Goal: Task Accomplishment & Management: Use online tool/utility

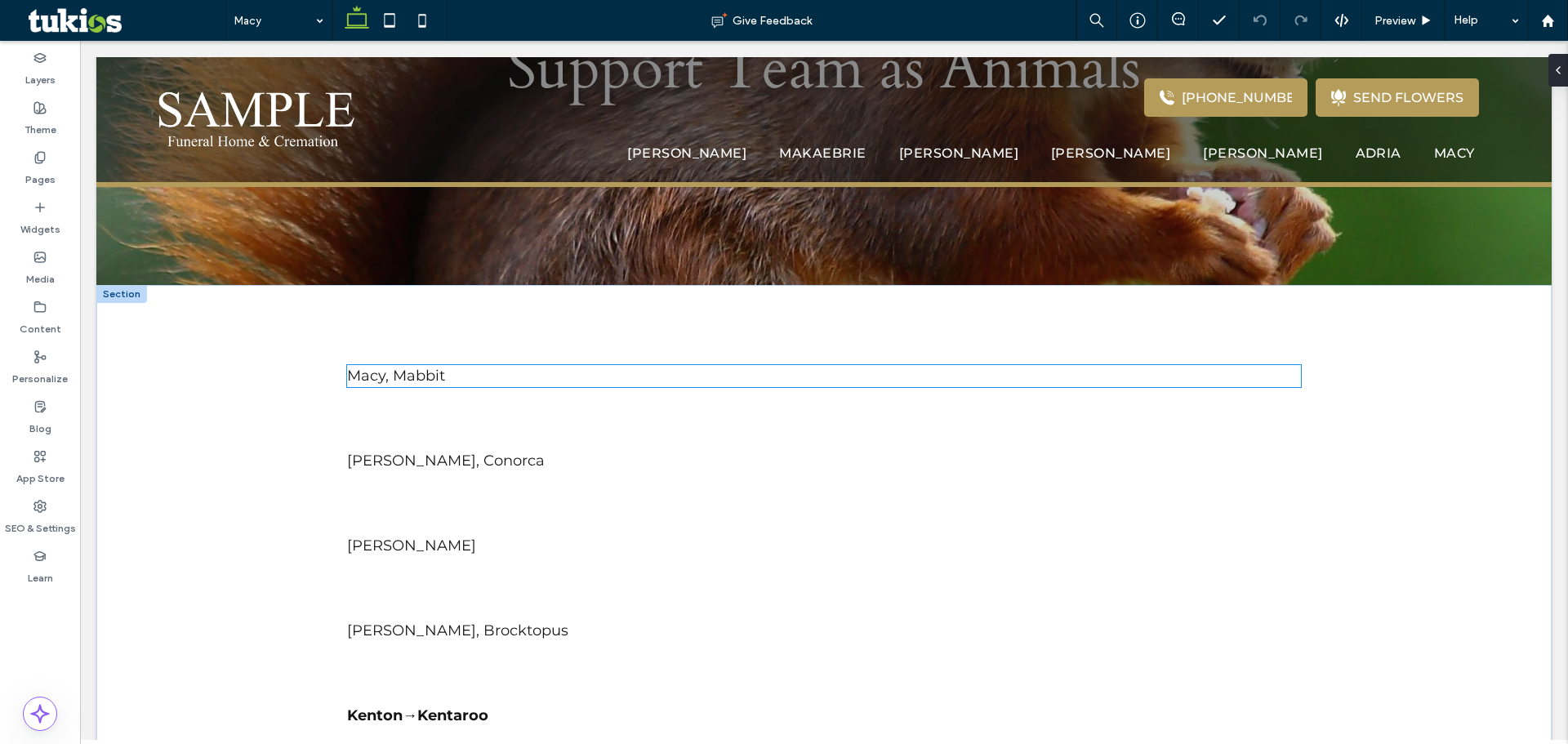
scroll to position [653, 0]
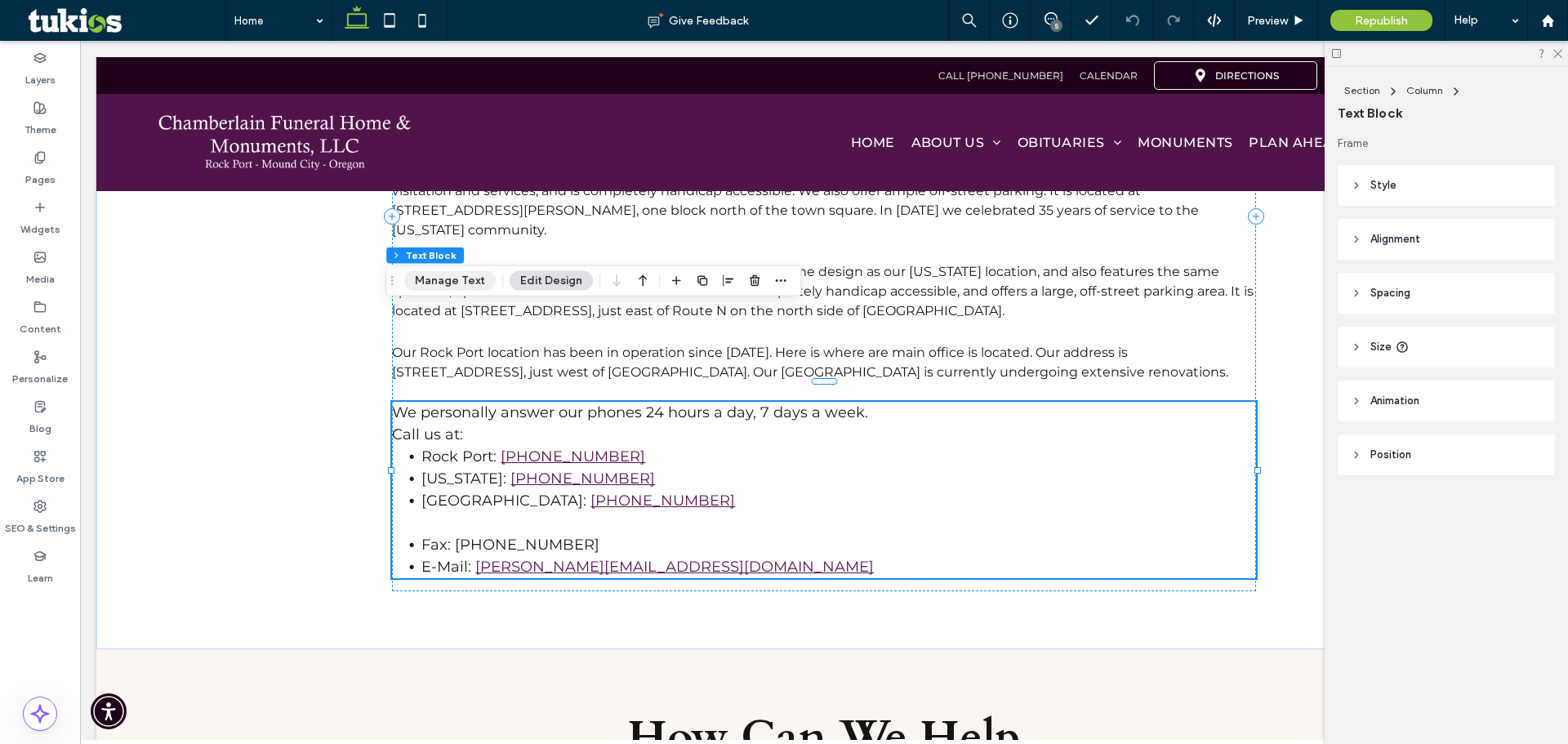
click at [487, 285] on button "Manage Text" at bounding box center [450, 281] width 92 height 20
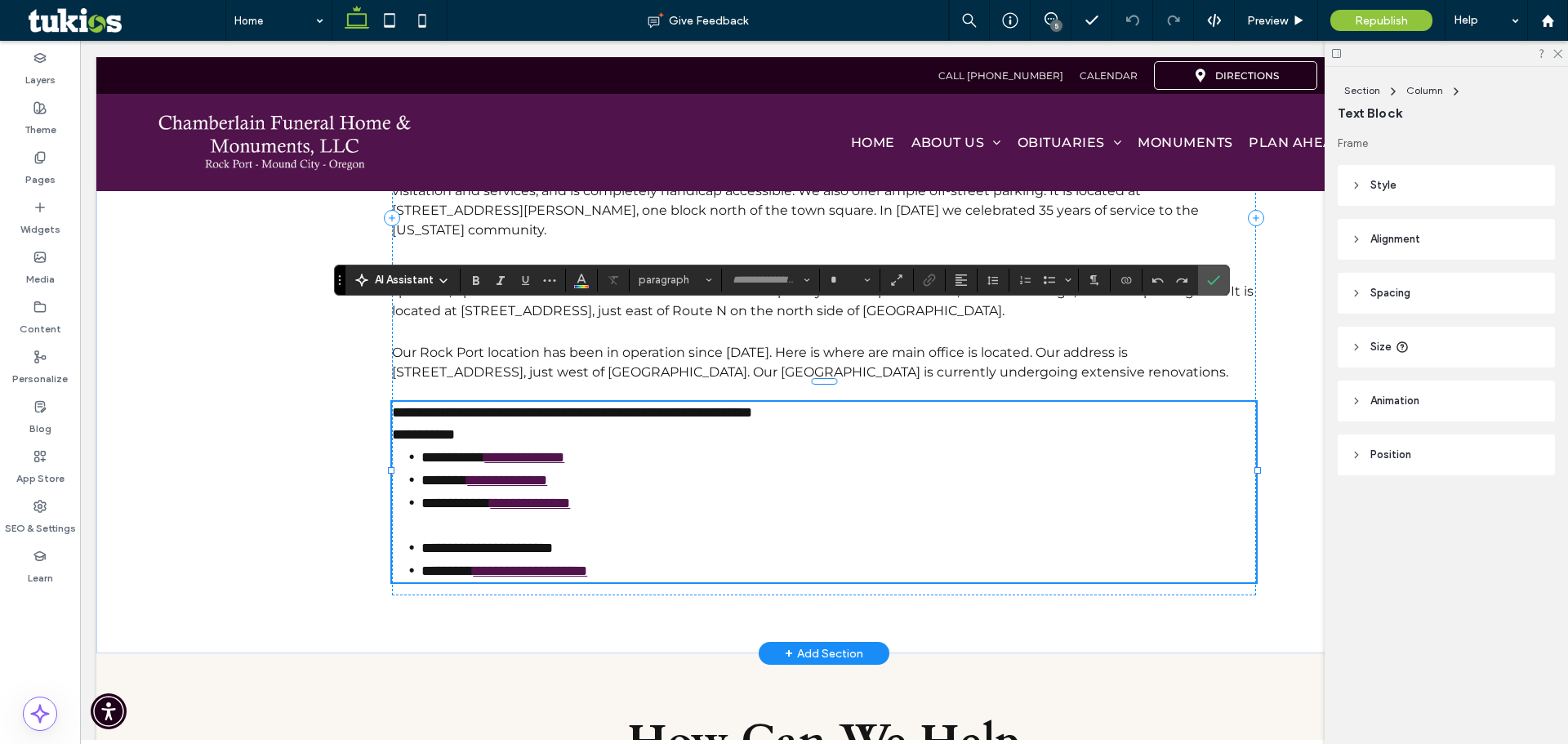
type input "**********"
type input "**"
click at [653, 536] on li "**********" at bounding box center [839, 548] width 834 height 23
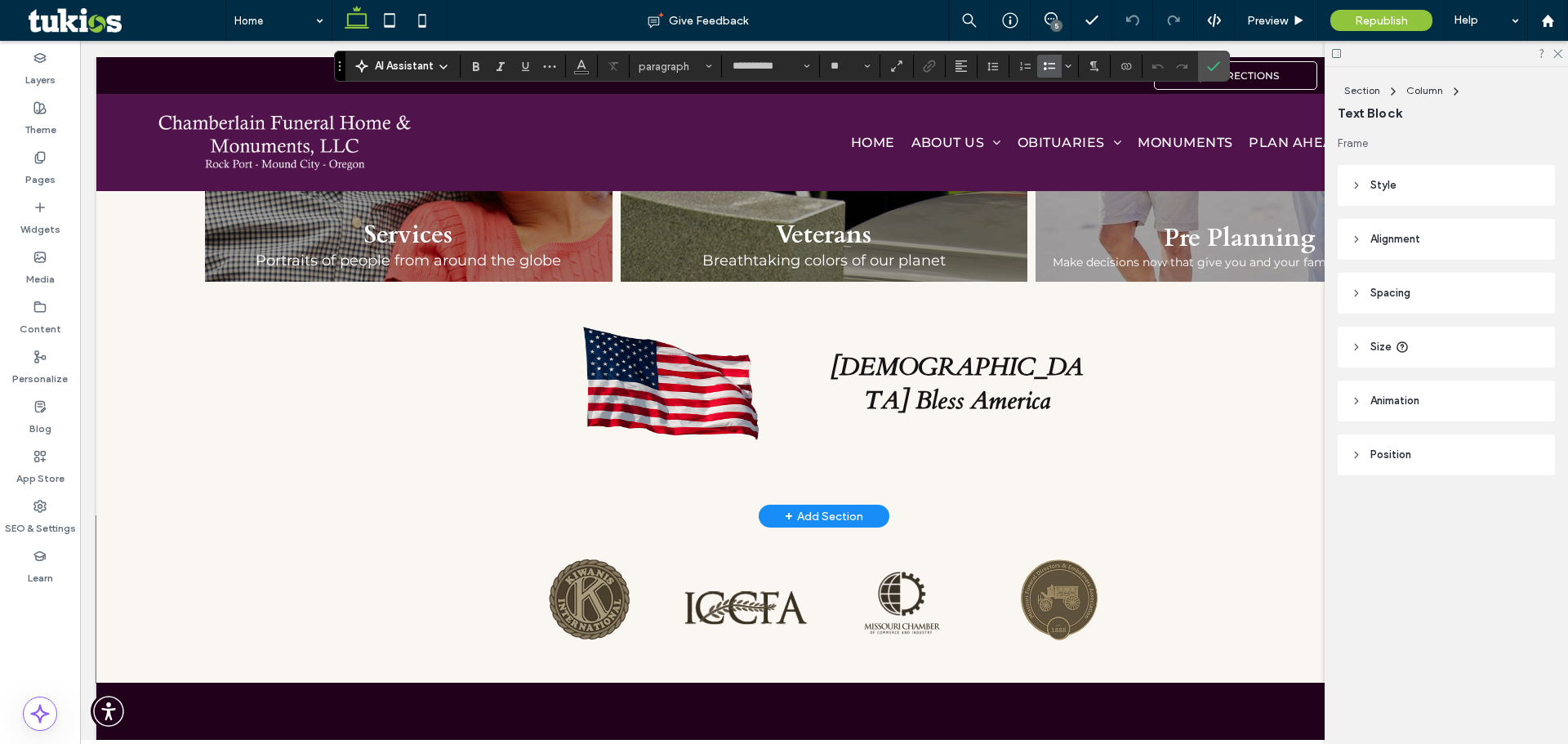
scroll to position [2444, 0]
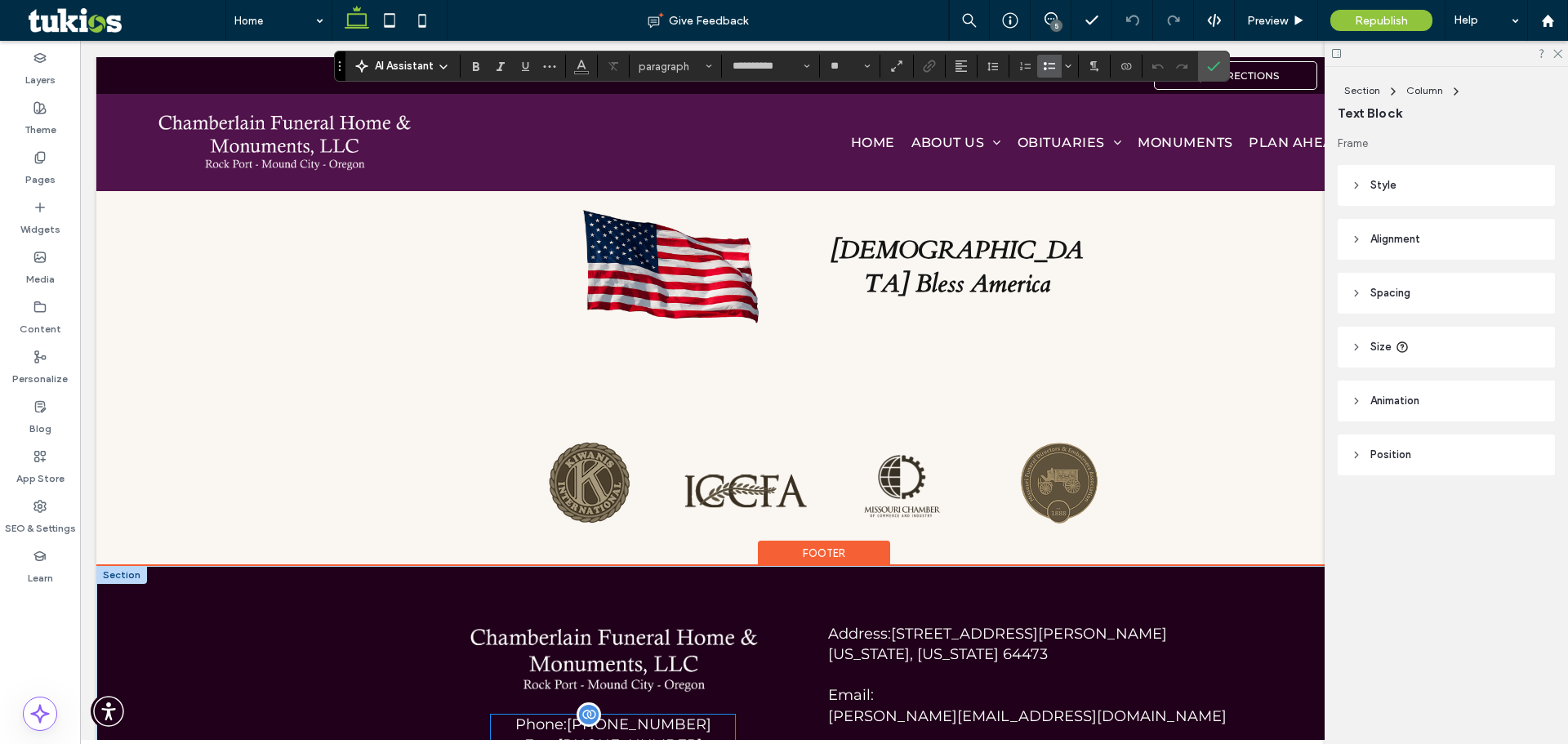
click at [677, 735] on p "Fax: [PHONE_NUMBER]" at bounding box center [613, 745] width 196 height 21
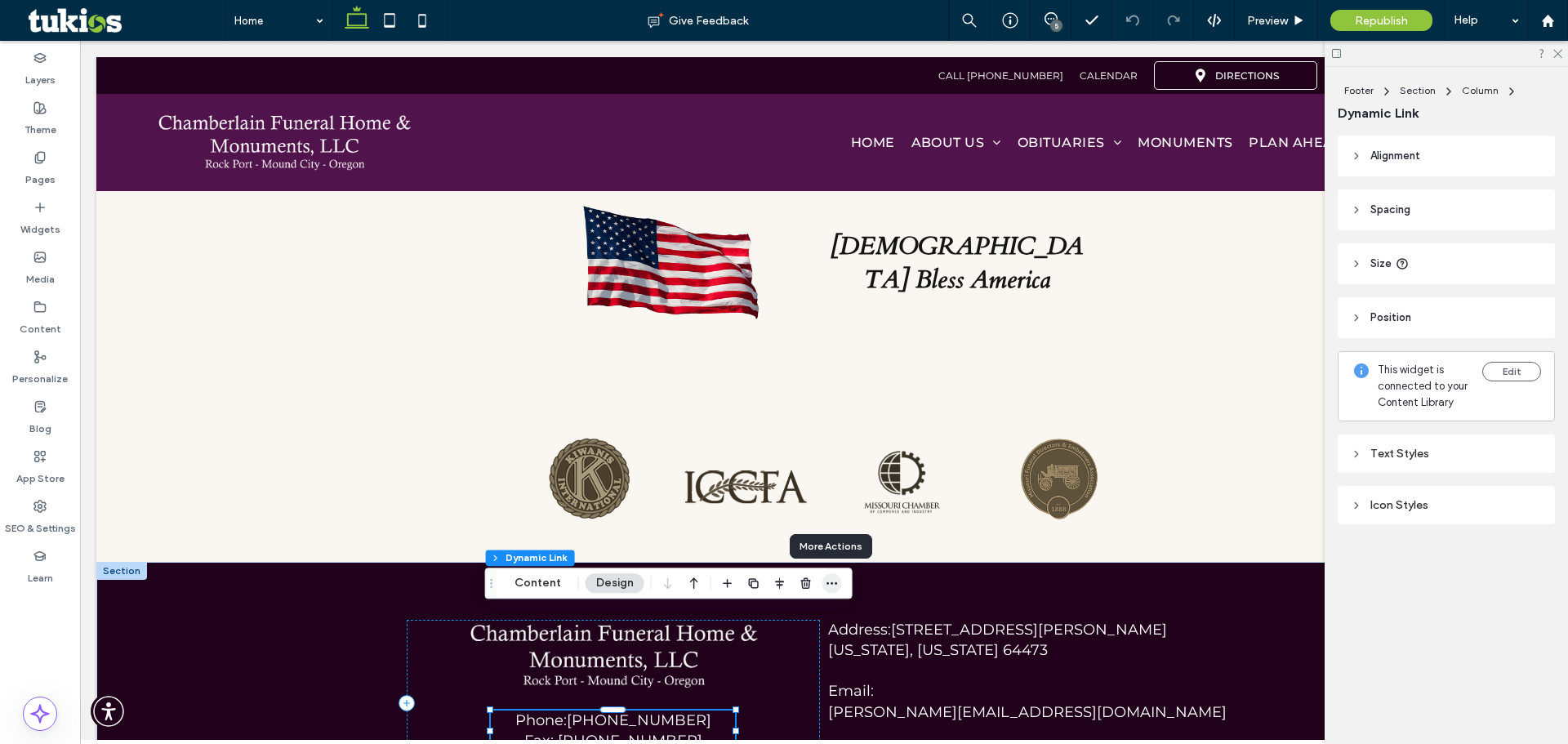
click at [823, 585] on span "button" at bounding box center [833, 583] width 20 height 20
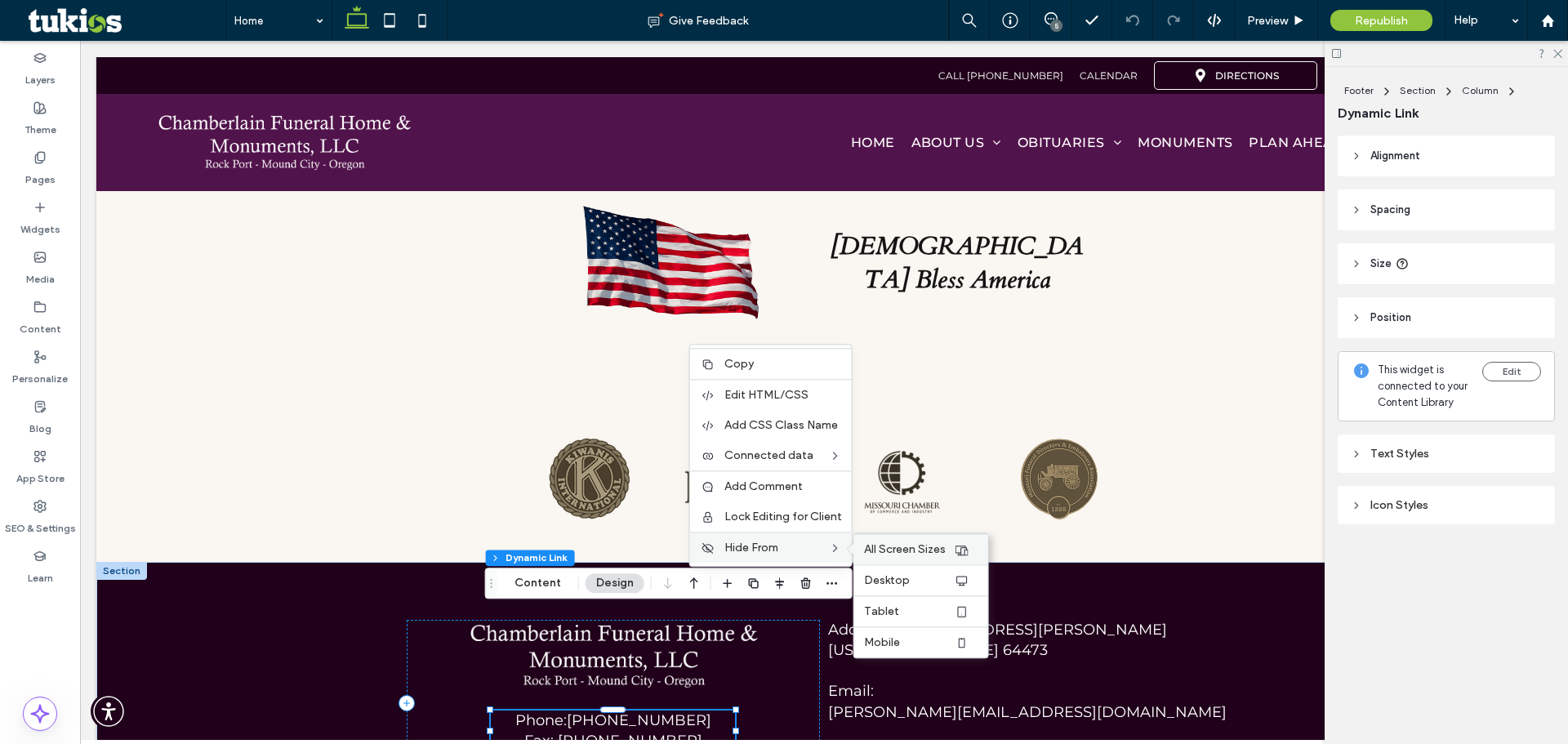
click at [874, 546] on span "All Screen Sizes" at bounding box center [905, 549] width 82 height 14
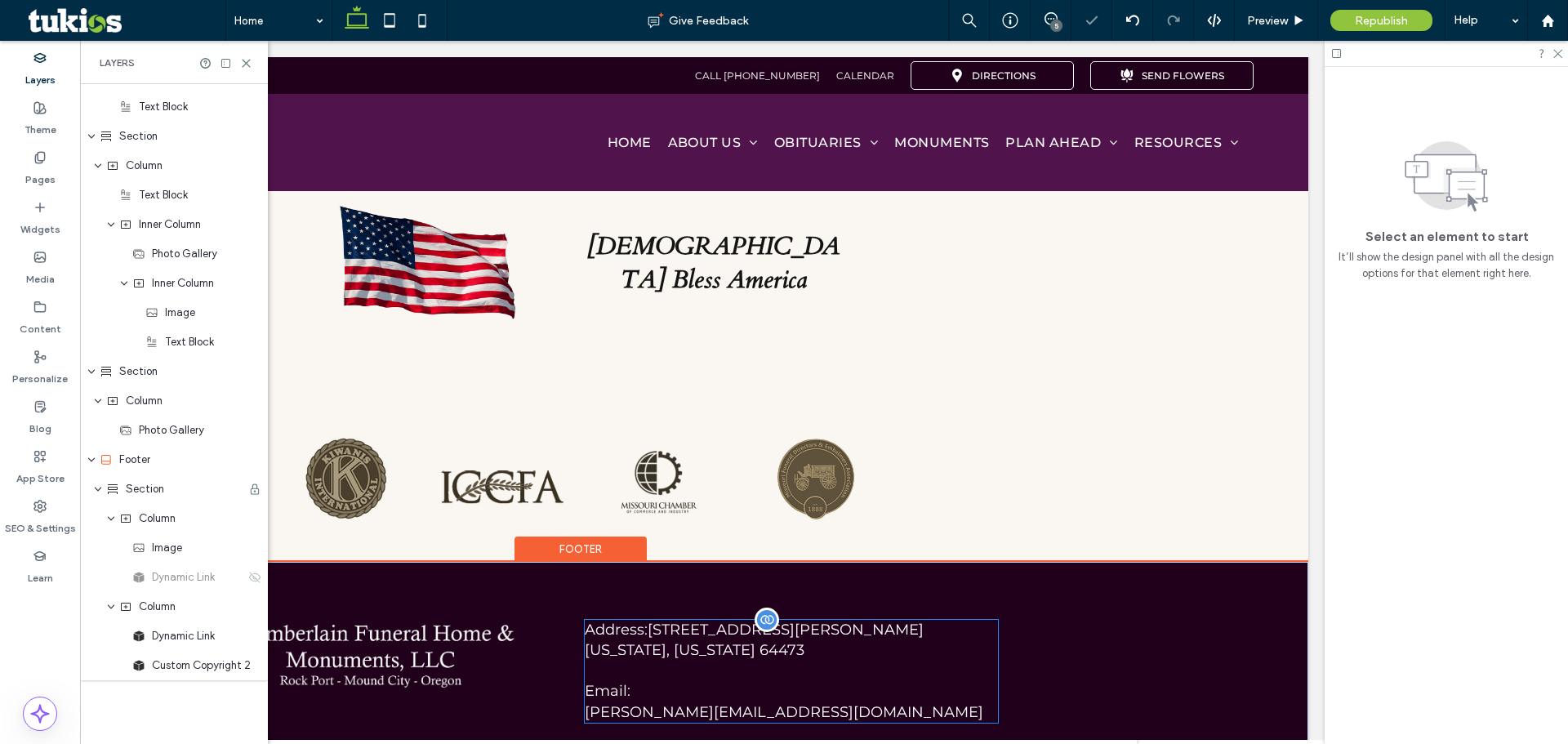
scroll to position [1022, 0]
click at [798, 620] on p "Address: 100 W George St Oregon, Missouri 64473" at bounding box center [792, 641] width 414 height 41
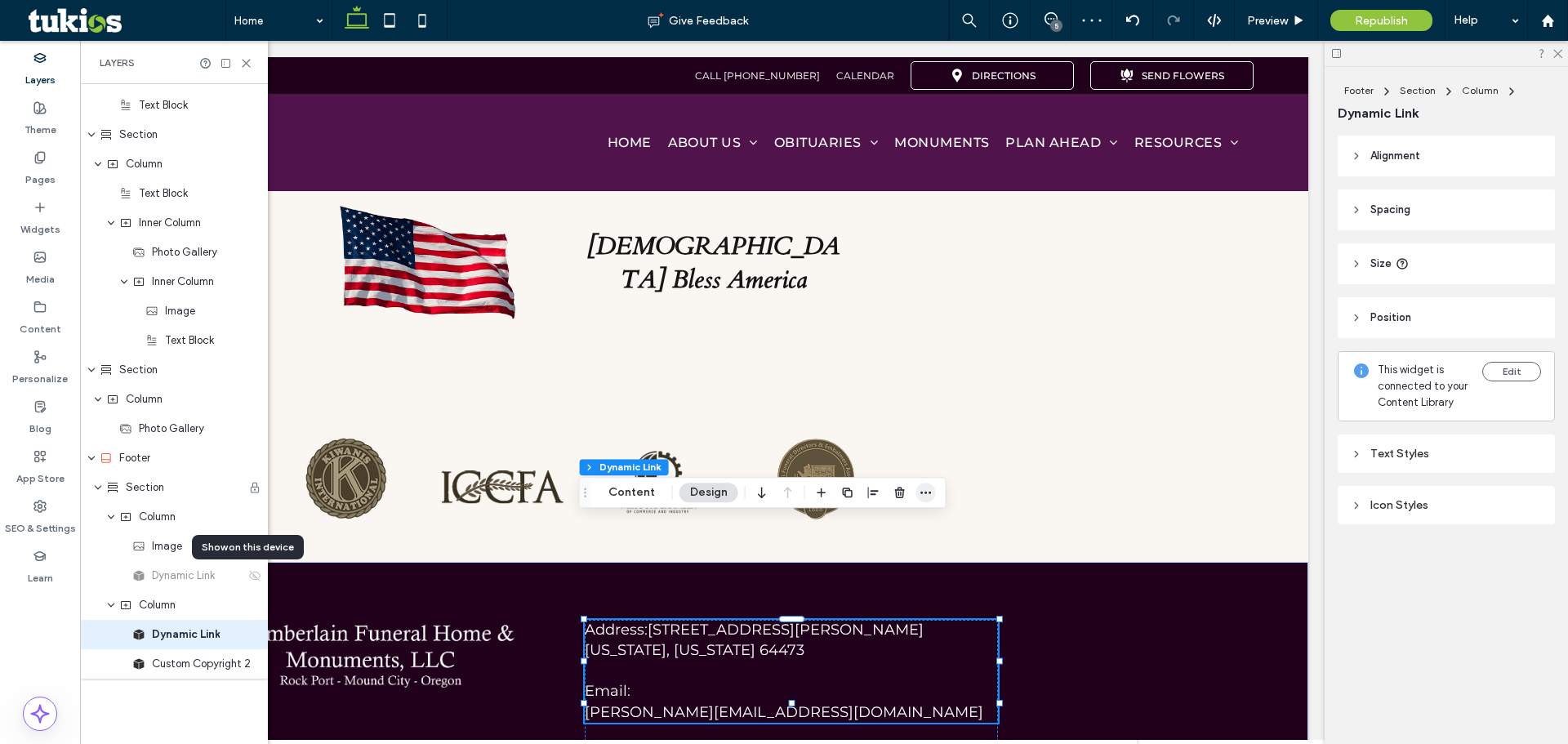
click at [926, 492] on icon "button" at bounding box center [926, 492] width 13 height 13
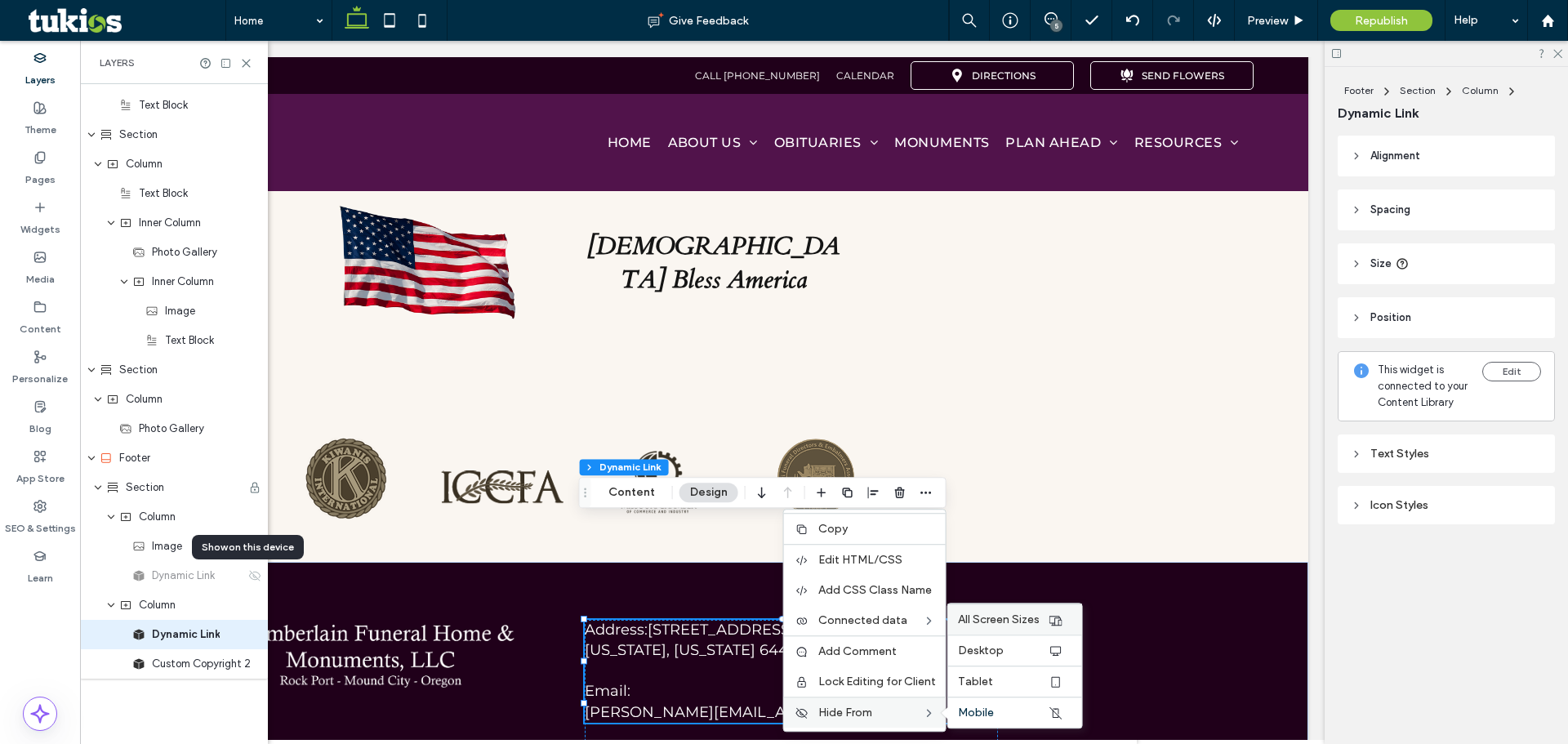
click at [1014, 626] on span "All Screen Sizes" at bounding box center [999, 619] width 82 height 14
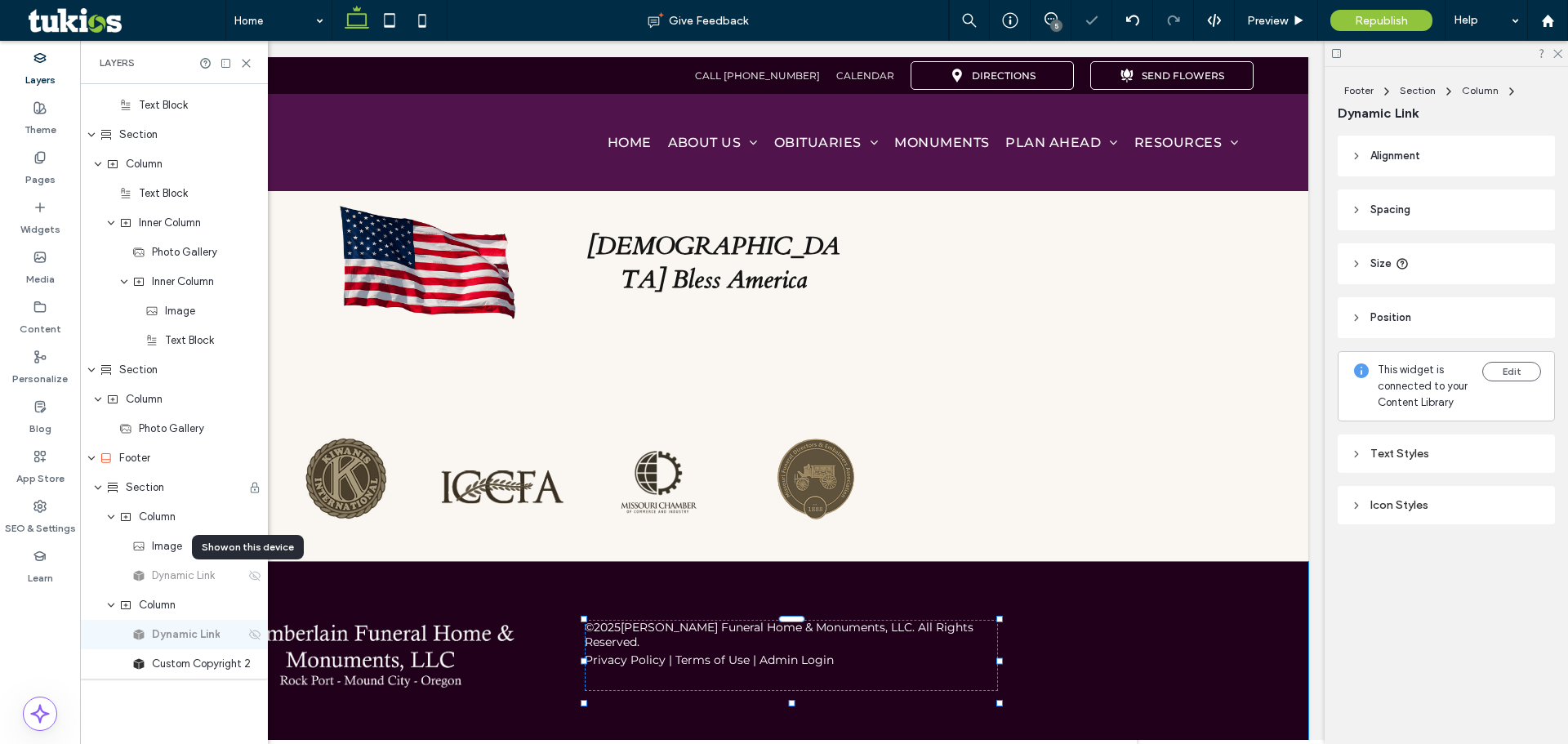
scroll to position [2368, 0]
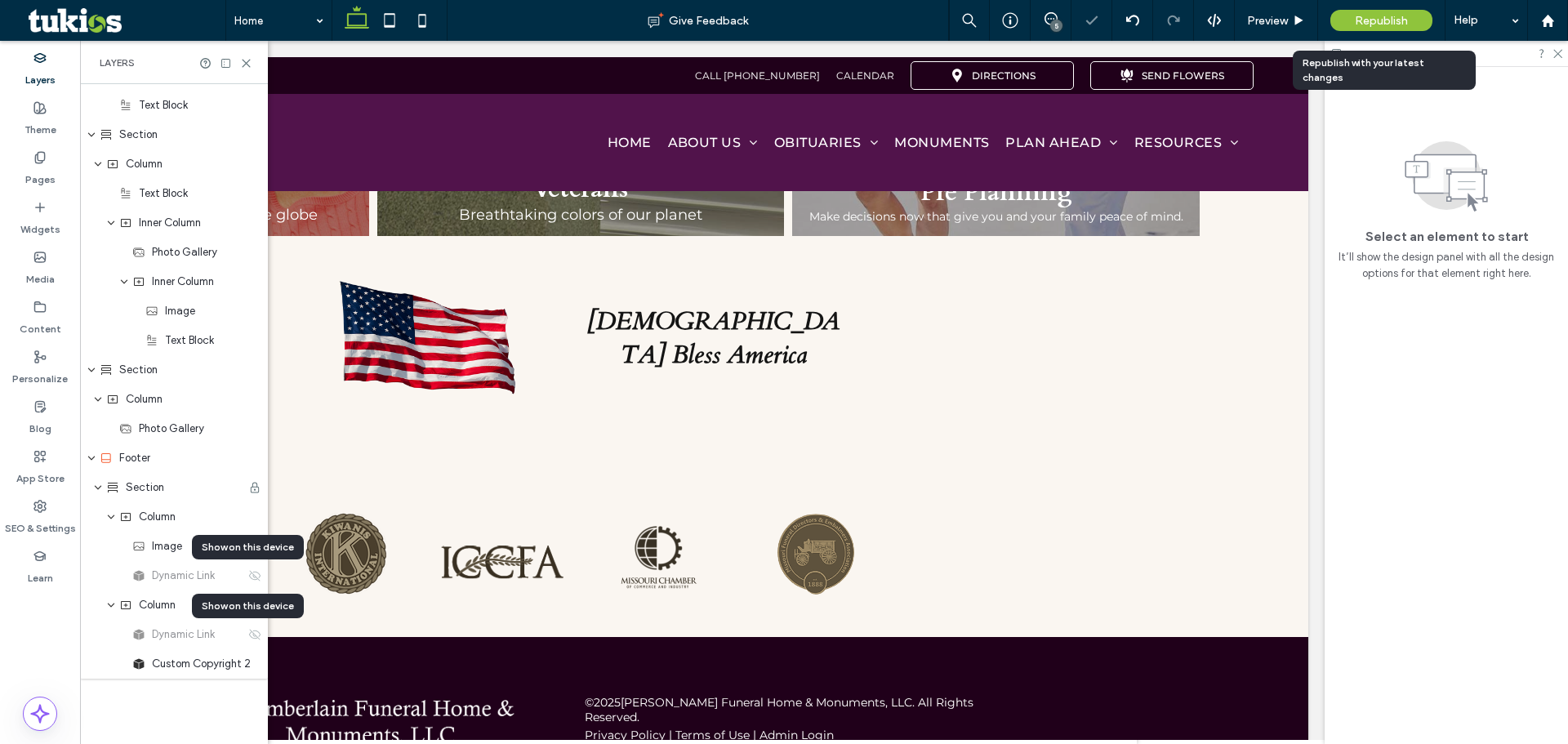
click at [1375, 19] on span "Republish" at bounding box center [1382, 21] width 53 height 14
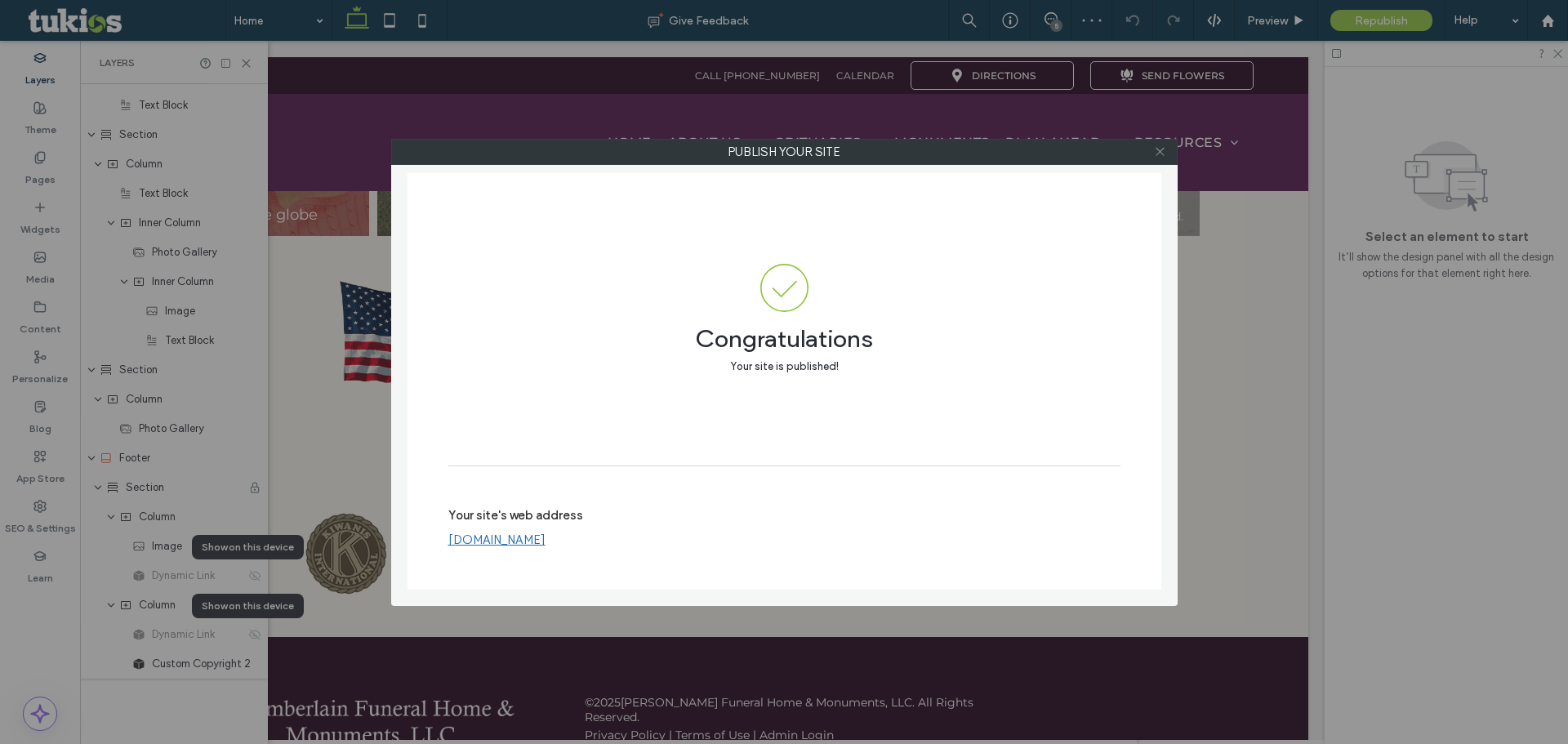
click at [1160, 149] on icon at bounding box center [1160, 151] width 12 height 12
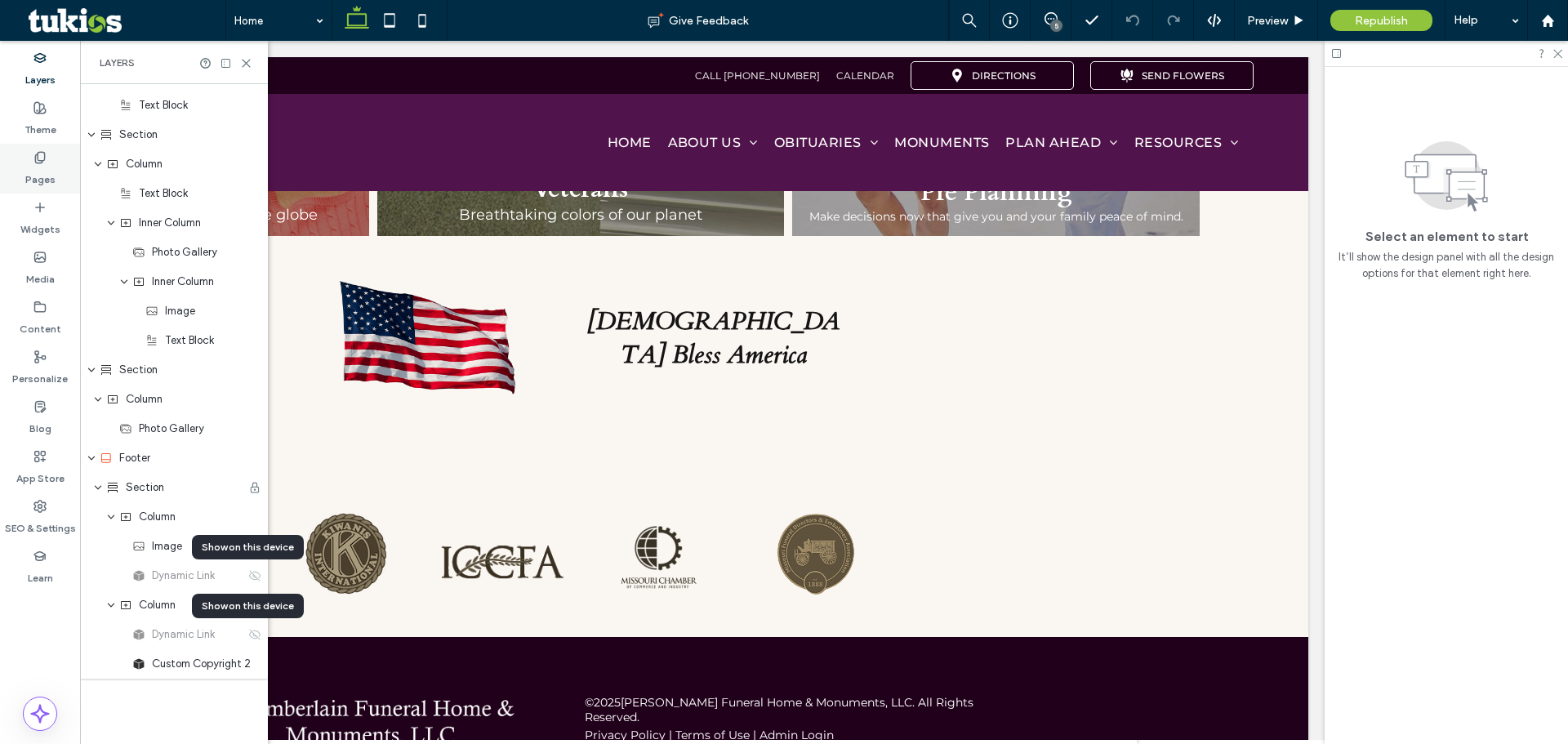
click at [49, 164] on label "Pages" at bounding box center [40, 176] width 30 height 23
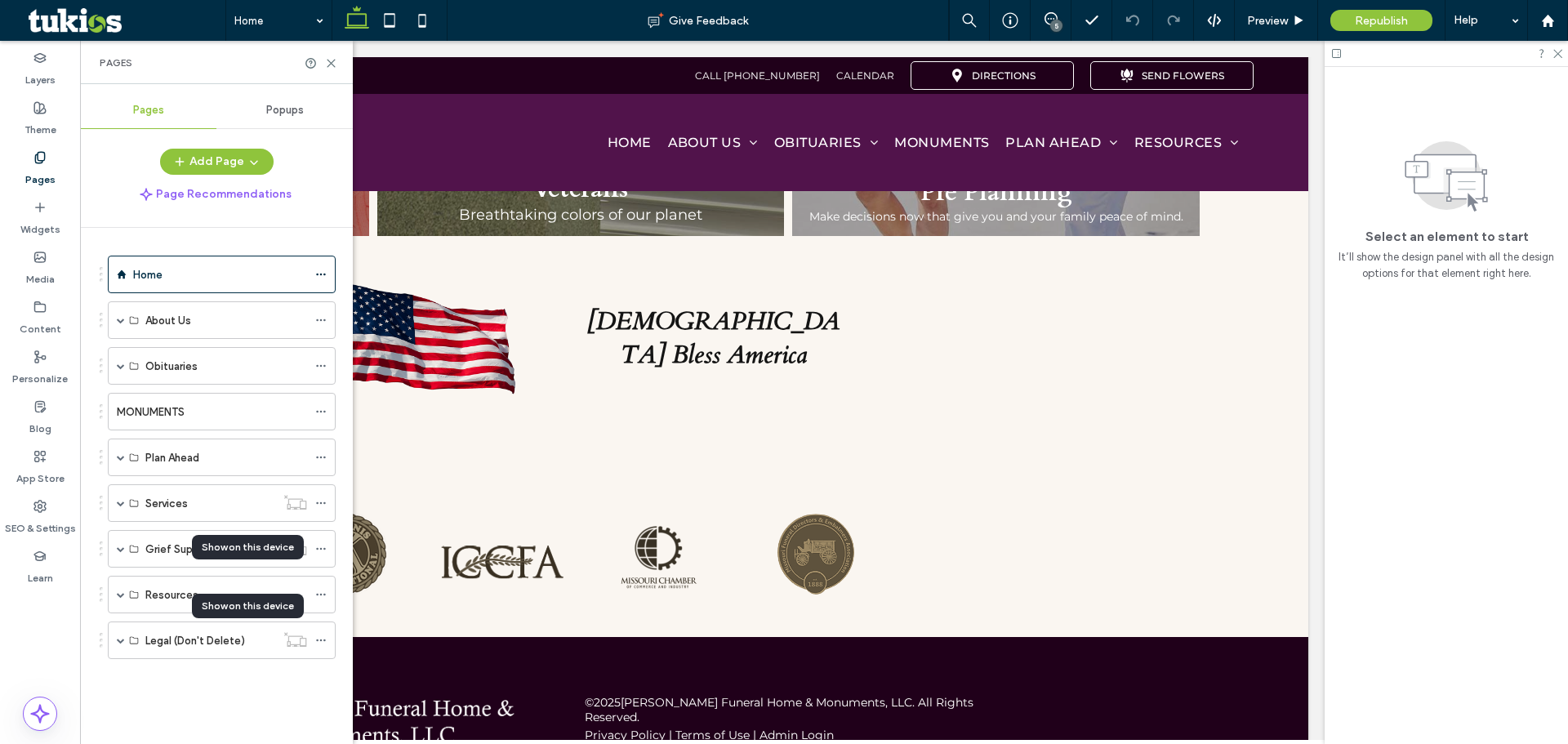
scroll to position [0, 244]
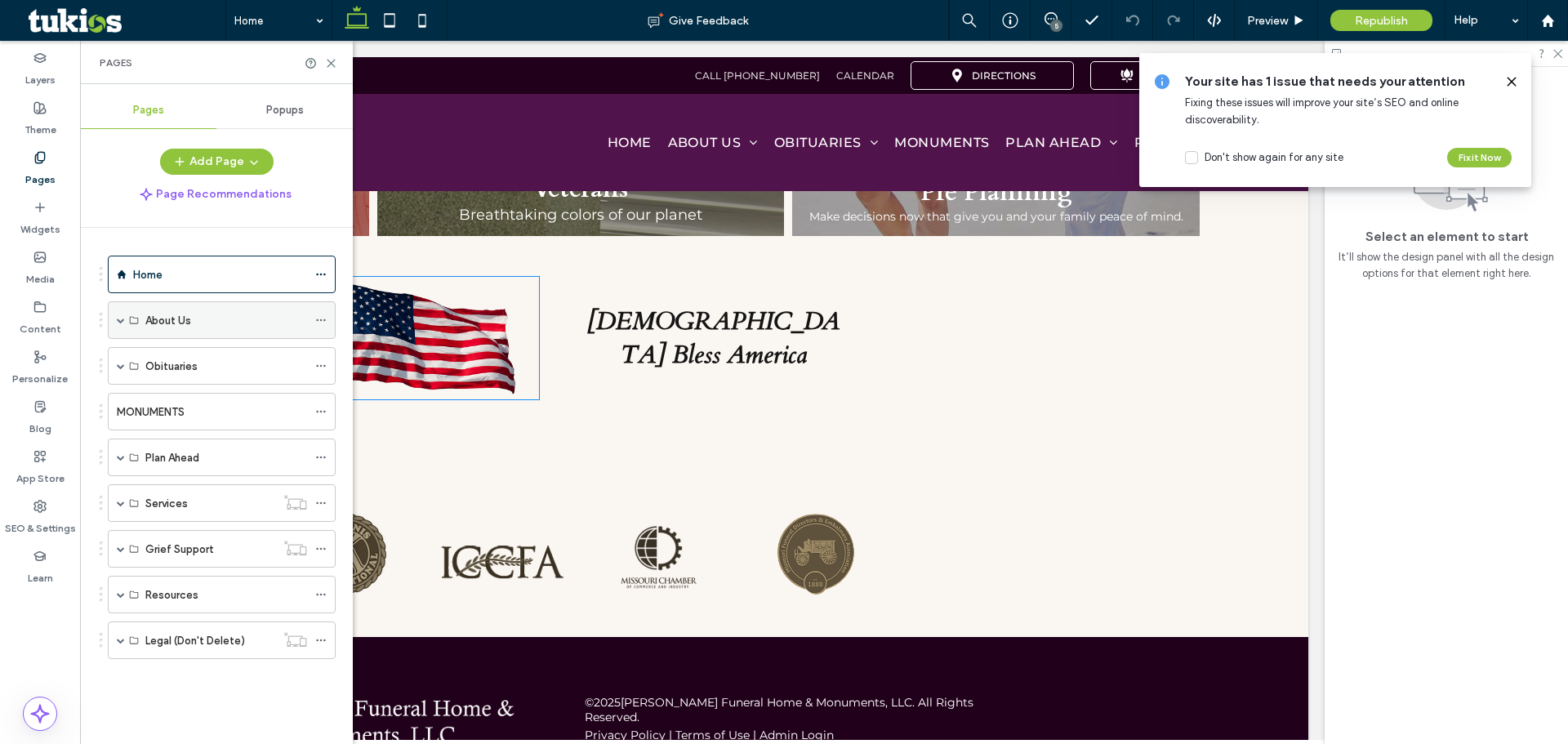
click at [119, 320] on span at bounding box center [121, 320] width 8 height 8
click at [186, 426] on label "Our Locations" at bounding box center [180, 433] width 70 height 29
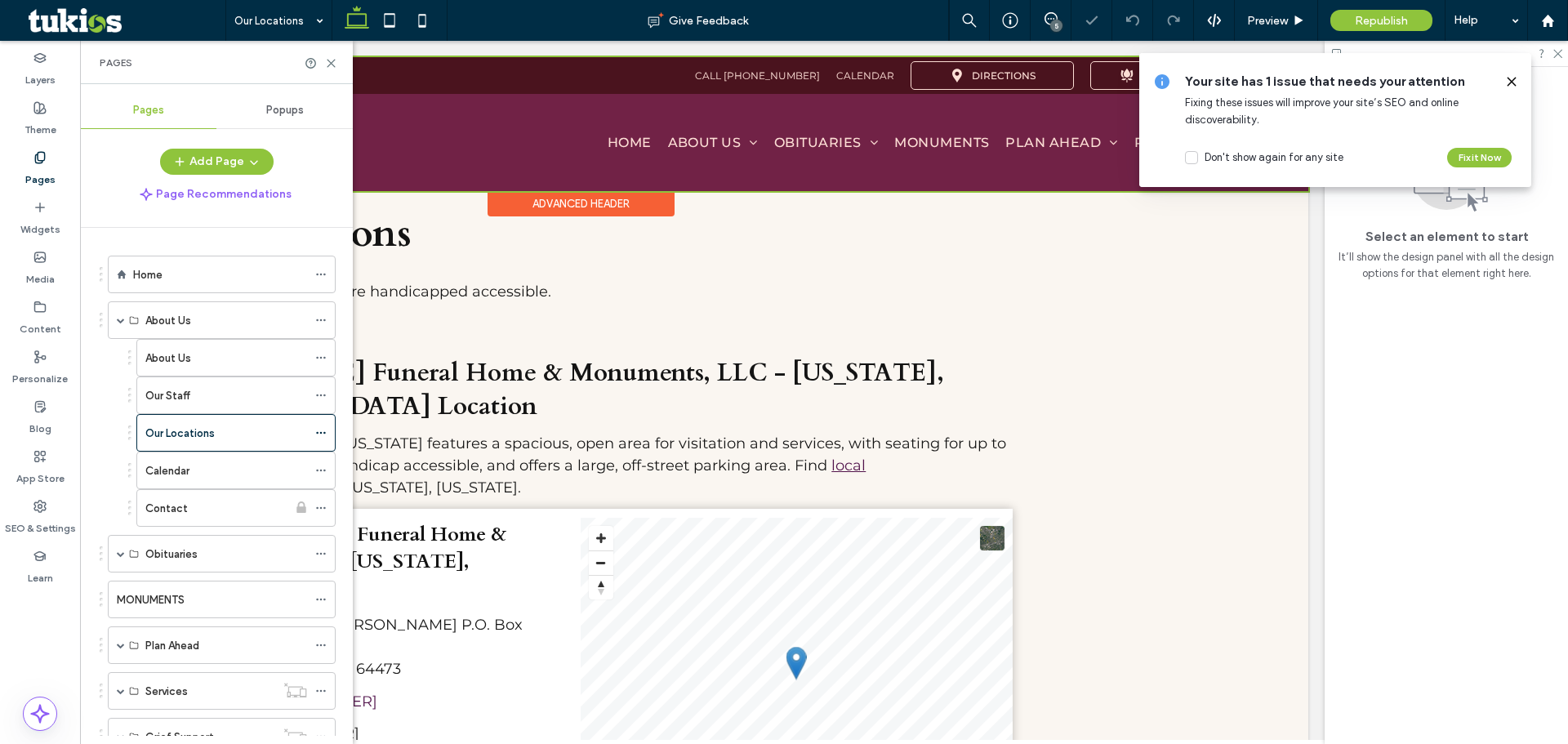
scroll to position [326, 0]
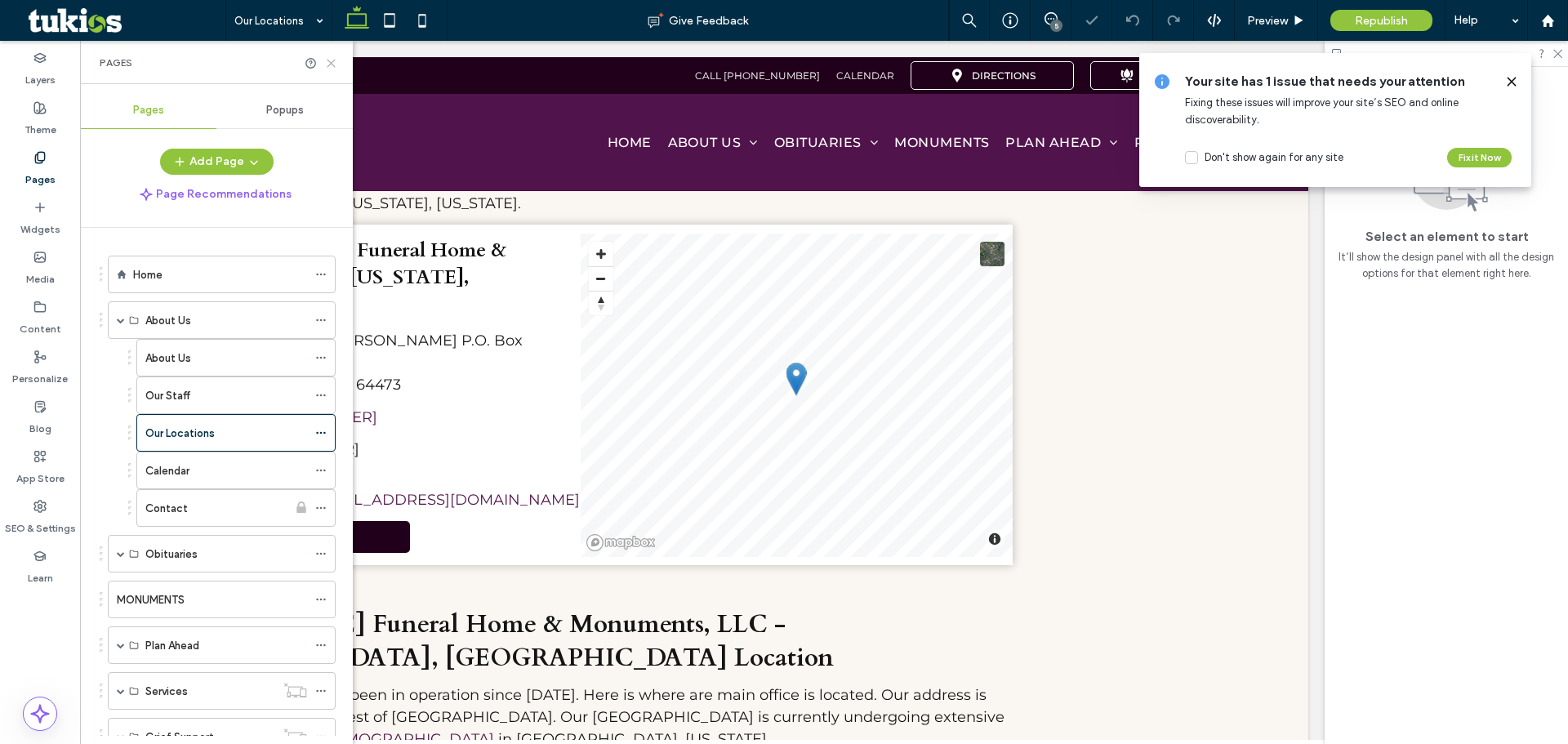
click at [327, 62] on icon at bounding box center [331, 63] width 12 height 12
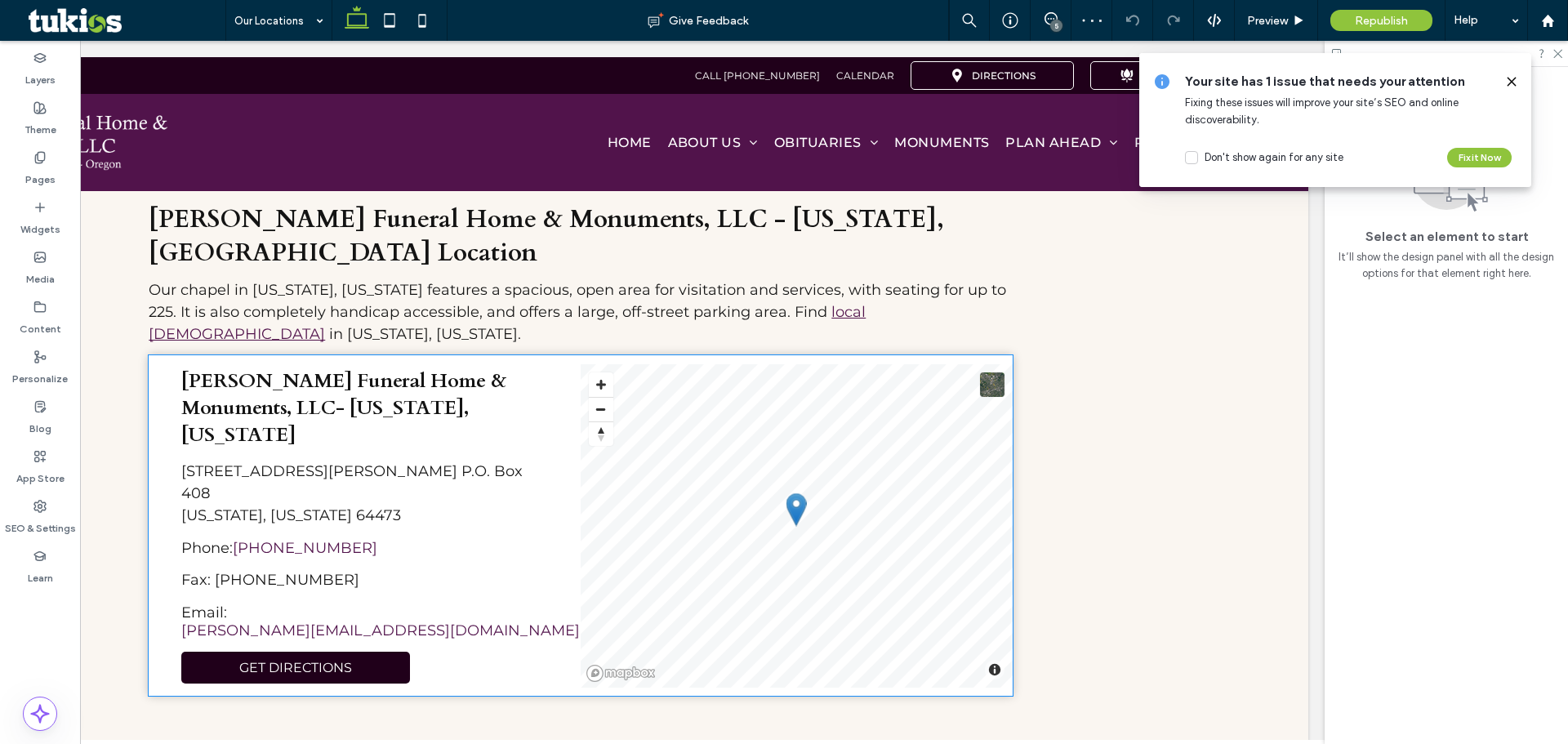
scroll to position [0, 0]
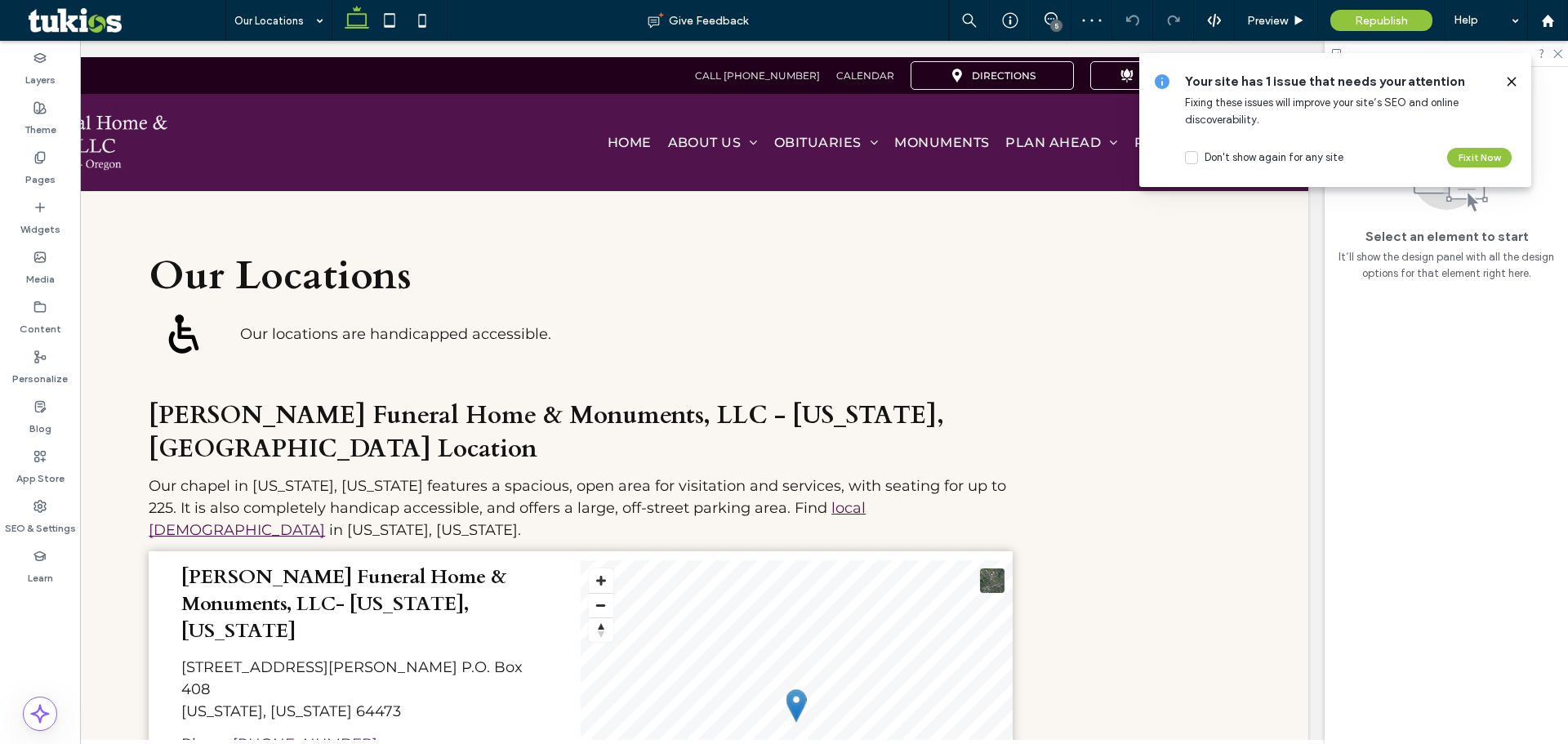
click at [1516, 80] on icon at bounding box center [1512, 82] width 13 height 13
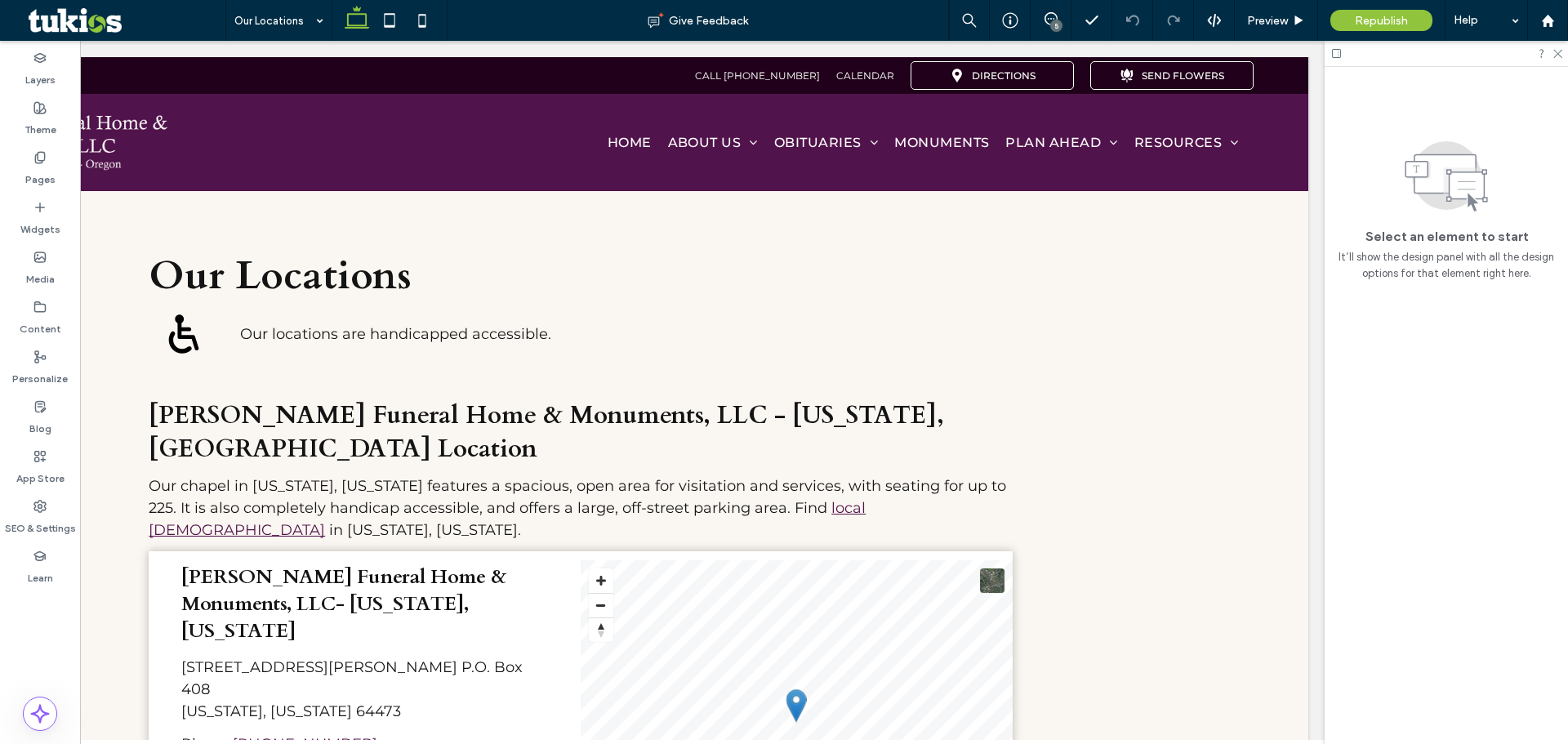
click at [1336, 53] on icon at bounding box center [1337, 53] width 12 height 12
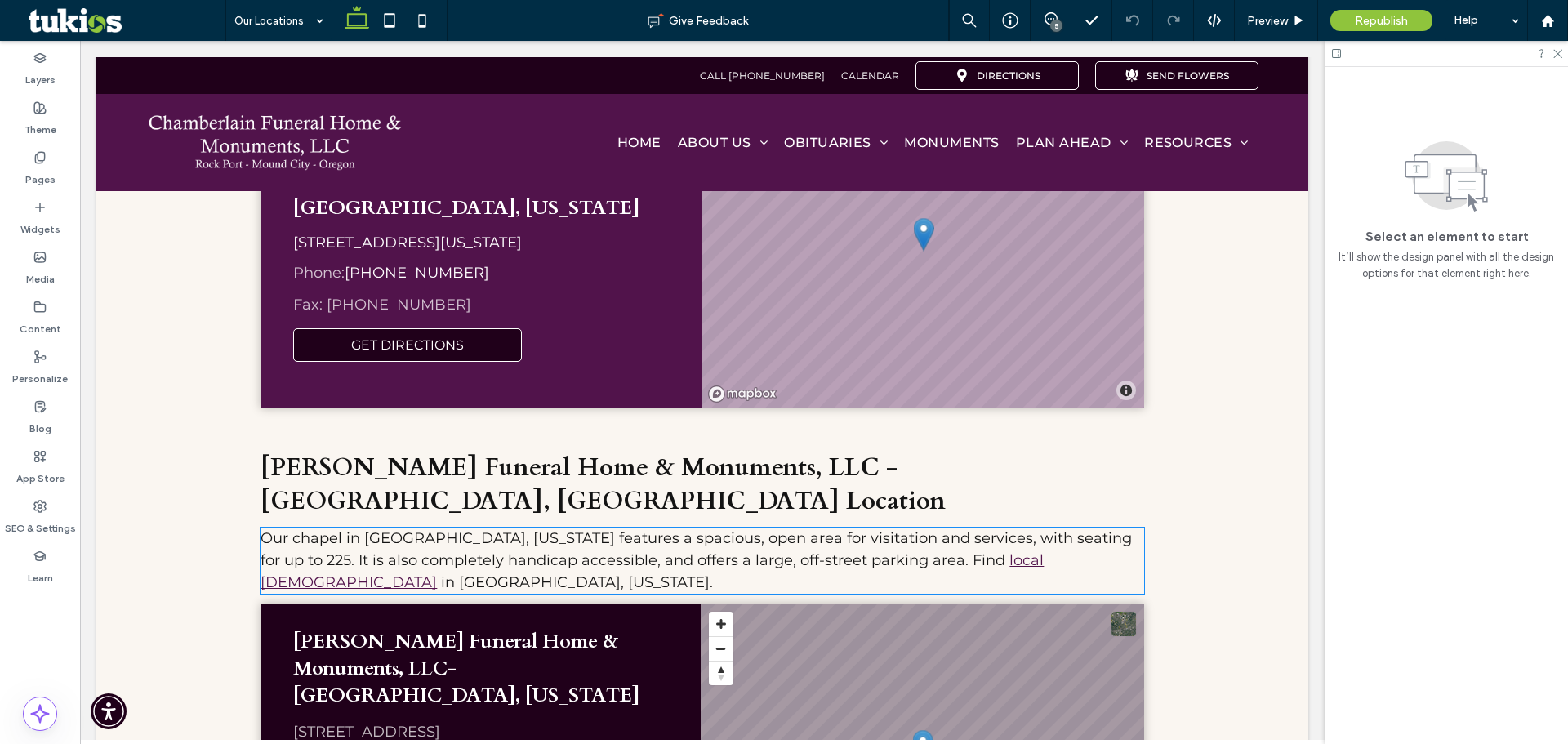
scroll to position [641, 0]
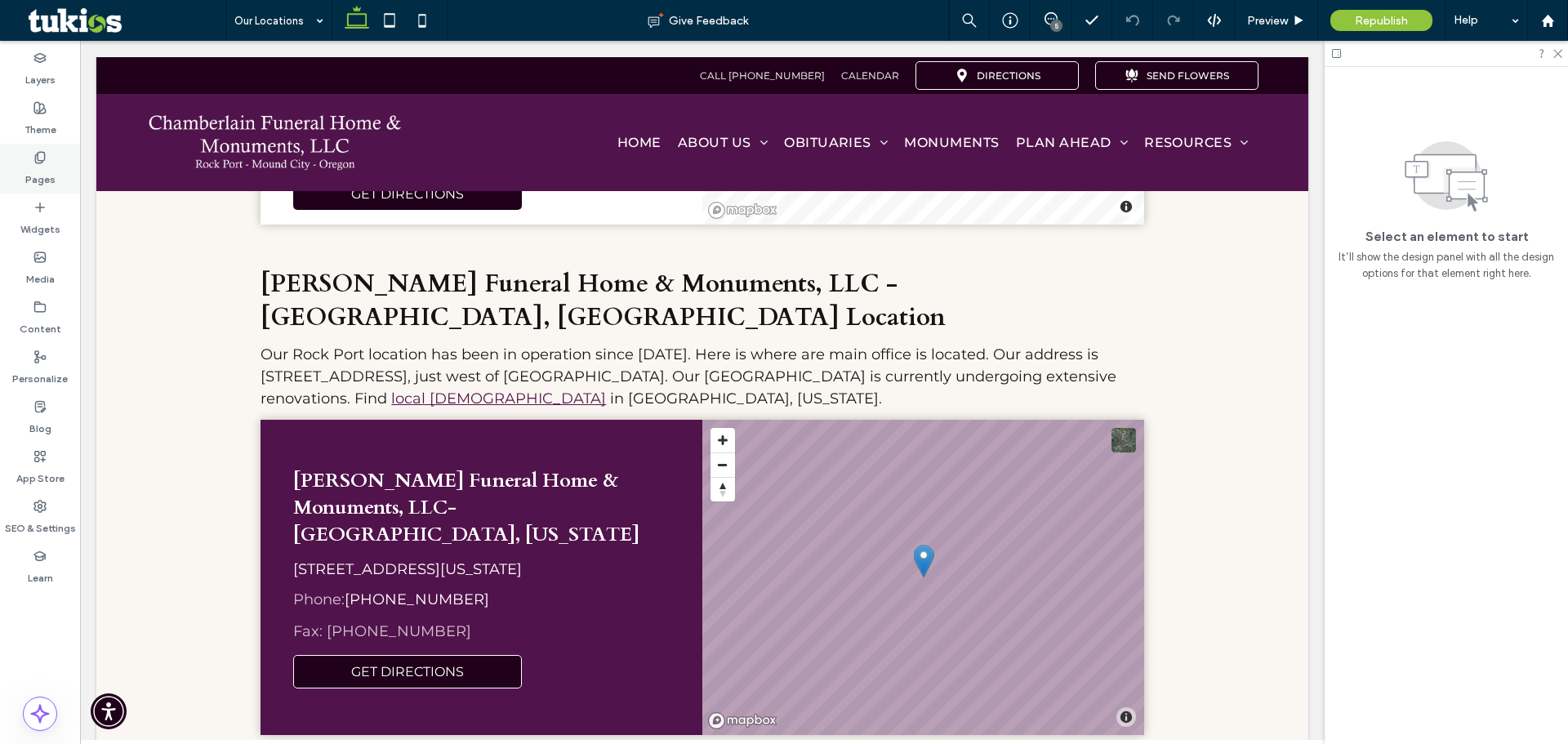
drag, startPoint x: 41, startPoint y: 156, endPoint x: 79, endPoint y: 167, distance: 39.6
click at [41, 156] on icon at bounding box center [40, 157] width 13 height 13
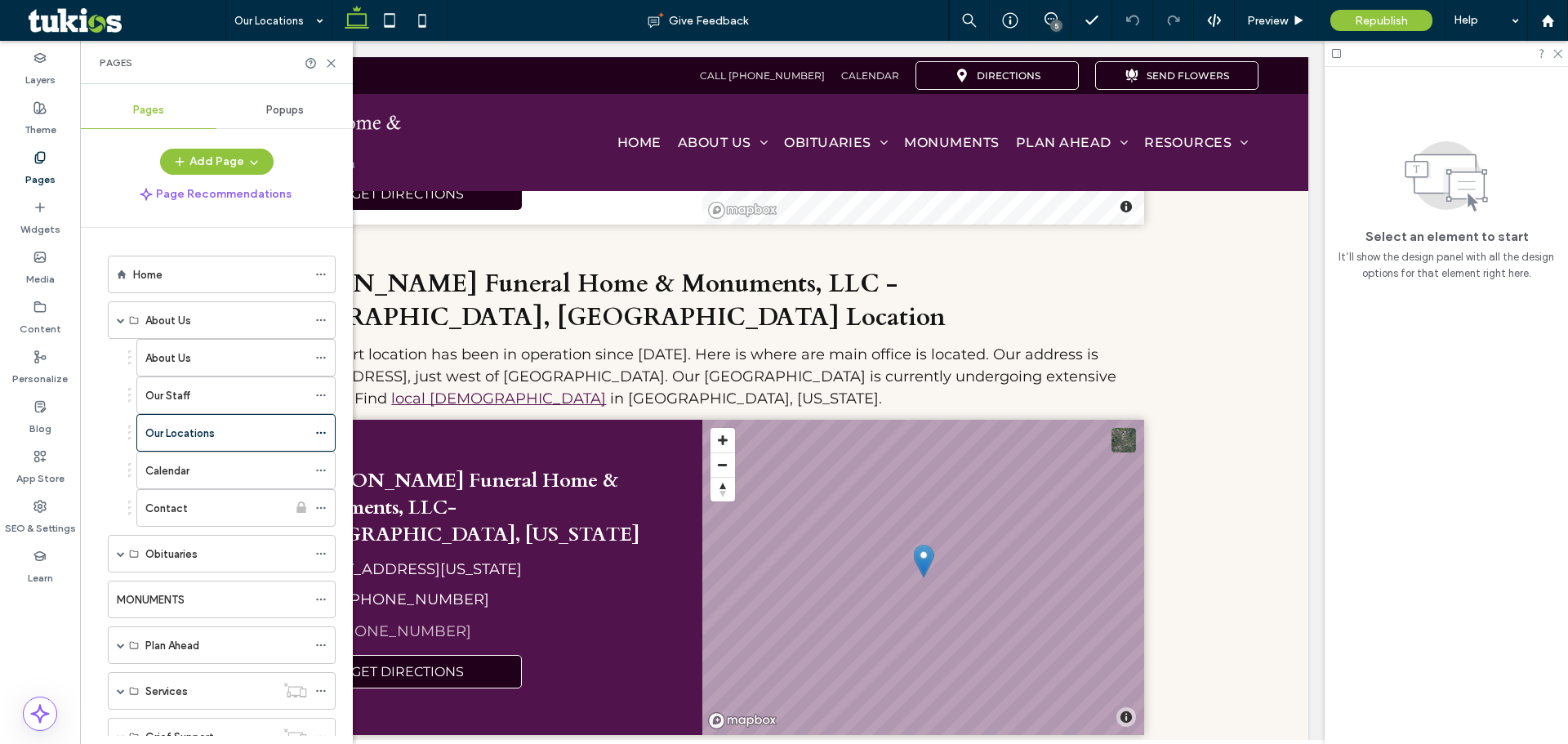
click at [162, 268] on div "Home" at bounding box center [220, 275] width 174 height 17
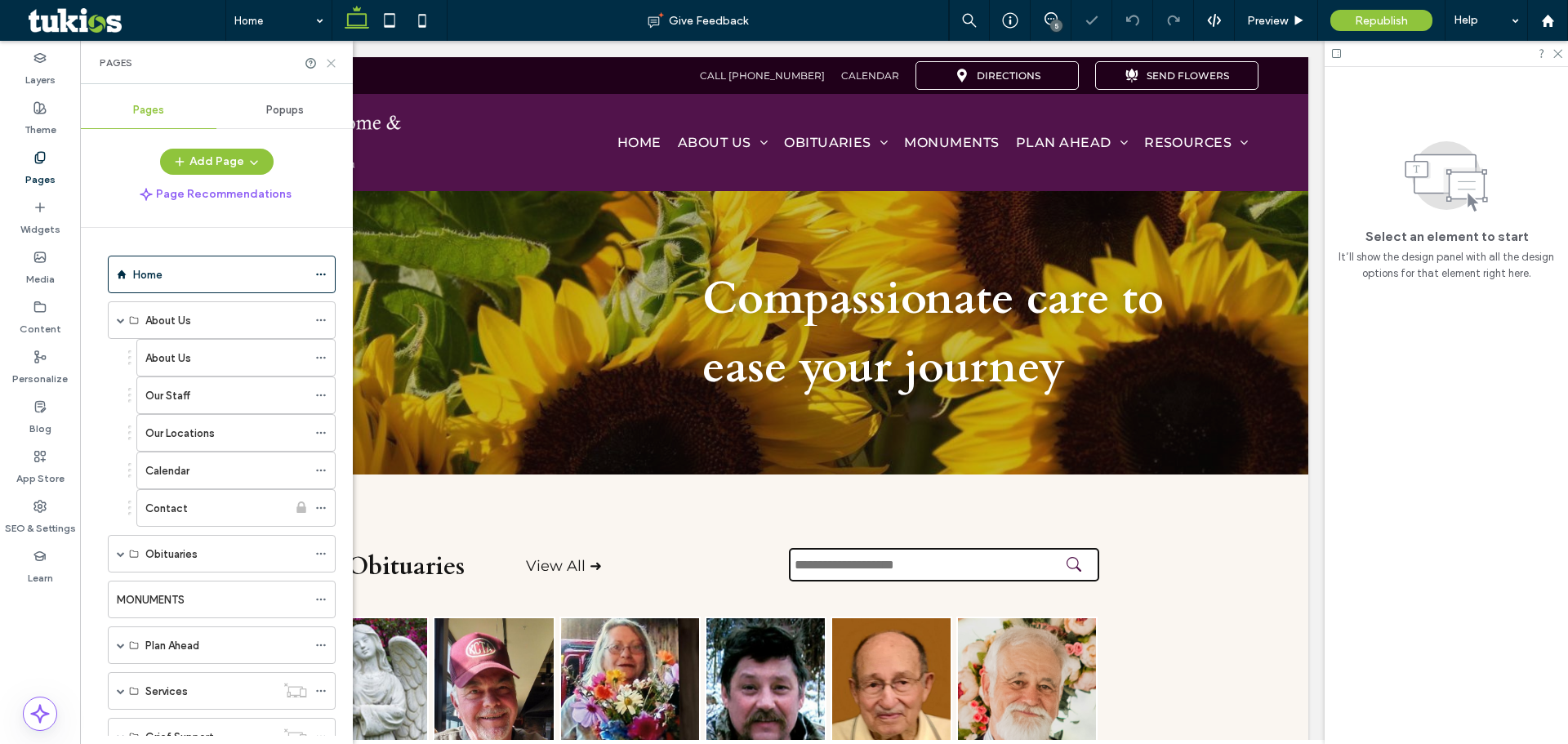
click at [332, 61] on icon at bounding box center [331, 63] width 12 height 12
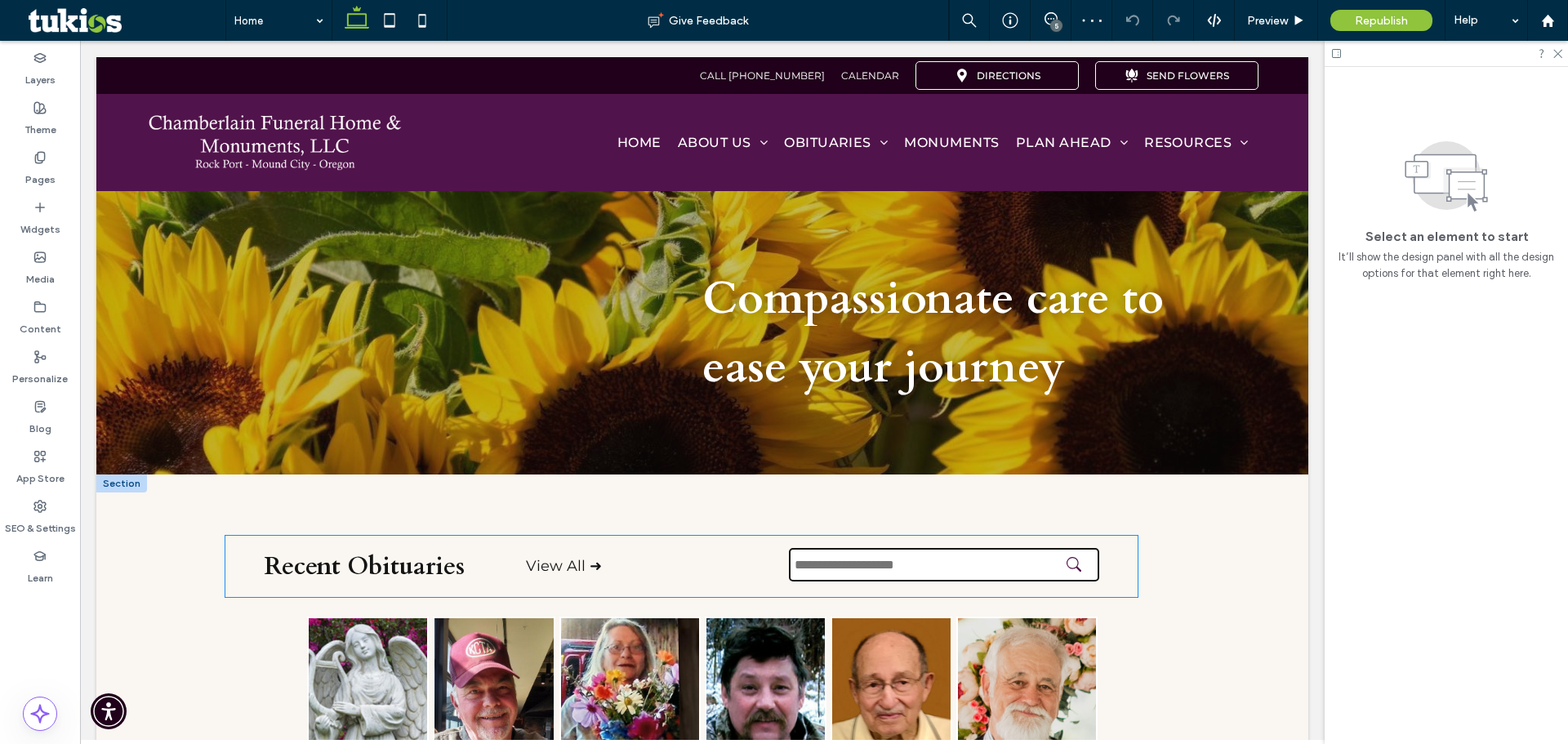
click at [353, 540] on div "Recent Obituaries" at bounding box center [395, 566] width 263 height 62
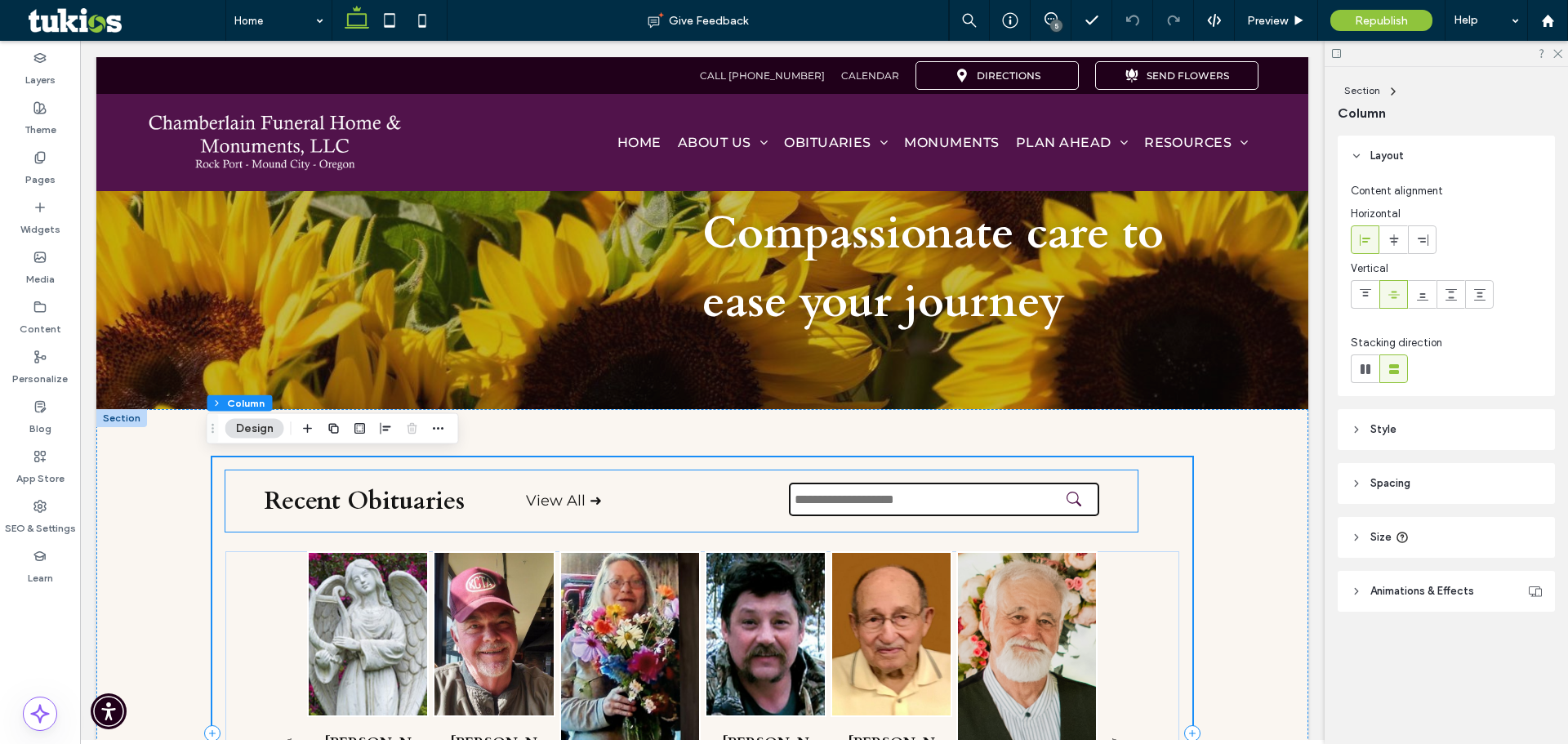
scroll to position [245, 0]
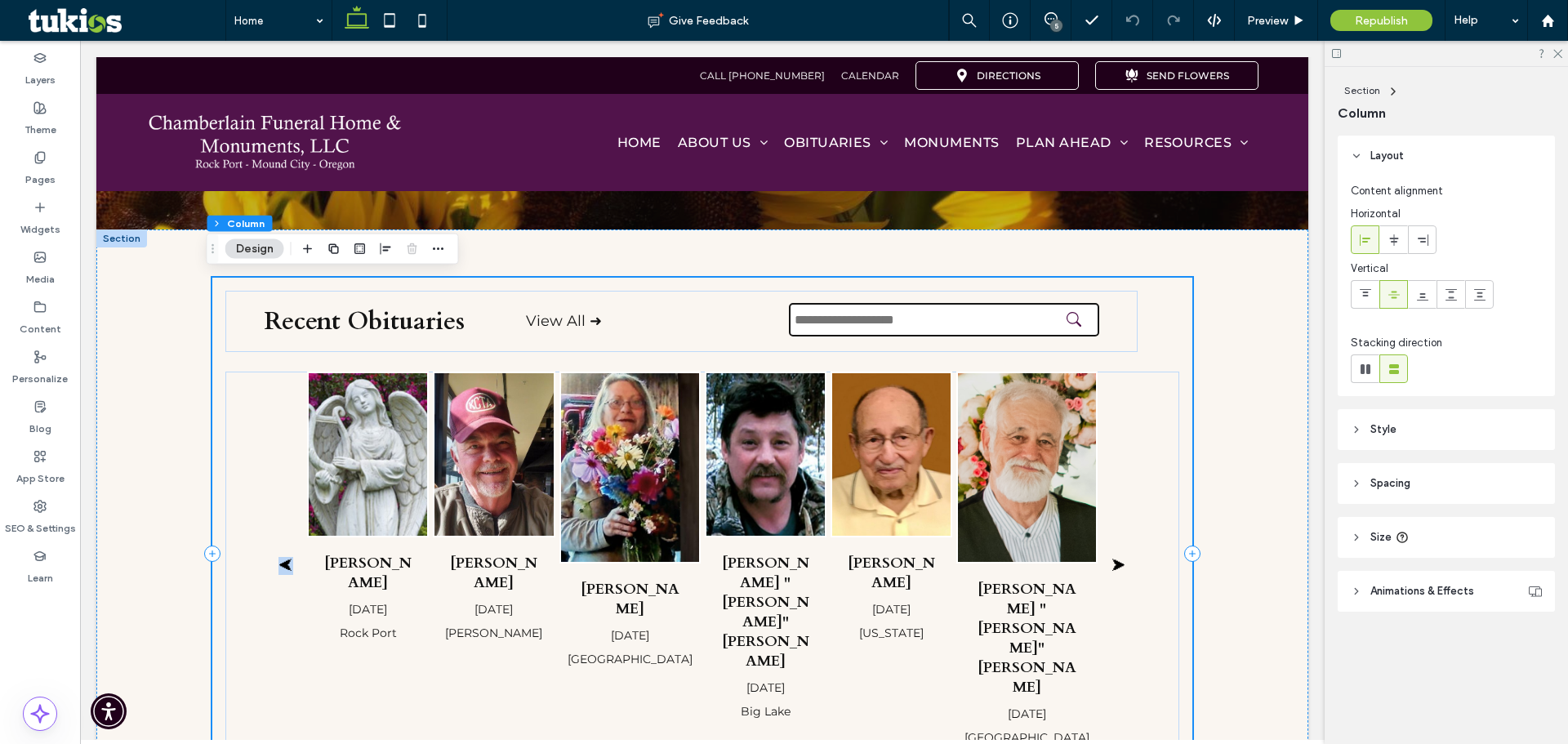
drag, startPoint x: 203, startPoint y: 474, endPoint x: 213, endPoint y: 422, distance: 53.0
click at [213, 422] on div "Recent Obituaries View All ➜ ⮜ Beverly J. Scamman Oct 11, 2025 Rock Port Curt L…" at bounding box center [702, 554] width 1212 height 648
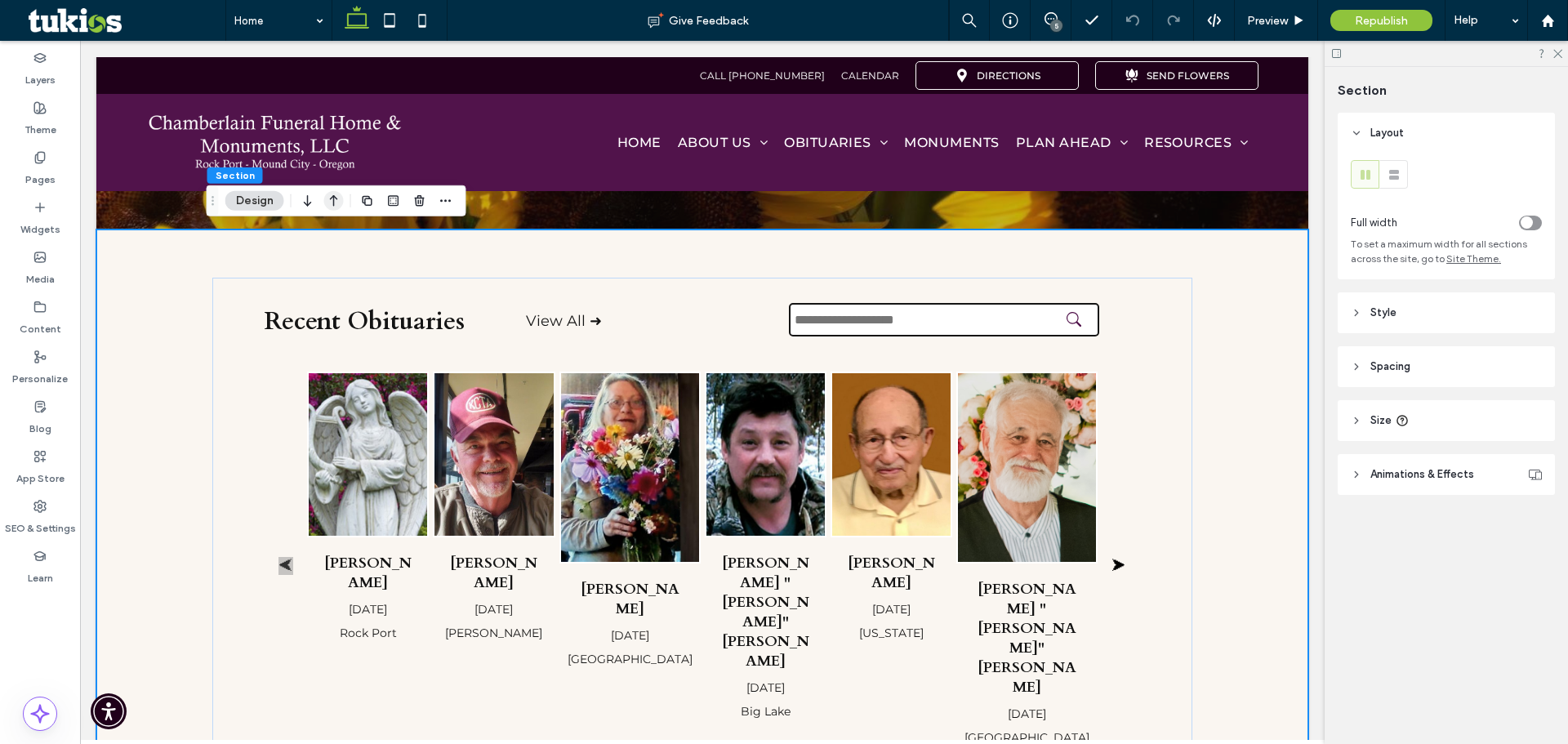
click at [336, 204] on icon "button" at bounding box center [334, 201] width 20 height 30
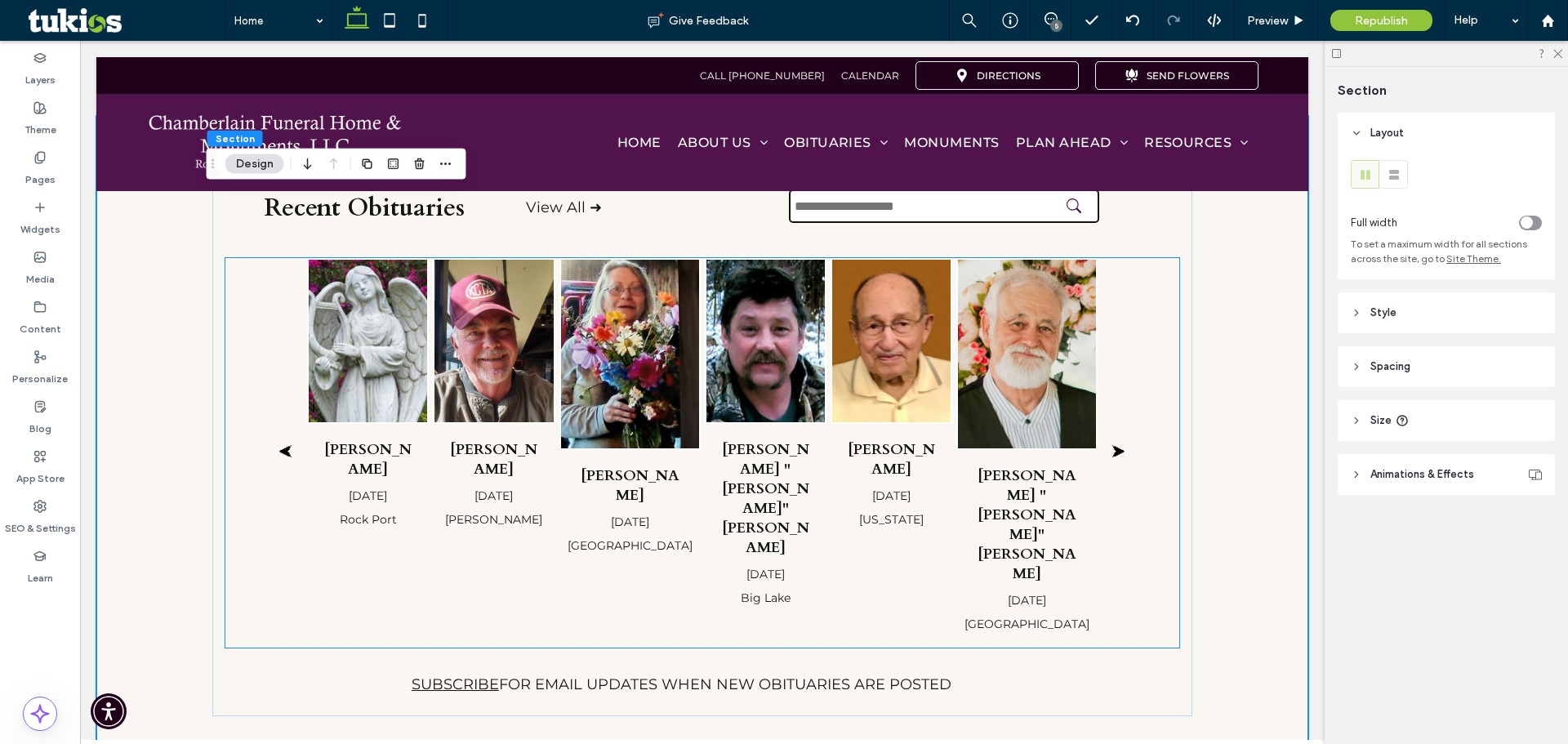
scroll to position [0, 0]
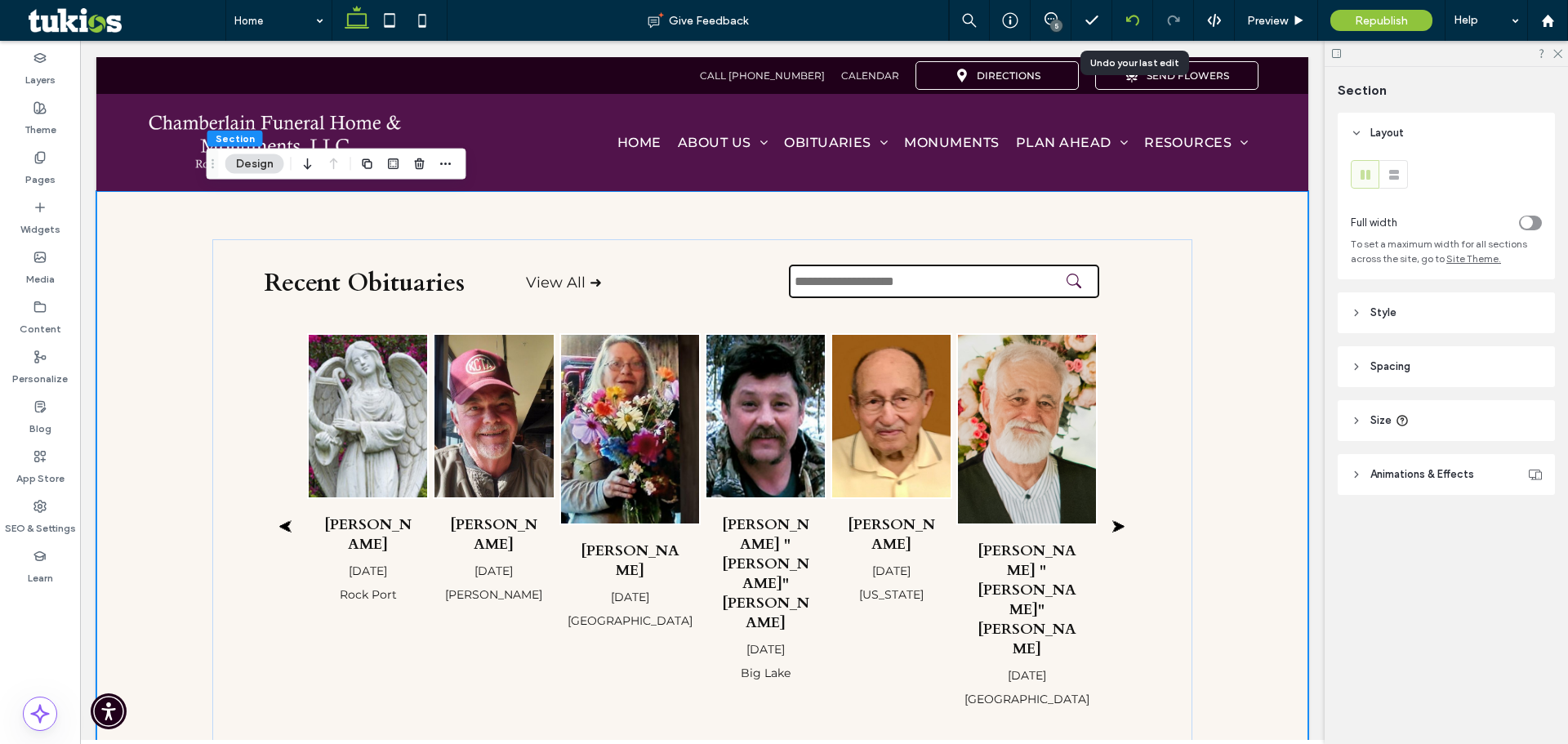
click at [1132, 14] on icon at bounding box center [1133, 21] width 13 height 13
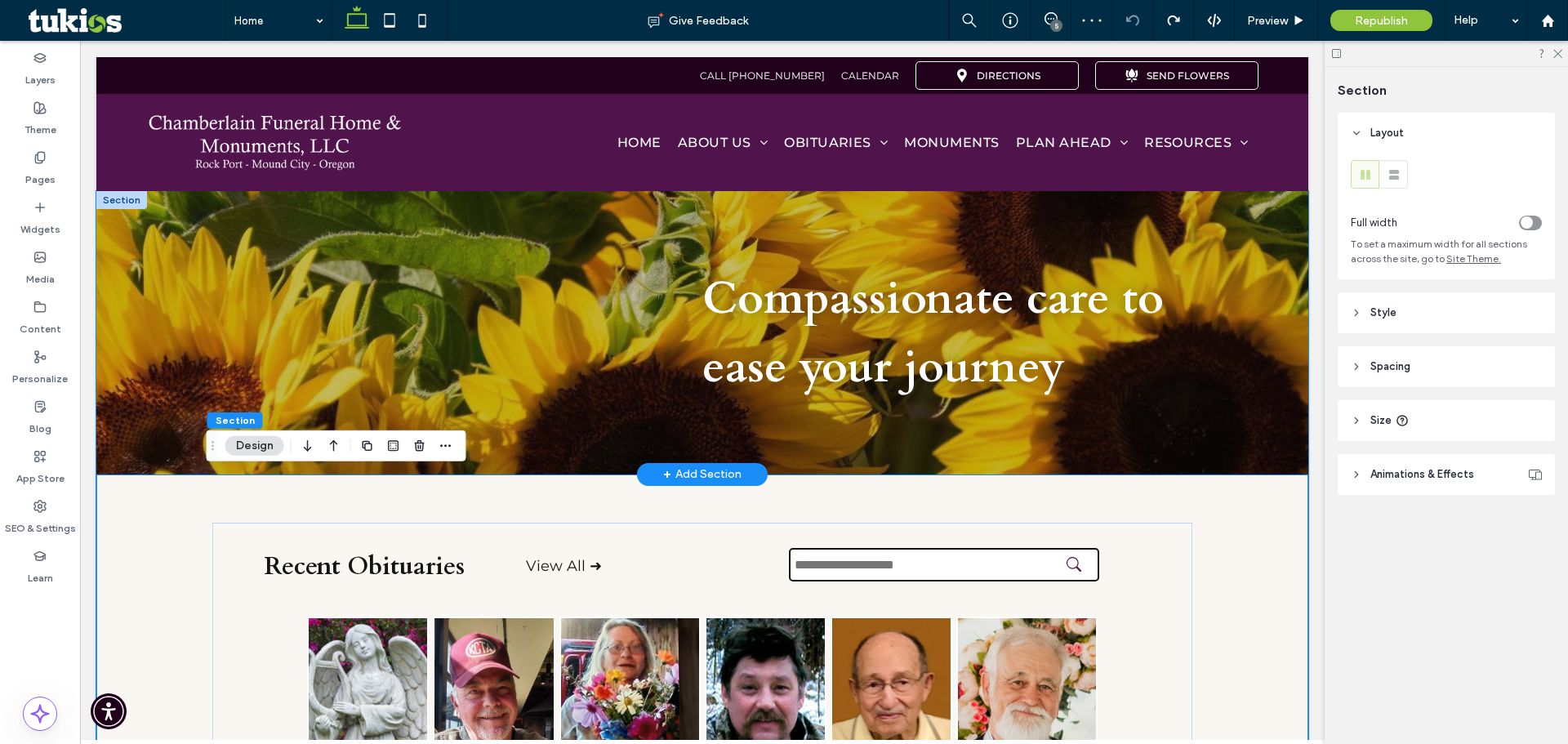
click at [649, 463] on div "+ Add Section" at bounding box center [702, 474] width 130 height 23
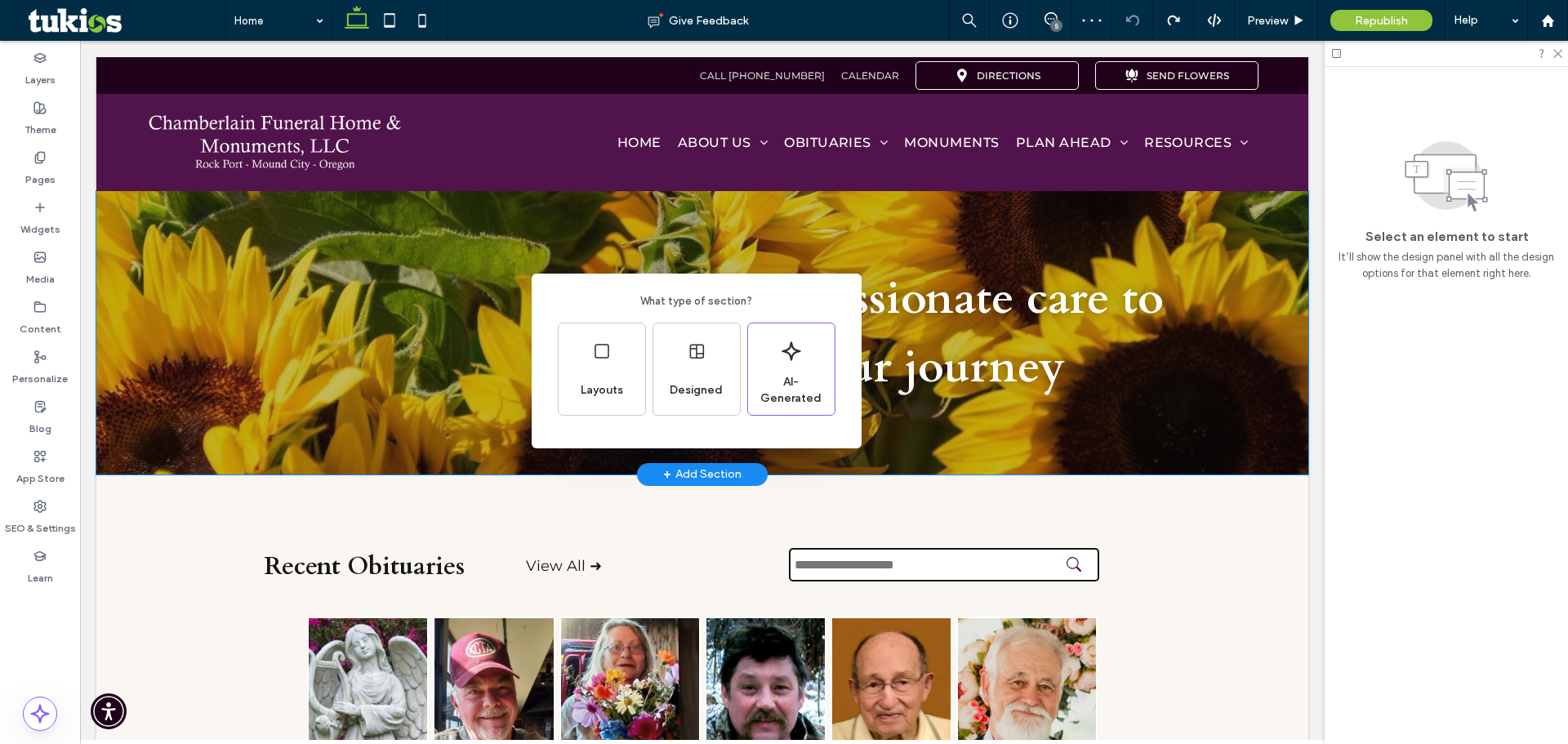
click at [523, 487] on div "What type of section? Layouts Designed AI-Generated" at bounding box center [784, 412] width 1568 height 824
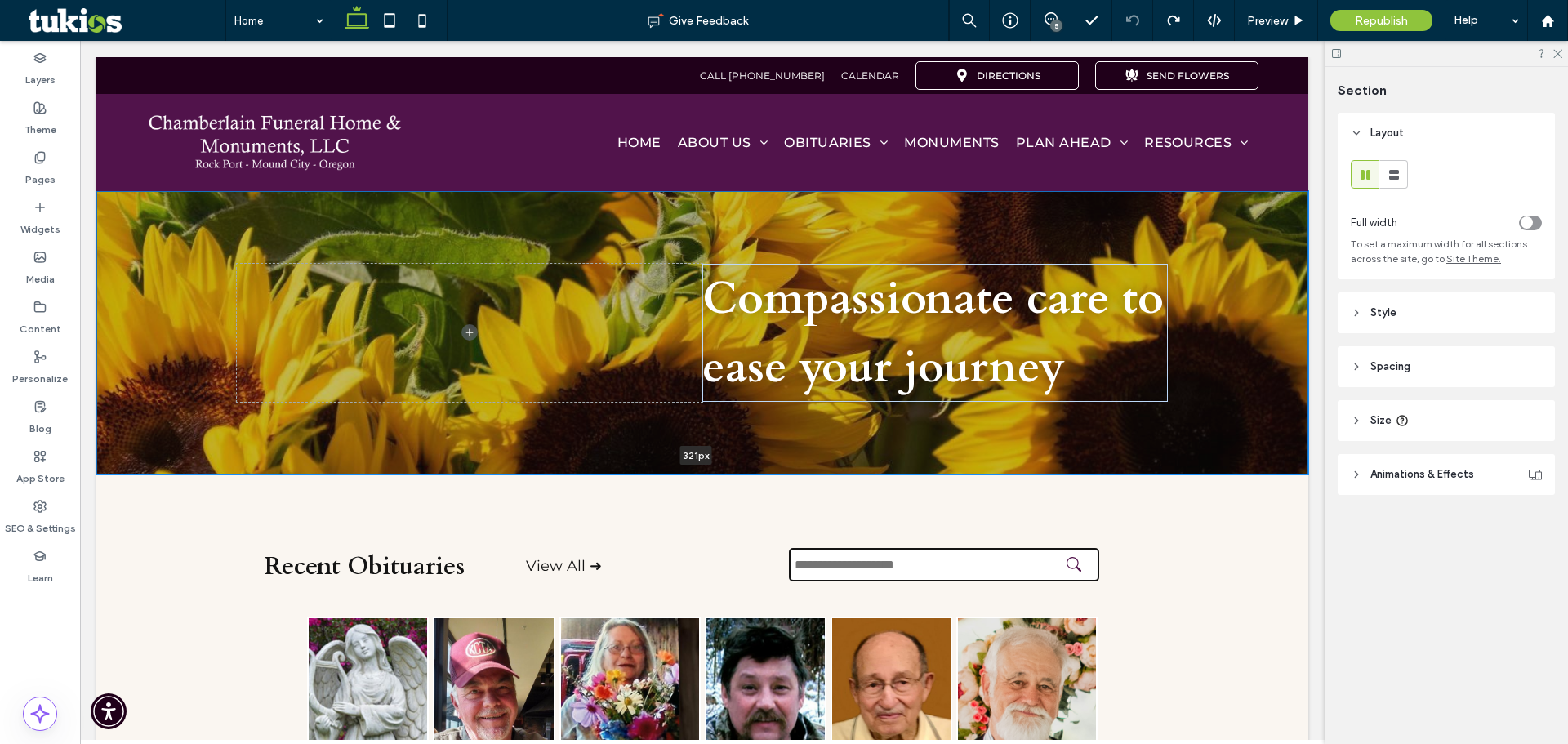
drag, startPoint x: 475, startPoint y: 472, endPoint x: 484, endPoint y: 453, distance: 21.0
click at [484, 453] on div "Compassionate care to ease your journey 321px Section + Add Section" at bounding box center [702, 332] width 1212 height 283
type input "***"
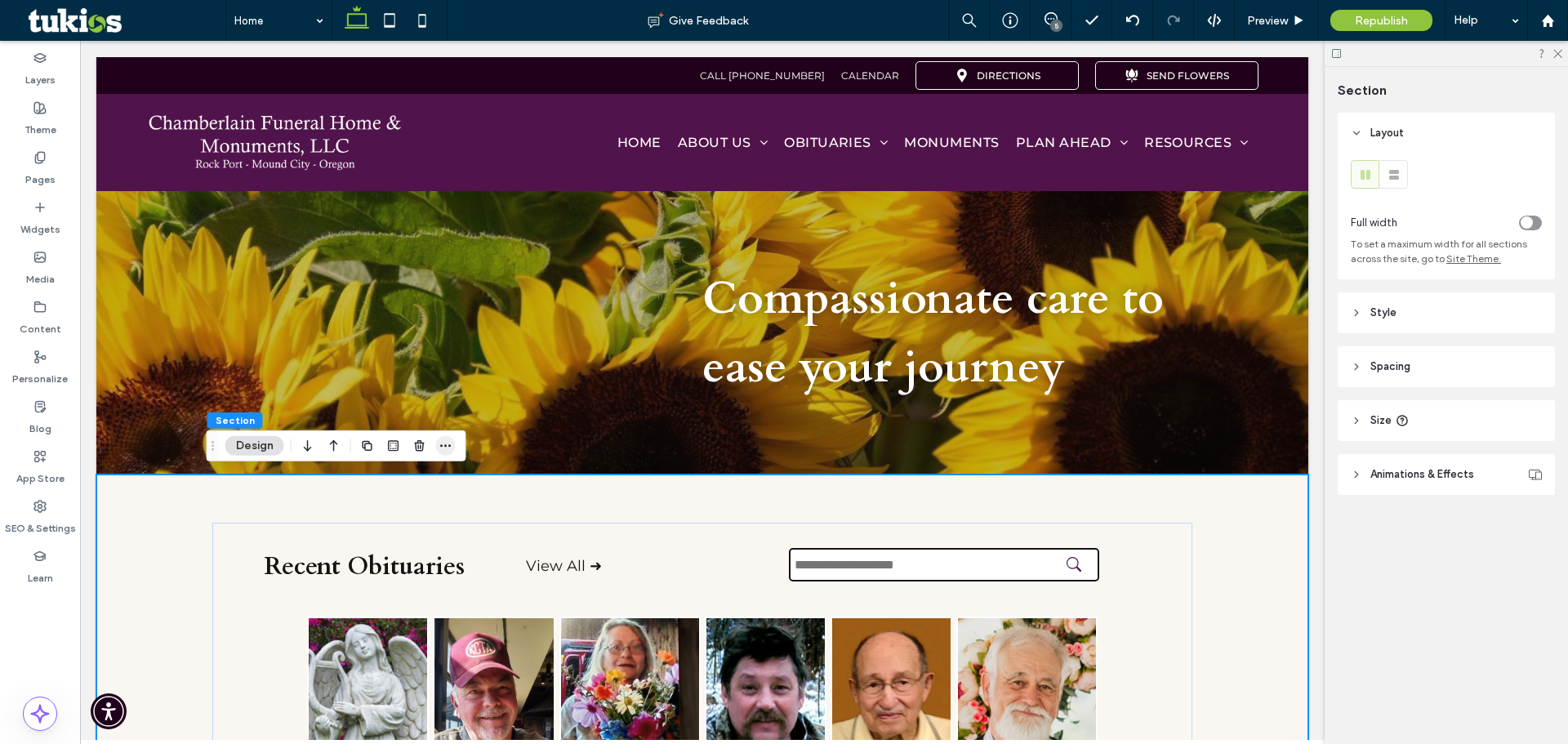
click at [441, 446] on icon "button" at bounding box center [446, 446] width 13 height 13
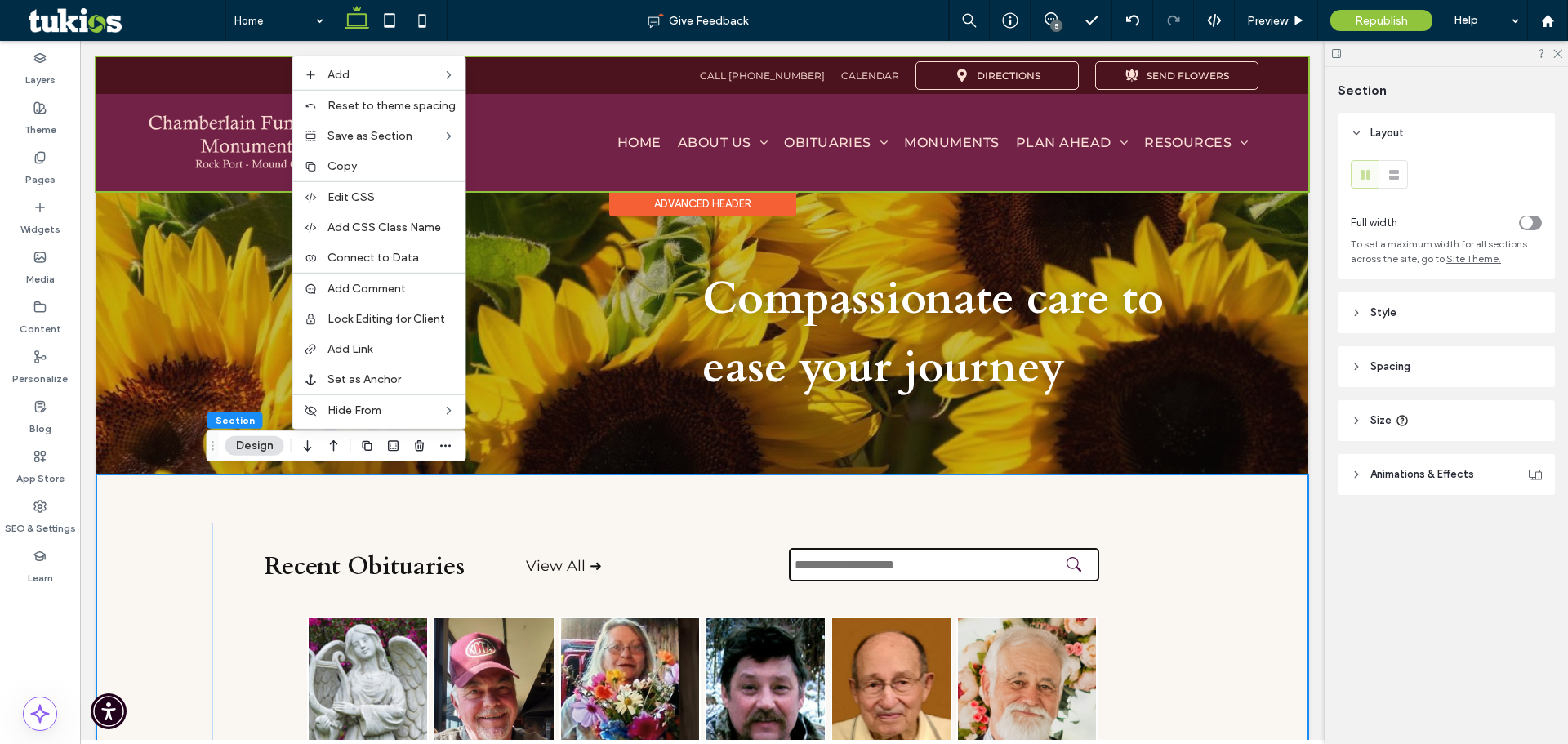
click at [183, 142] on div at bounding box center [702, 124] width 1212 height 134
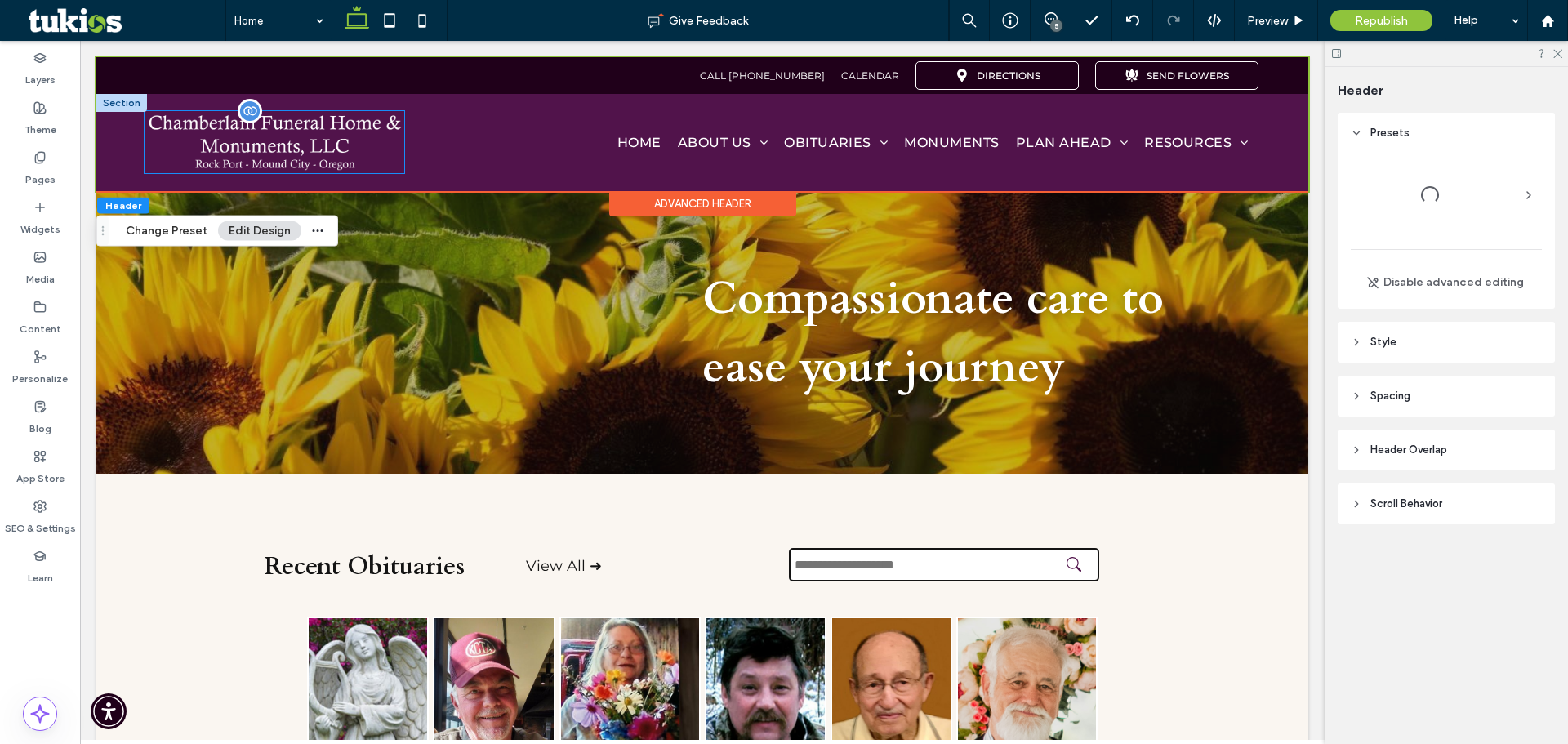
click at [237, 139] on img at bounding box center [274, 142] width 260 height 63
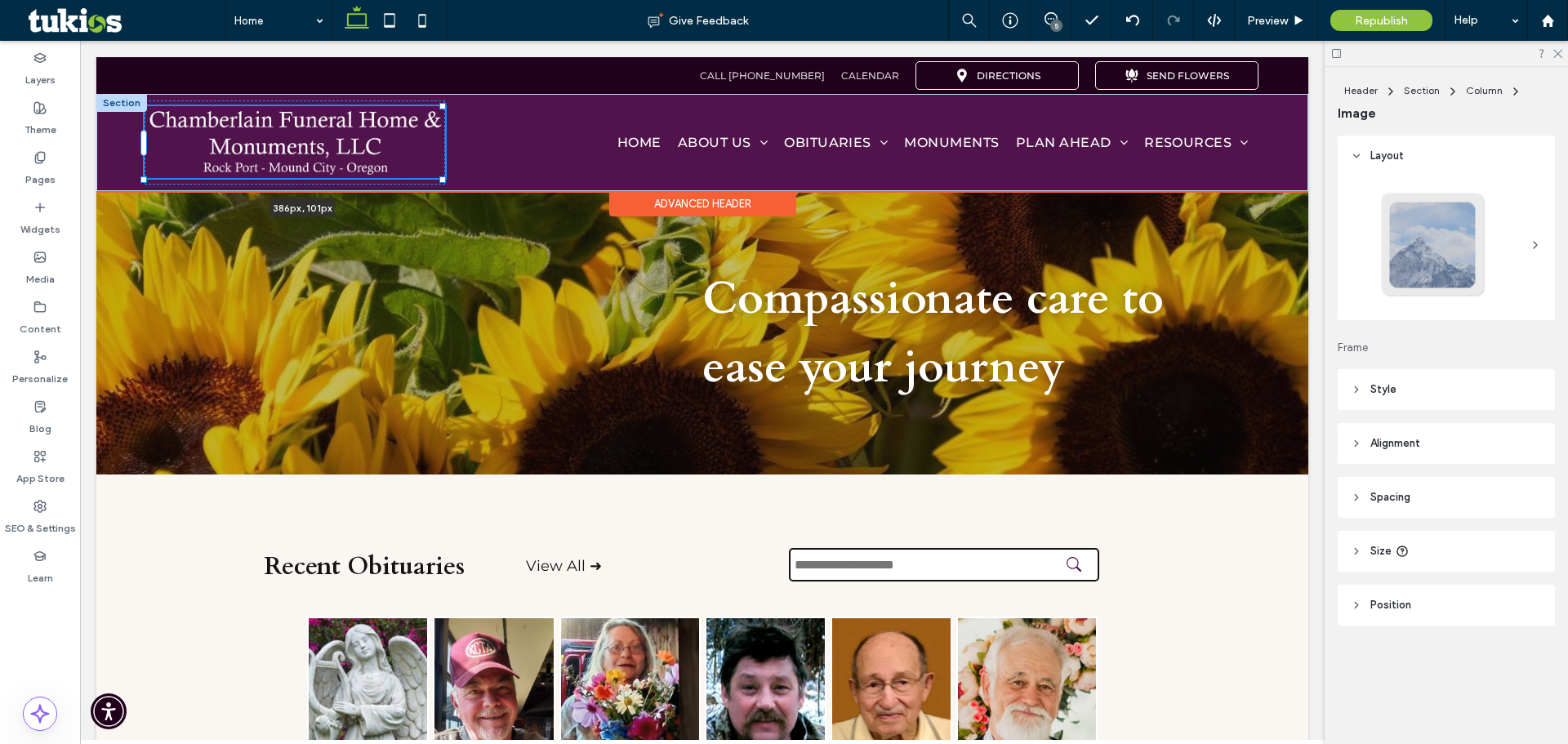
drag, startPoint x: 405, startPoint y: 173, endPoint x: 478, endPoint y: 183, distance: 73.7
click at [478, 183] on div "386px , 101px phone icon Home About Us About Us Our Staff Our Locations Calenda…" at bounding box center [702, 142] width 1212 height 97
type input "***"
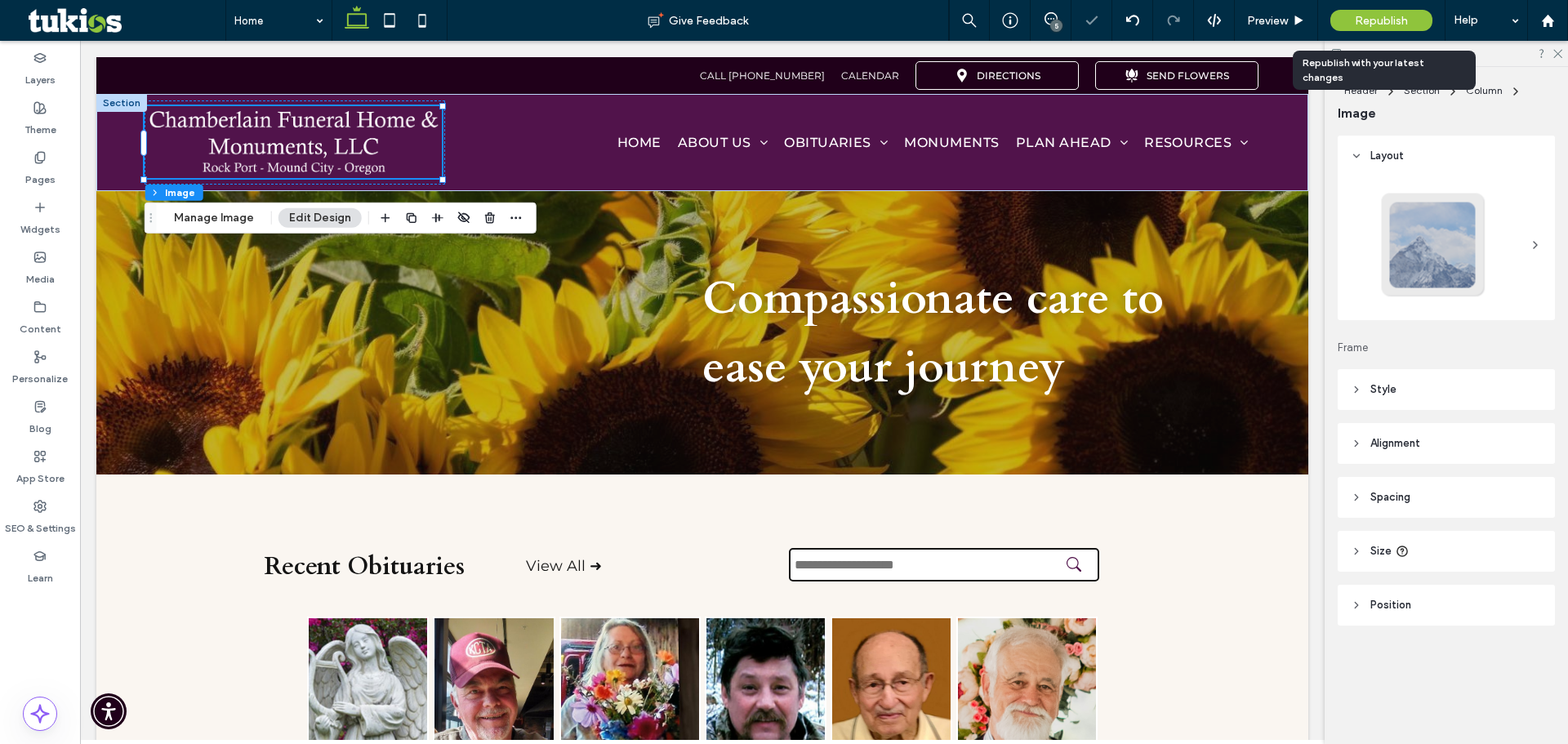
click at [1354, 18] on div "Republish" at bounding box center [1382, 21] width 102 height 21
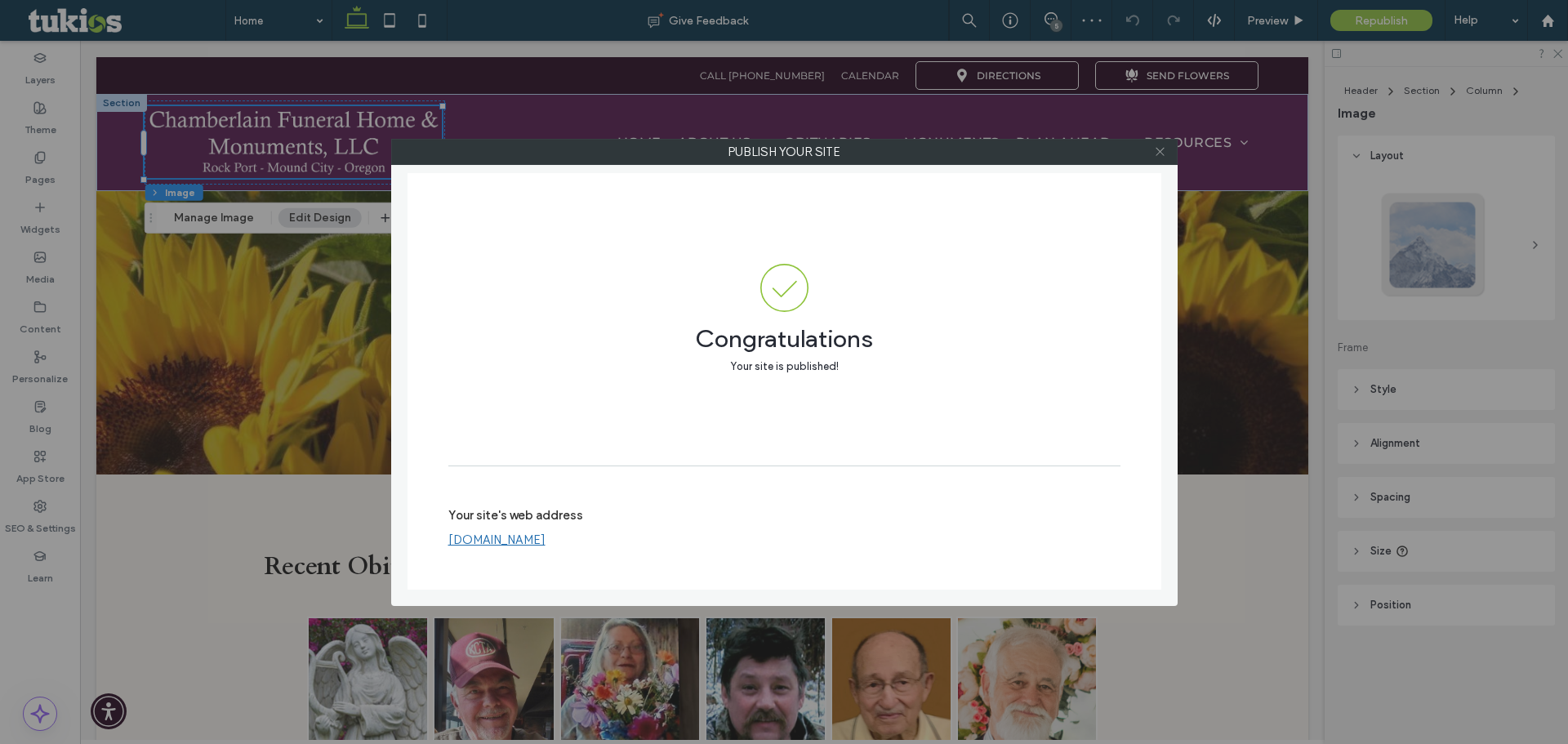
click at [1154, 152] on icon at bounding box center [1160, 151] width 12 height 12
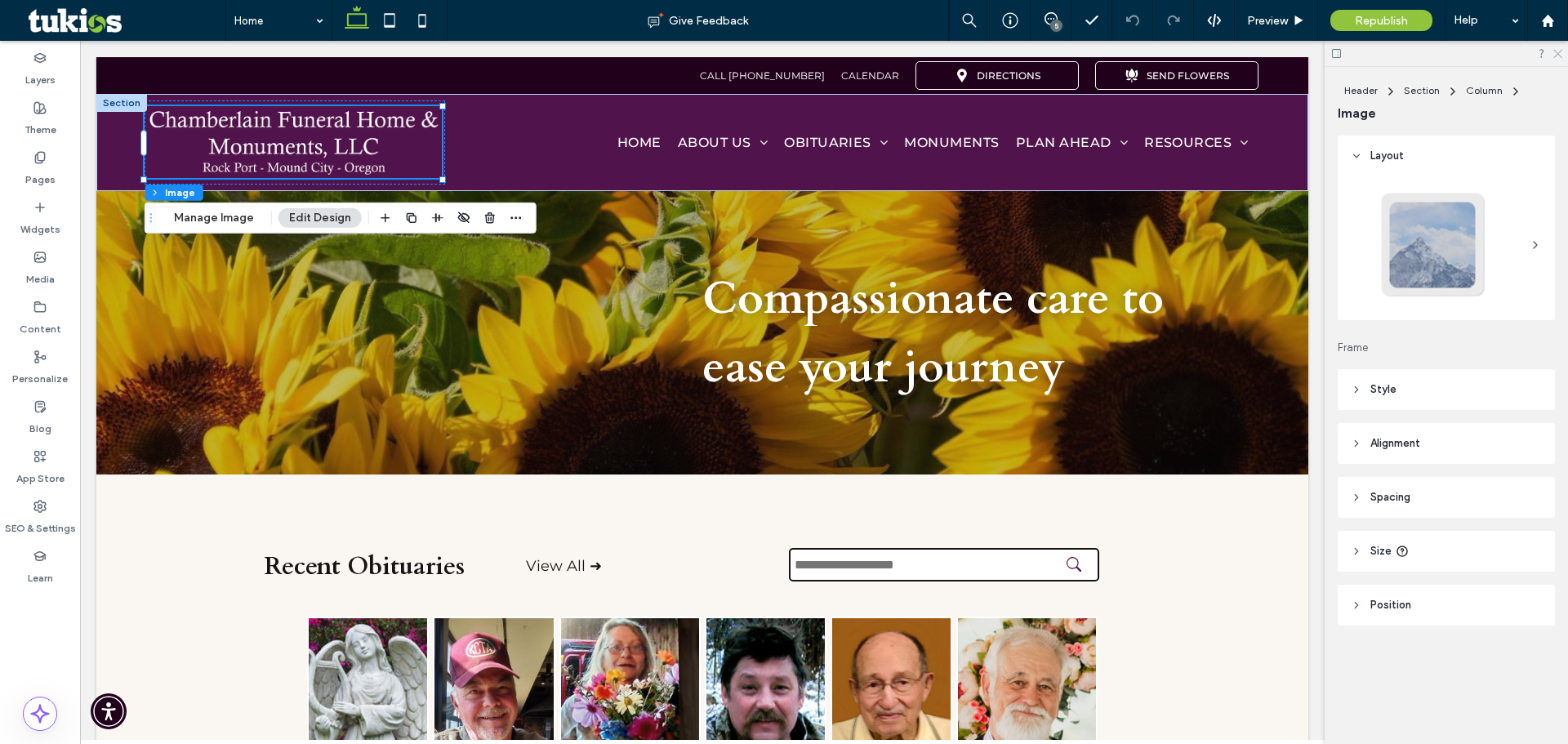
click at [1558, 55] on use at bounding box center [1558, 54] width 9 height 9
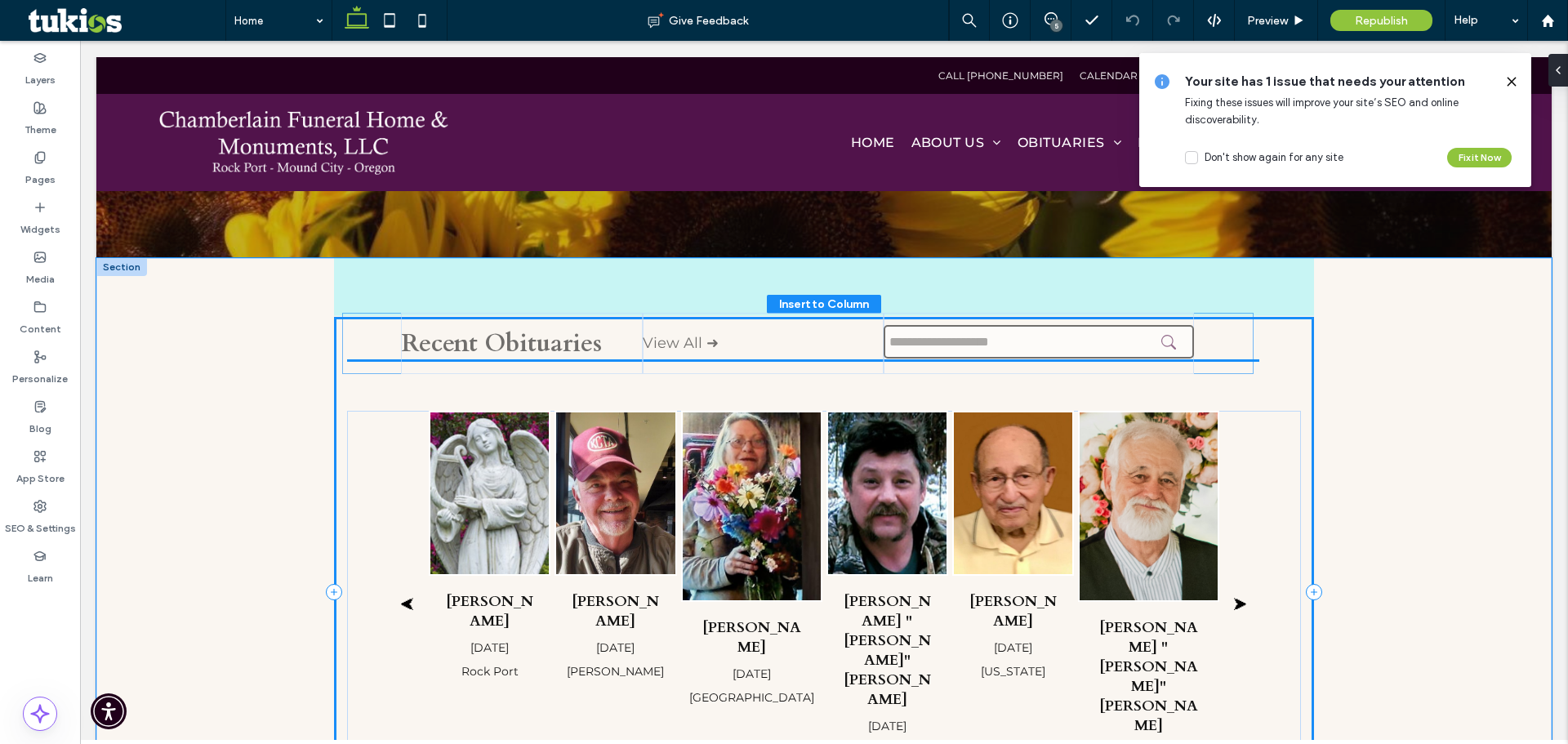
scroll to position [152, 0]
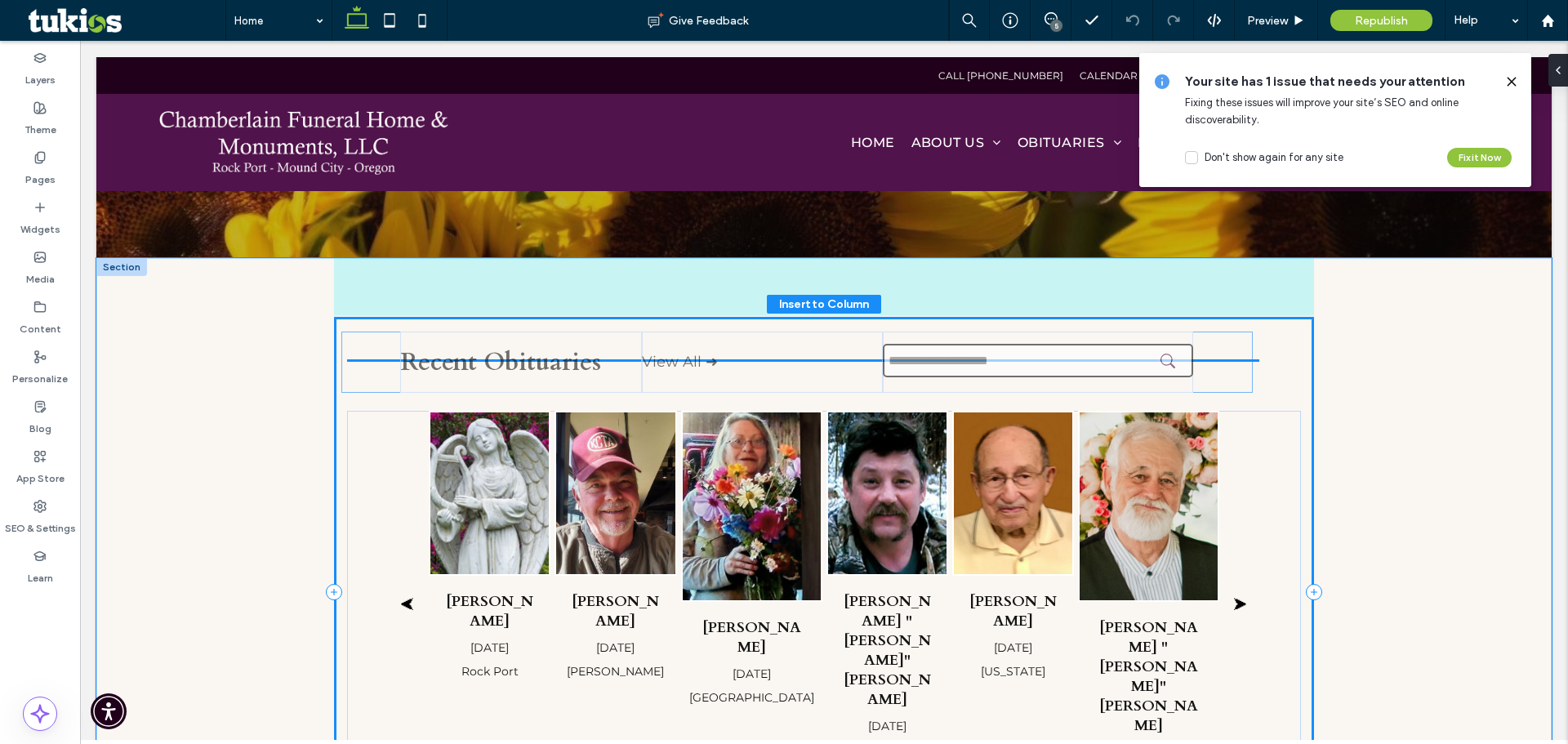
type input "**"
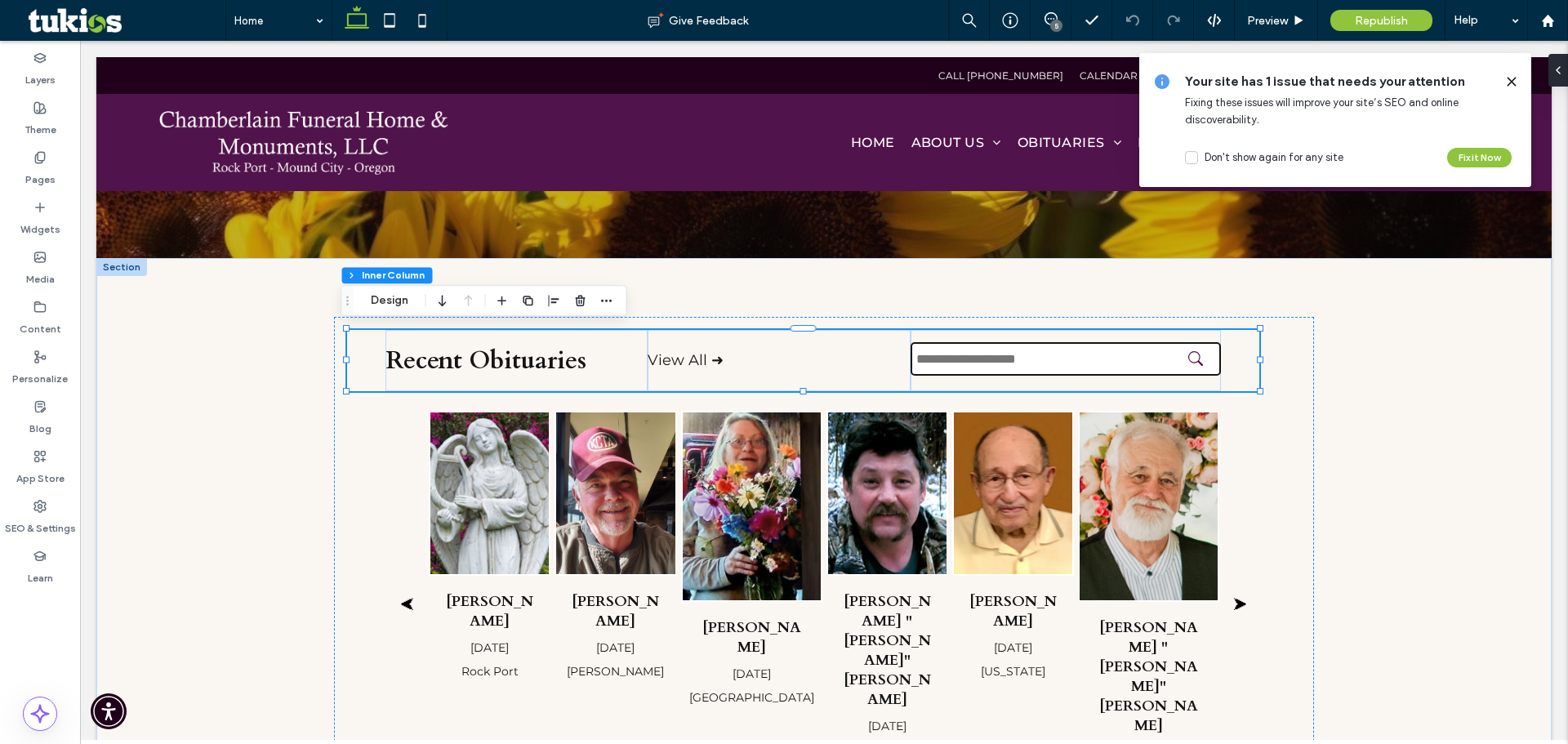
click at [168, 424] on div "Recent Obituaries View All ➜ ⮜ Beverly J. Scamman Oct 11, 2025 Rock Port Curt L…" at bounding box center [824, 592] width 1456 height 668
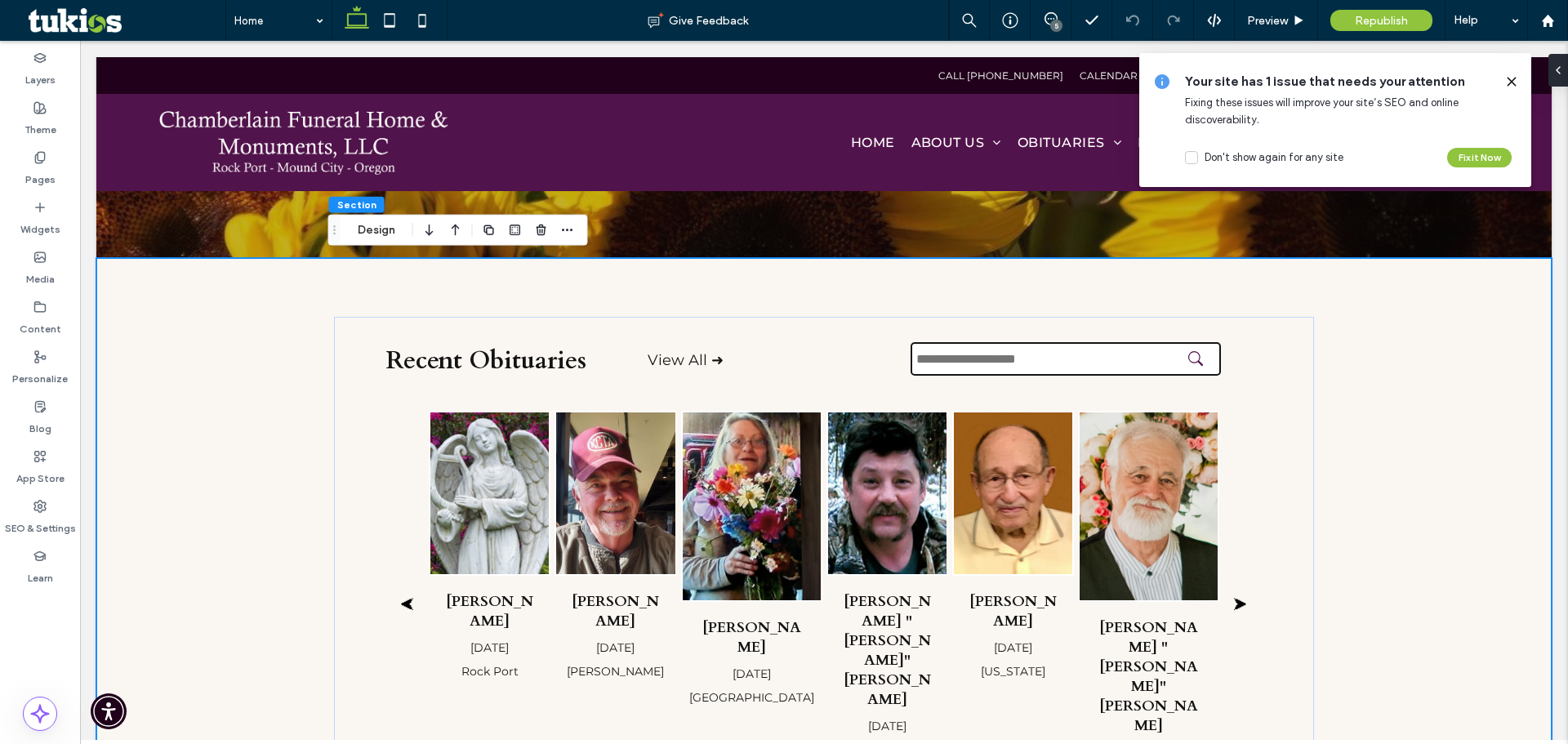
click at [1512, 84] on icon at bounding box center [1512, 82] width 13 height 13
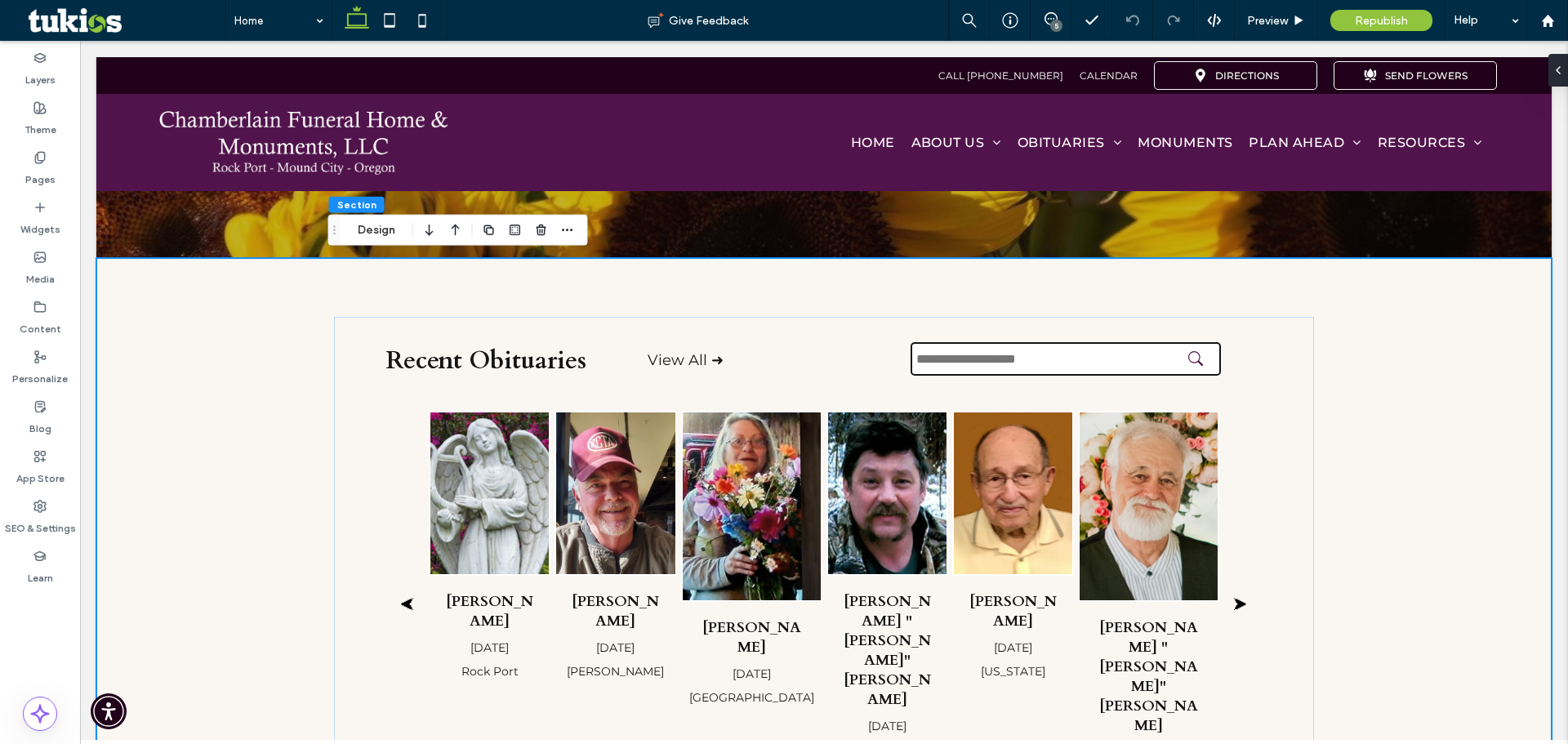
click at [233, 306] on div "Recent Obituaries View All ➜ ⮜ Beverly J. Scamman Oct 11, 2025 Rock Port Curt L…" at bounding box center [824, 592] width 1456 height 668
click at [569, 224] on icon "button" at bounding box center [568, 231] width 13 height 13
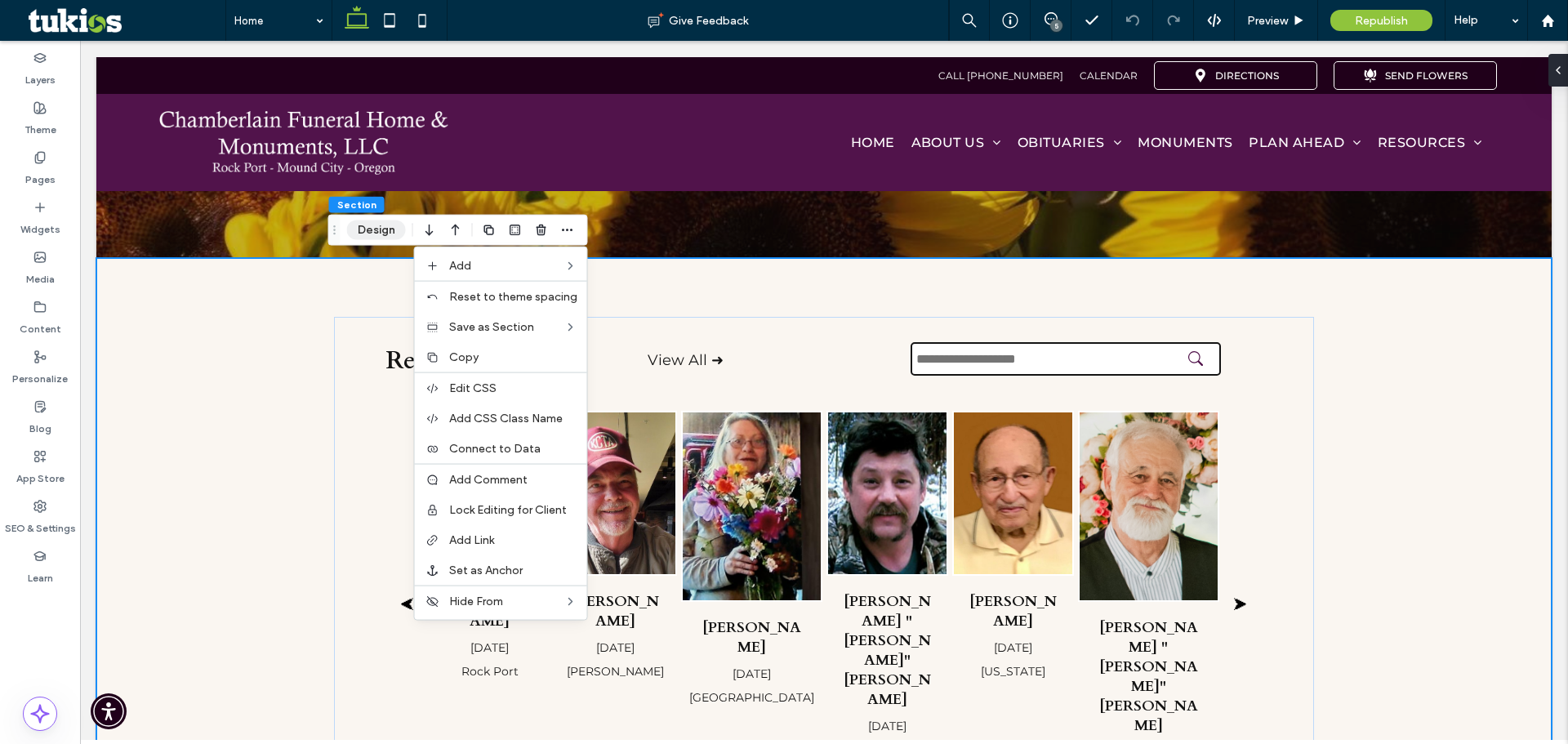
click at [368, 231] on button "Design" at bounding box center [377, 231] width 59 height 20
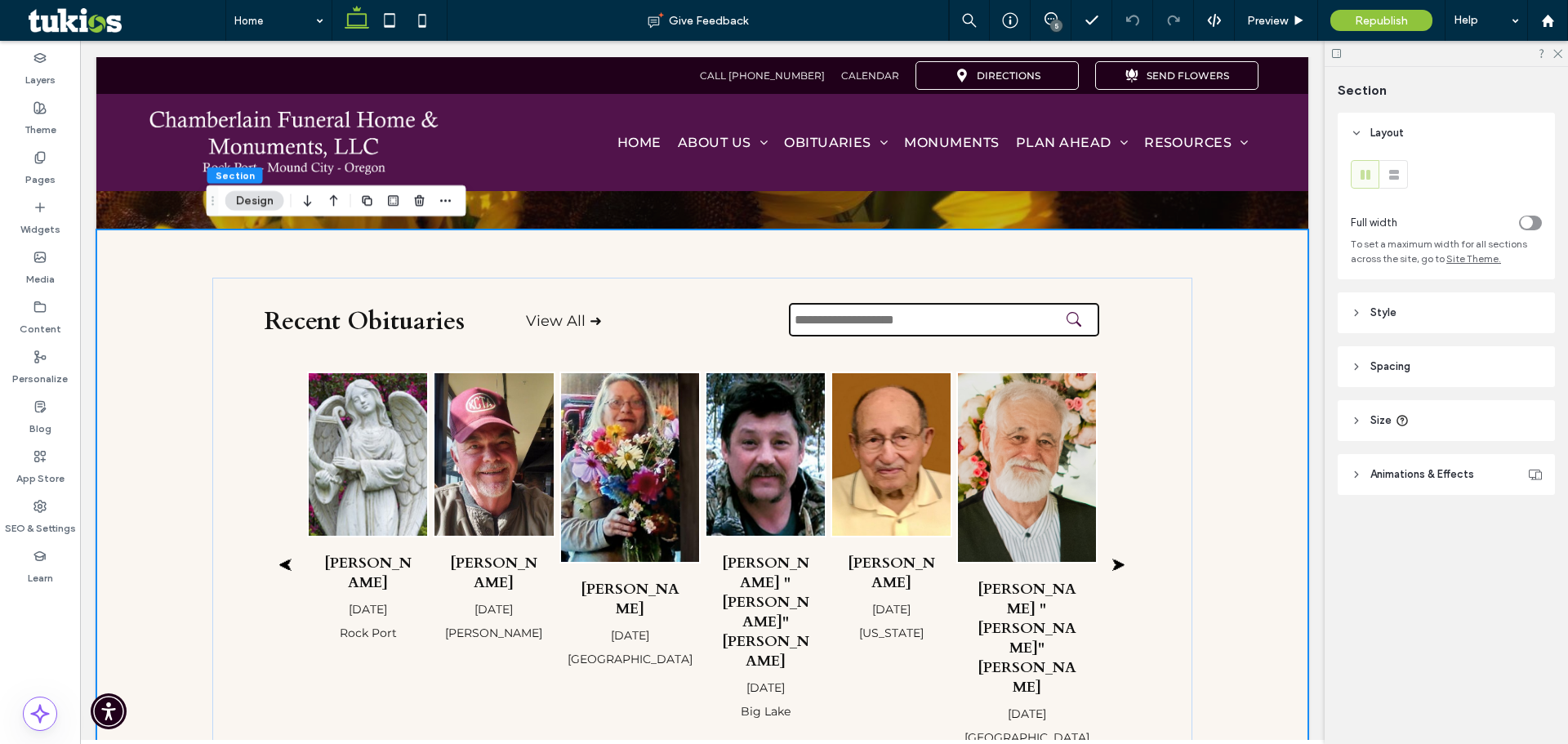
click at [1419, 363] on header "Spacing" at bounding box center [1447, 367] width 217 height 41
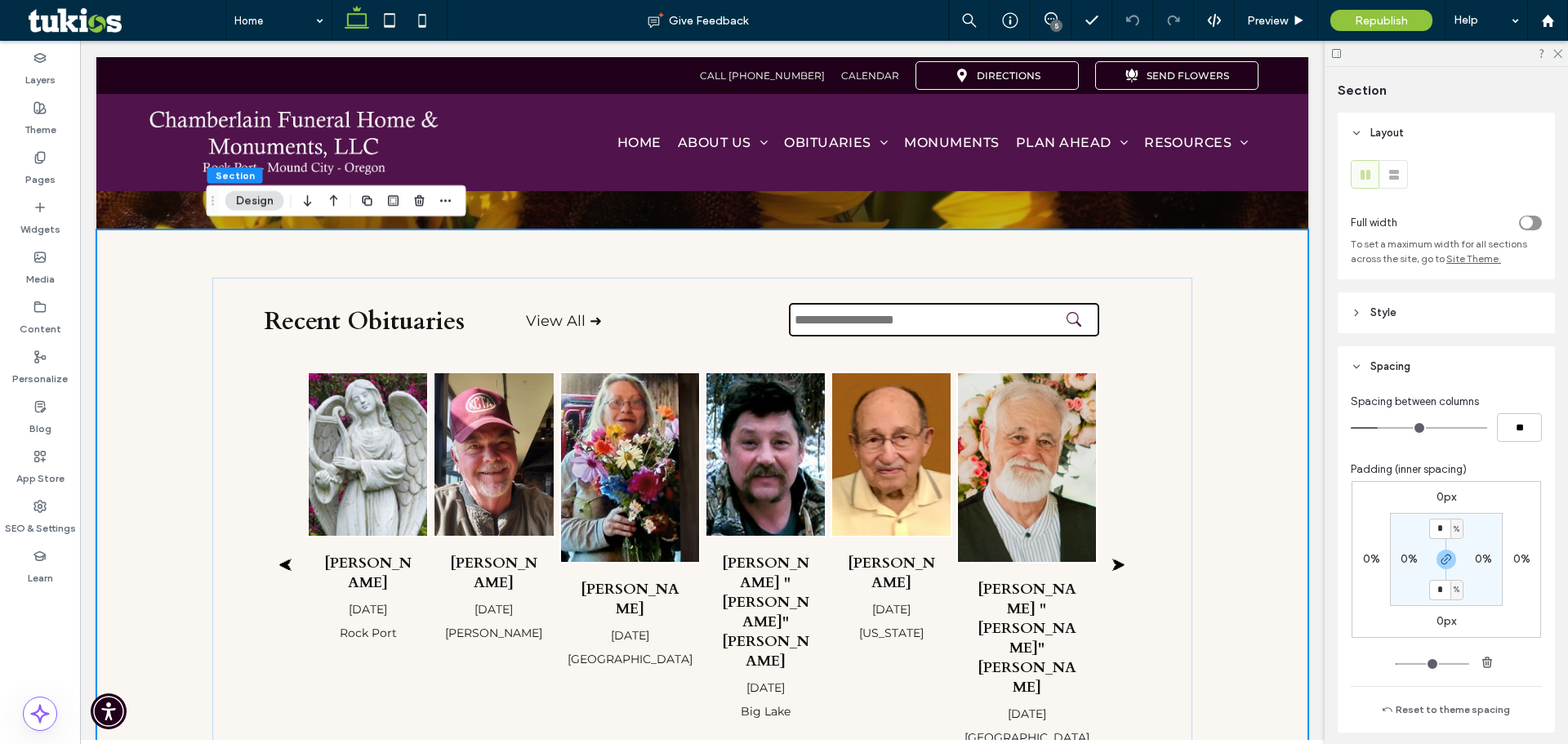
type input "*"
type input "**"
type input "*"
type input "**"
type input "*"
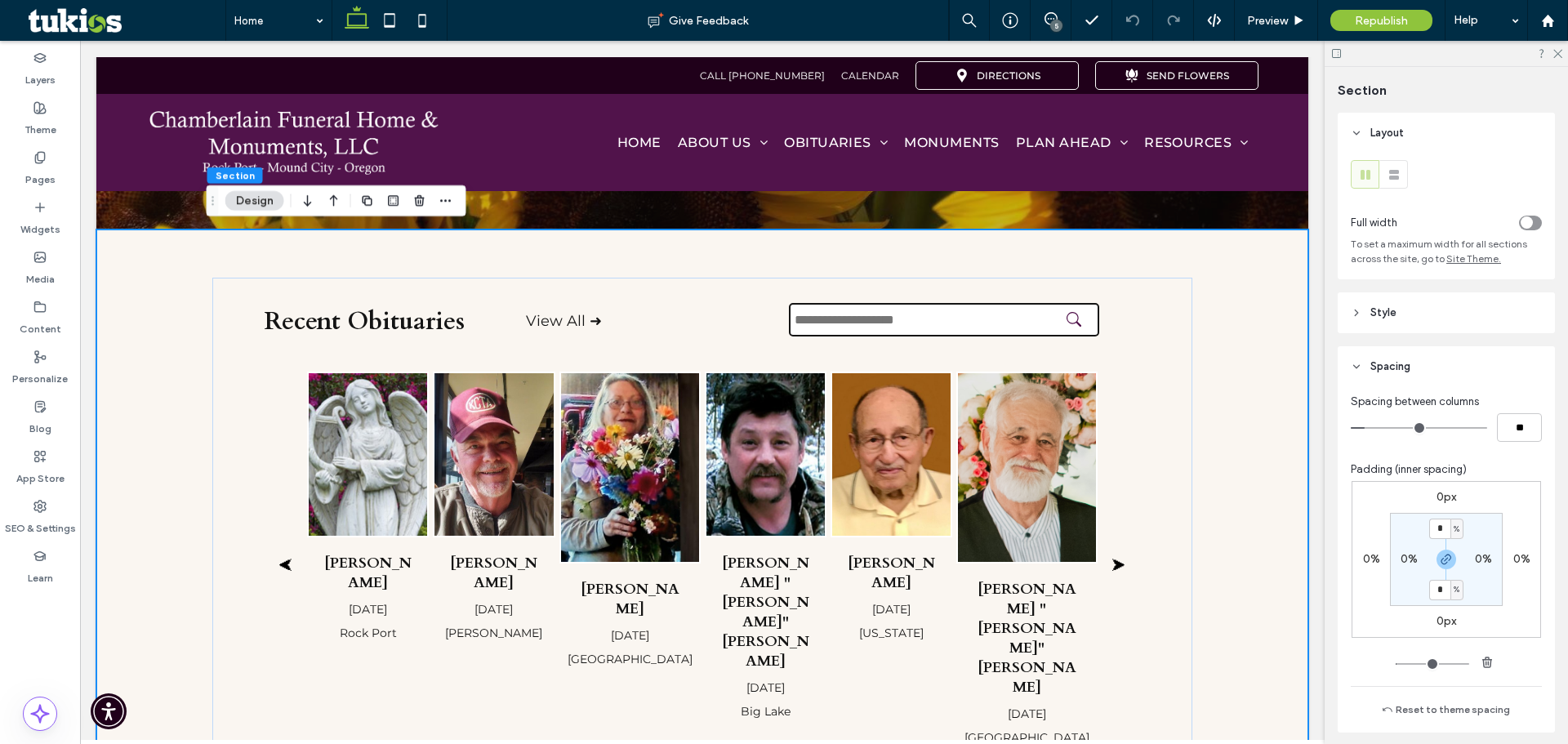
type input "**"
type input "*"
type input "**"
type input "*"
type input "**"
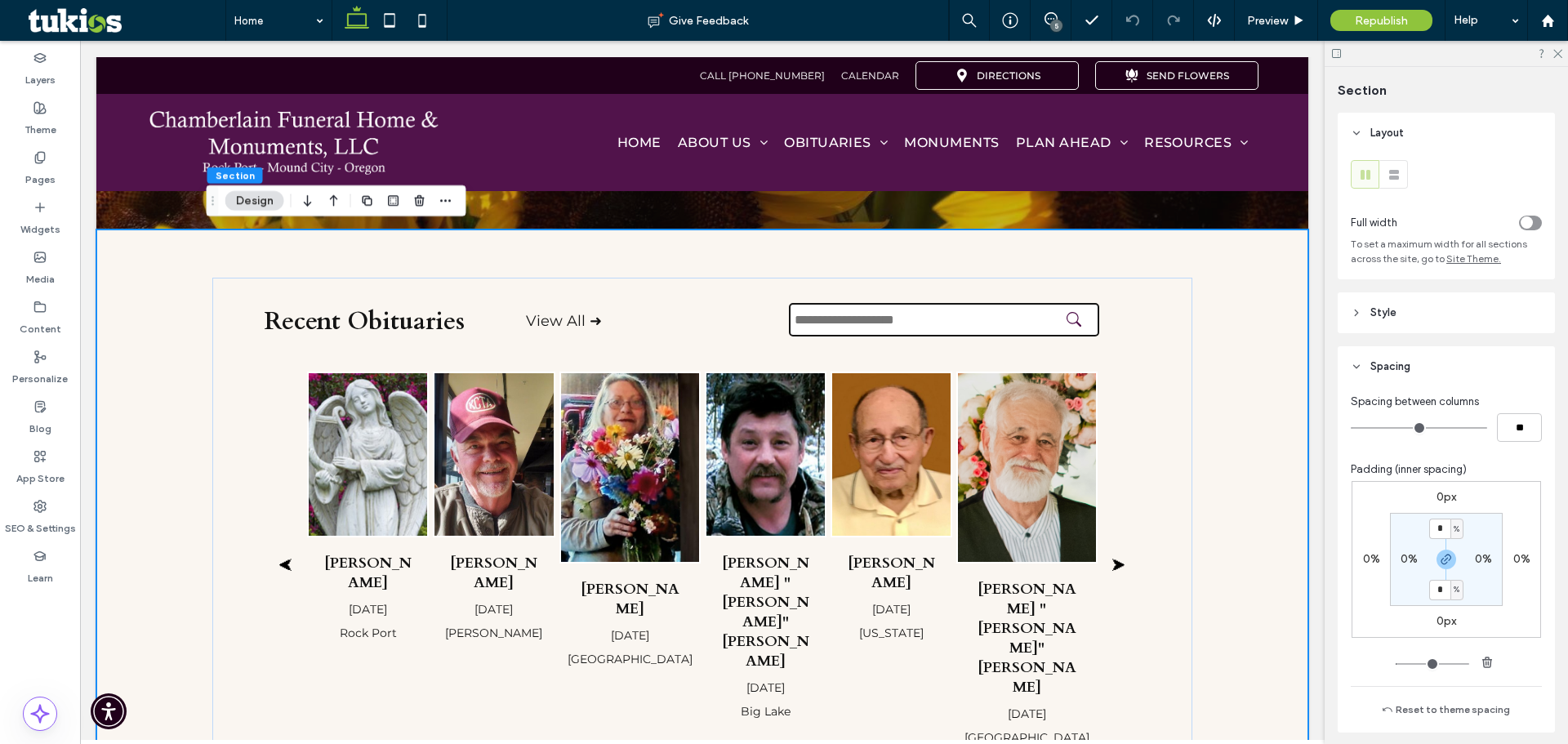
type input "*"
type input "**"
type input "*"
type input "**"
type input "*"
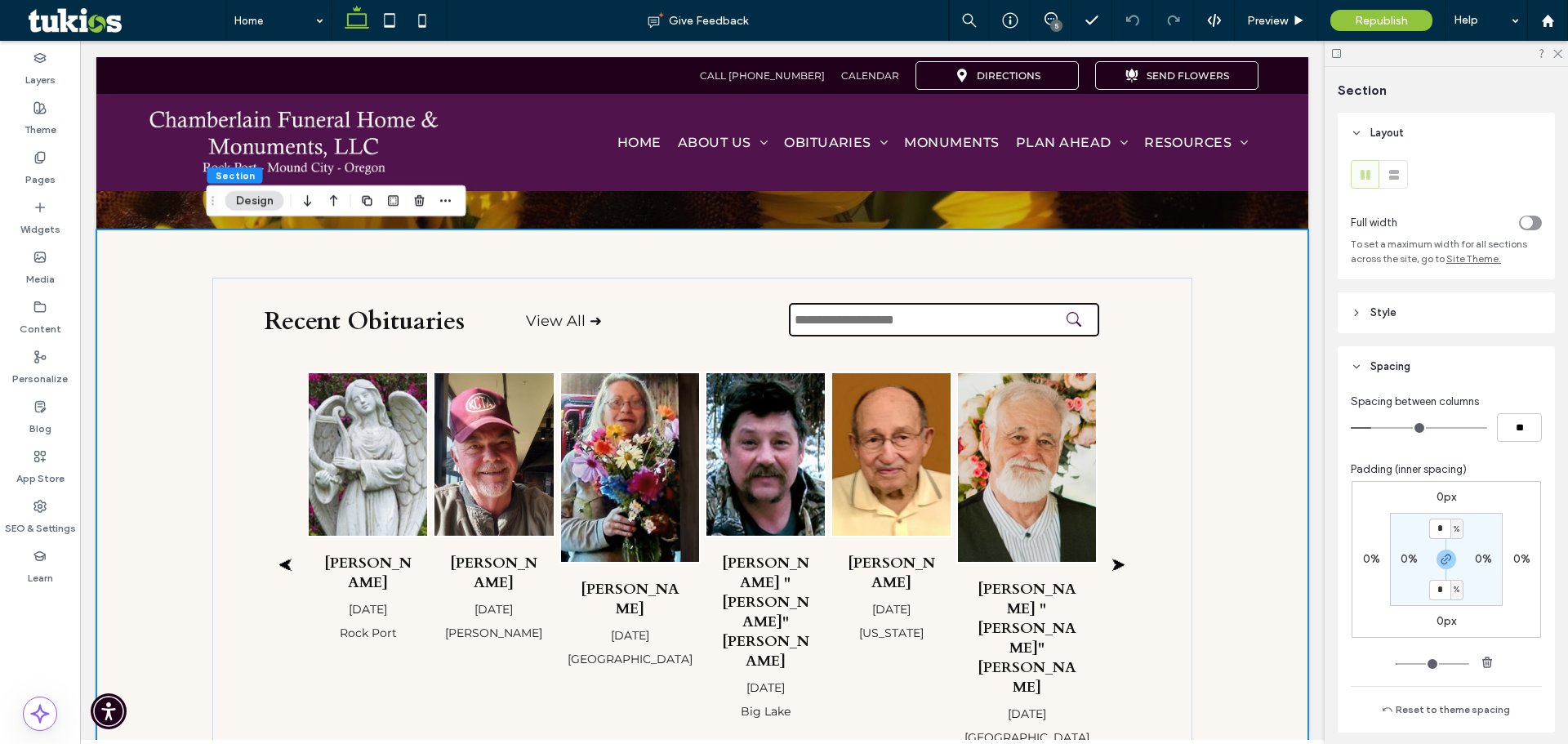
type input "**"
click at [1381, 429] on input "range" at bounding box center [1419, 428] width 136 height 2
click at [569, 241] on div "Recent Obituaries View All ➜ ⮜ Beverly J. Scamman Oct 11, 2025 Rock Port Curt L…" at bounding box center [702, 554] width 981 height 648
click at [546, 251] on div "Recent Obituaries View All ➜ ⮜ Beverly J. Scamman Oct 11, 2025 Rock Port Curt L…" at bounding box center [702, 554] width 981 height 648
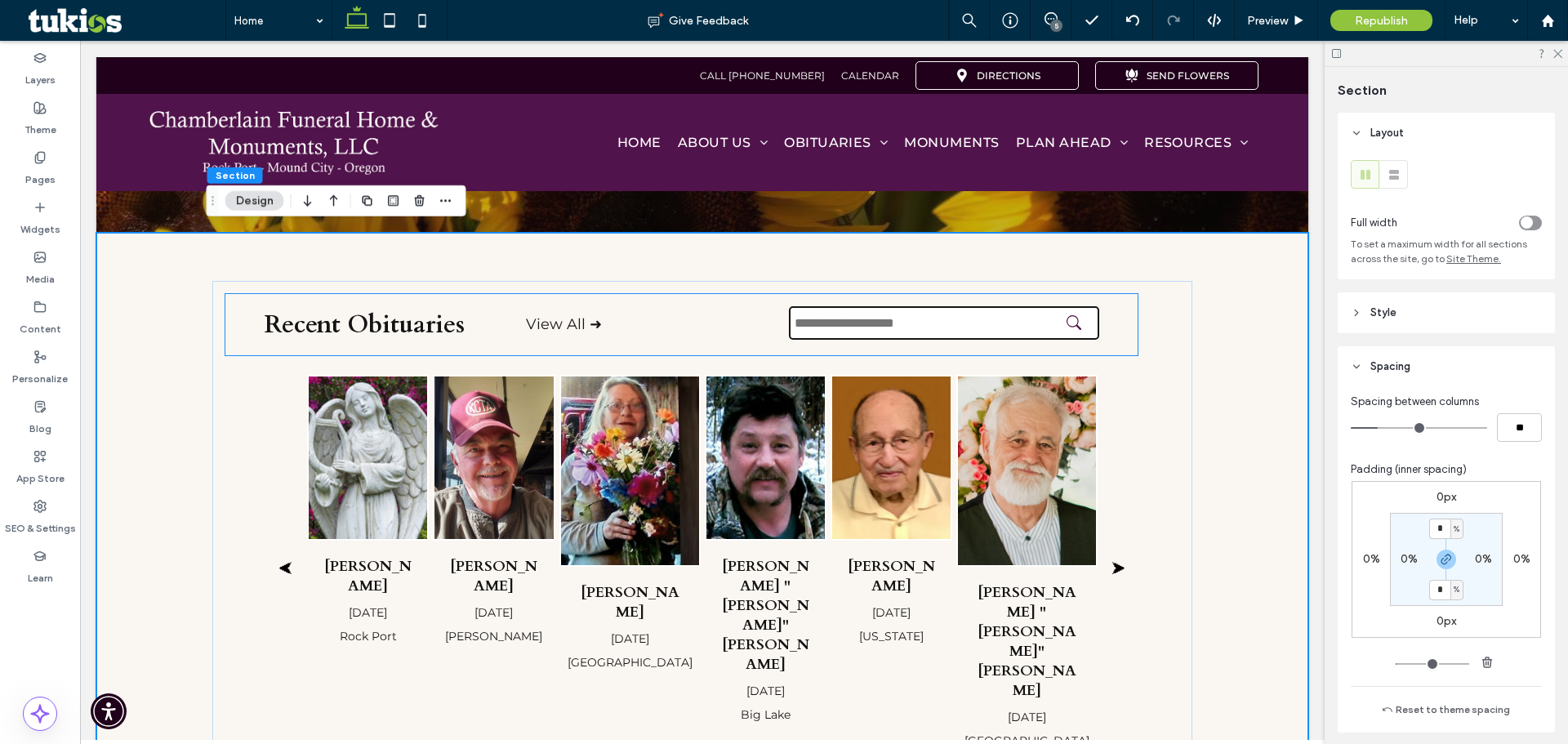
scroll to position [163, 0]
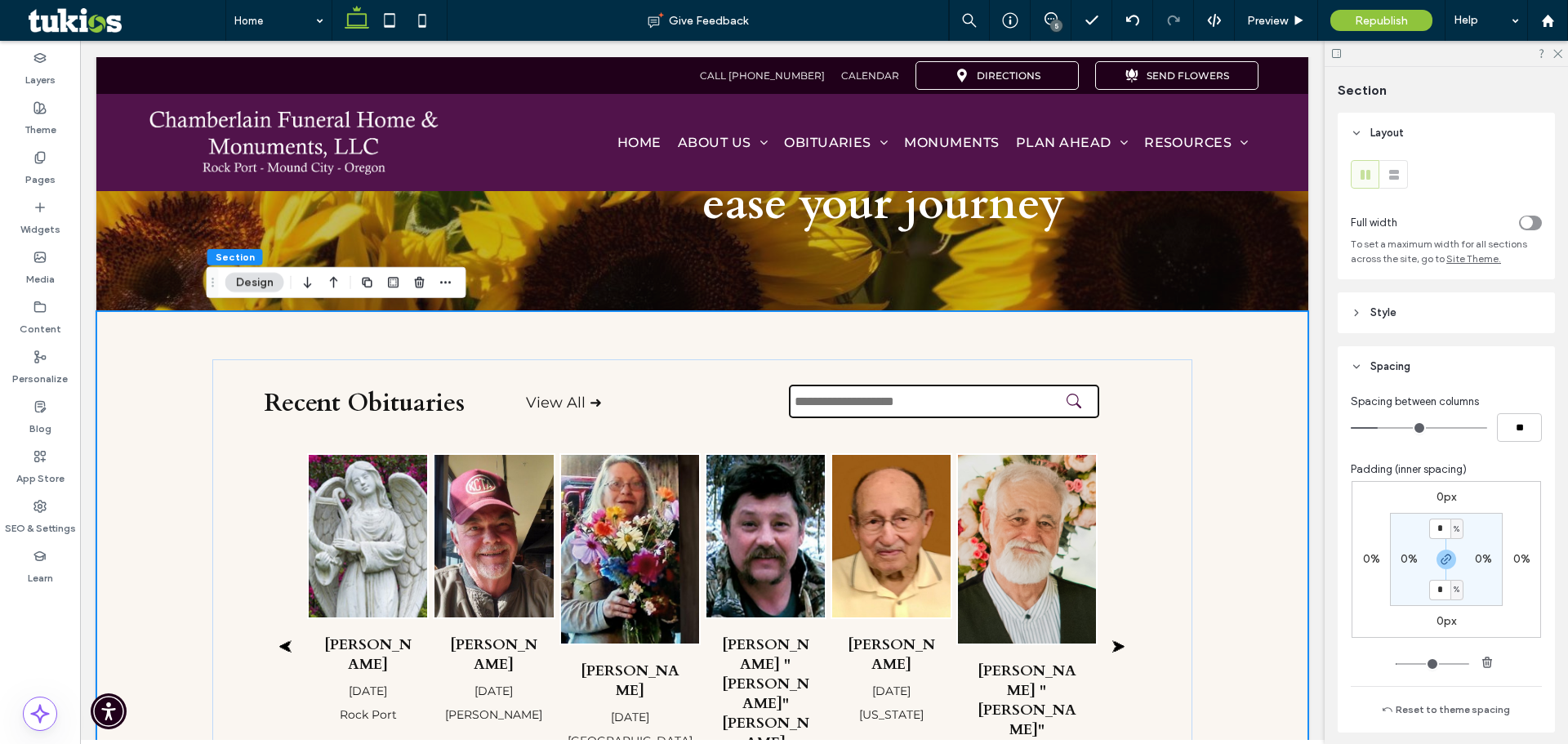
click at [1563, 49] on div at bounding box center [1447, 53] width 244 height 25
click at [1561, 52] on use at bounding box center [1558, 54] width 9 height 9
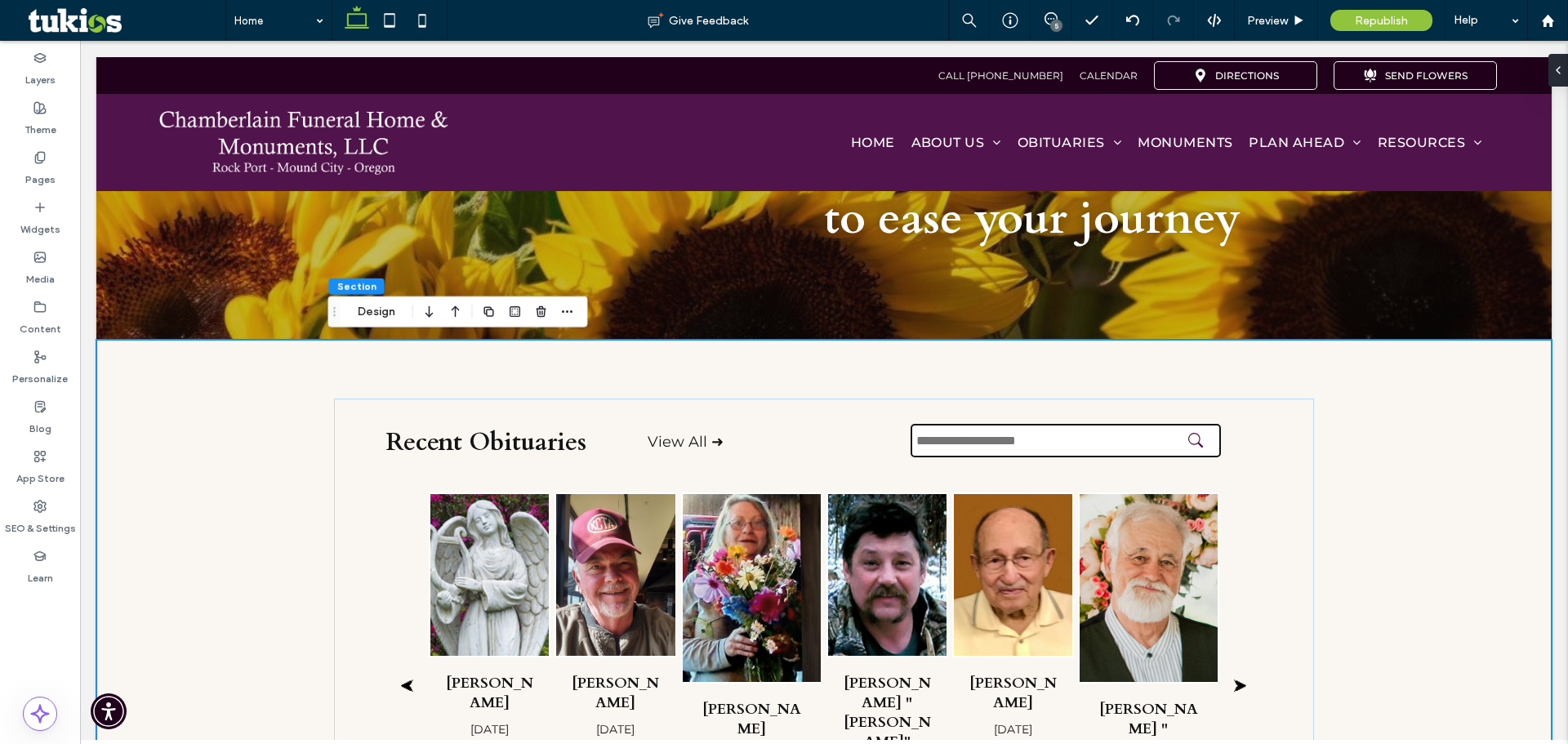
drag, startPoint x: 638, startPoint y: 396, endPoint x: 638, endPoint y: 354, distance: 42.0
click at [638, 354] on div "Recent Obituaries View All ➜ ⮜ Beverly J. Scamman Oct 11, 2025 Rock Port Curt L…" at bounding box center [824, 673] width 981 height 668
click at [602, 409] on div "Recent Obituaries View All ➜ ⮜ Beverly J. Scamman Oct 11, 2025 Rock Port Curt L…" at bounding box center [824, 674] width 981 height 552
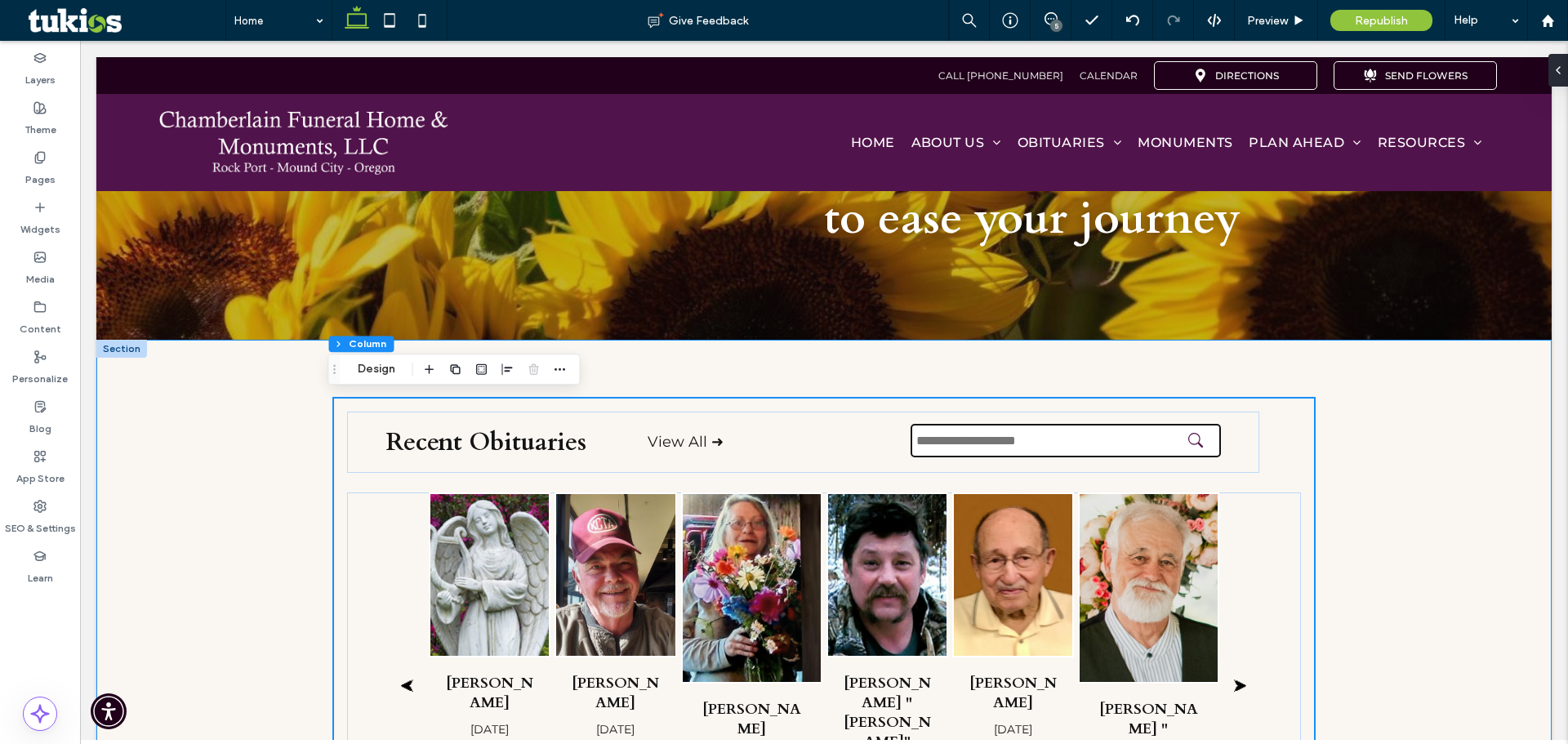
click at [260, 394] on div "Recent Obituaries View All ➜ ⮜ Beverly J. Scamman Oct 11, 2025 Rock Port Curt L…" at bounding box center [824, 673] width 1456 height 668
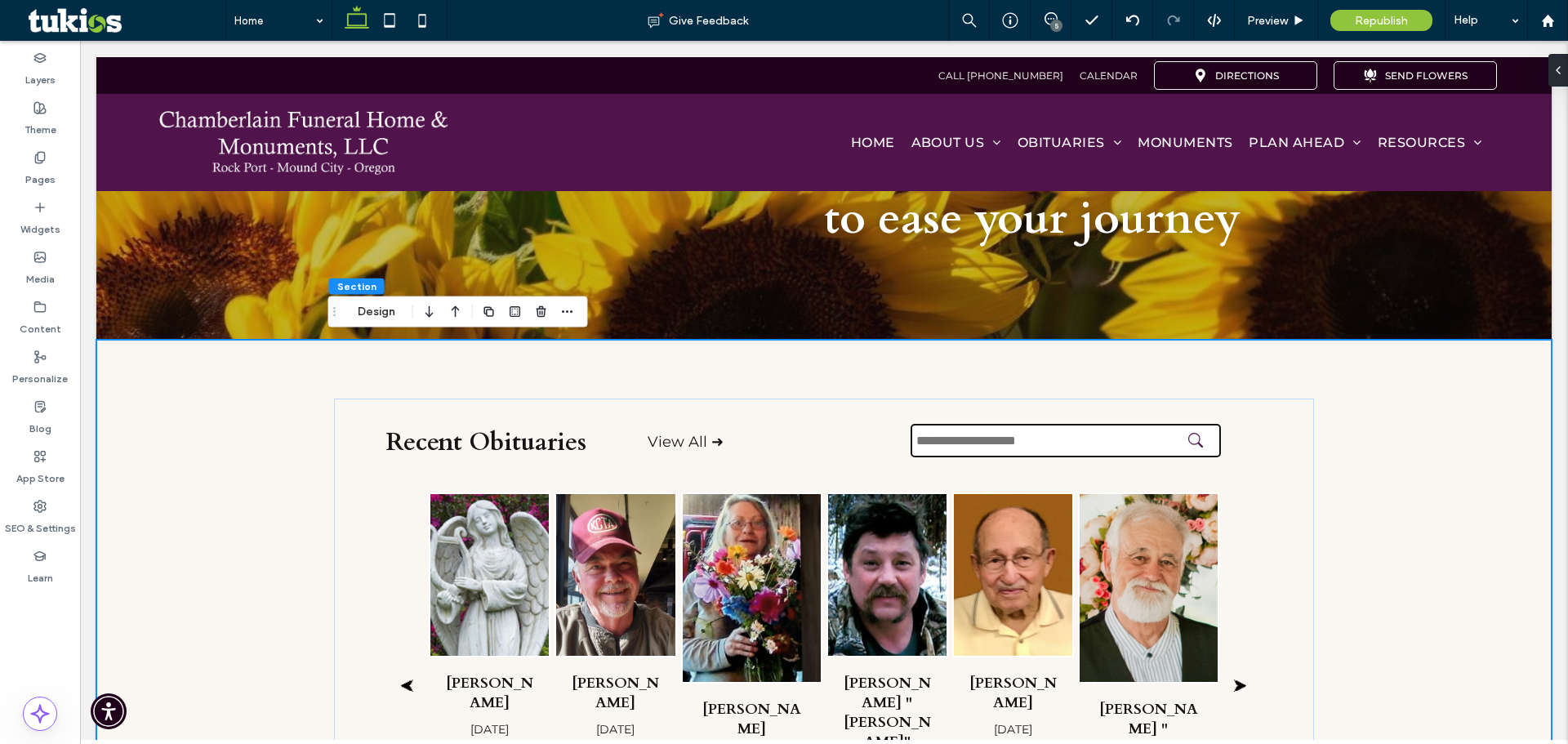
click at [163, 360] on div "Recent Obituaries View All ➜ ⮜ Beverly J. Scamman Oct 11, 2025 Rock Port Curt L…" at bounding box center [824, 673] width 1456 height 668
click at [386, 312] on button "Design" at bounding box center [377, 312] width 59 height 20
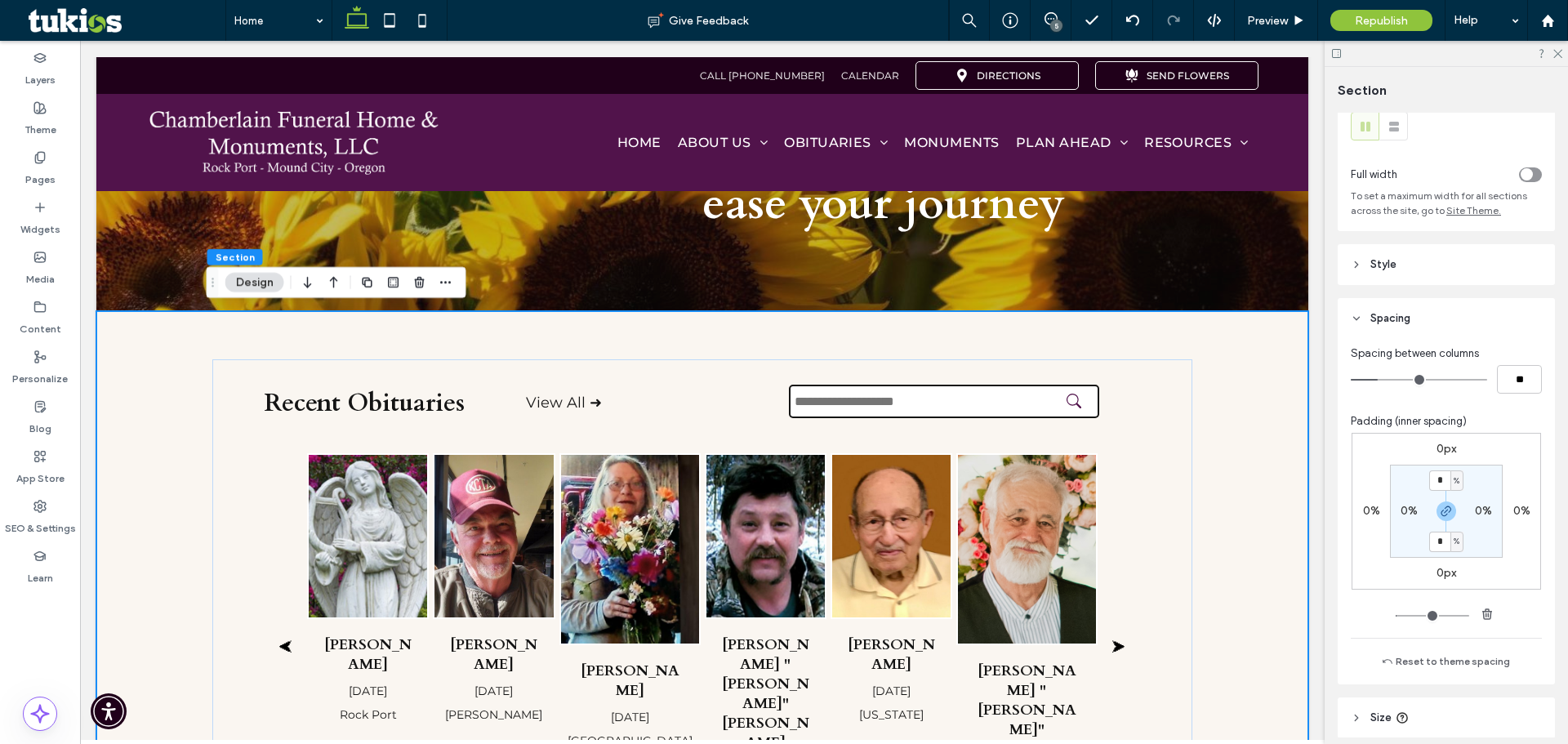
scroll to position [82, 0]
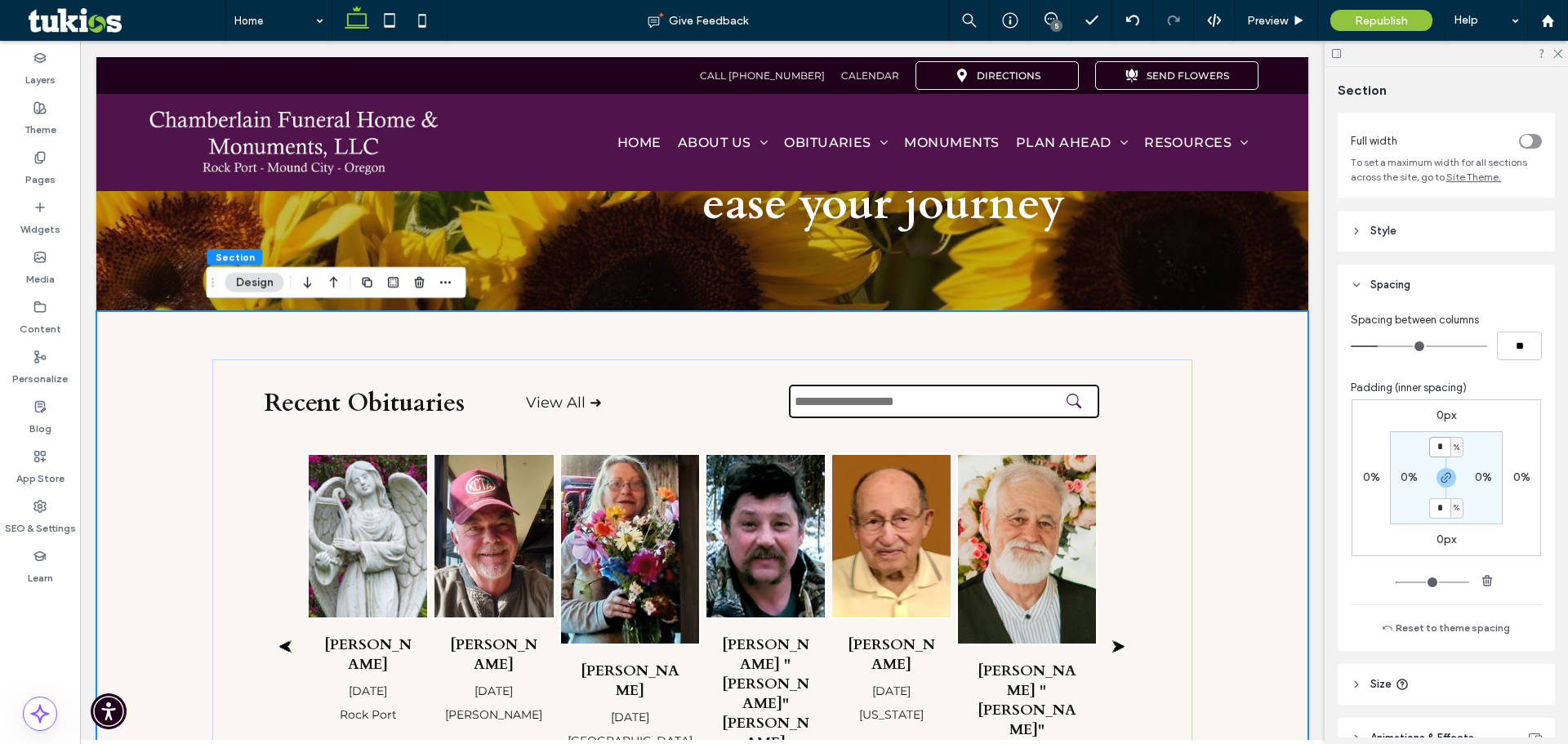
click at [1442, 445] on input "*" at bounding box center [1440, 447] width 21 height 21
type input "*"
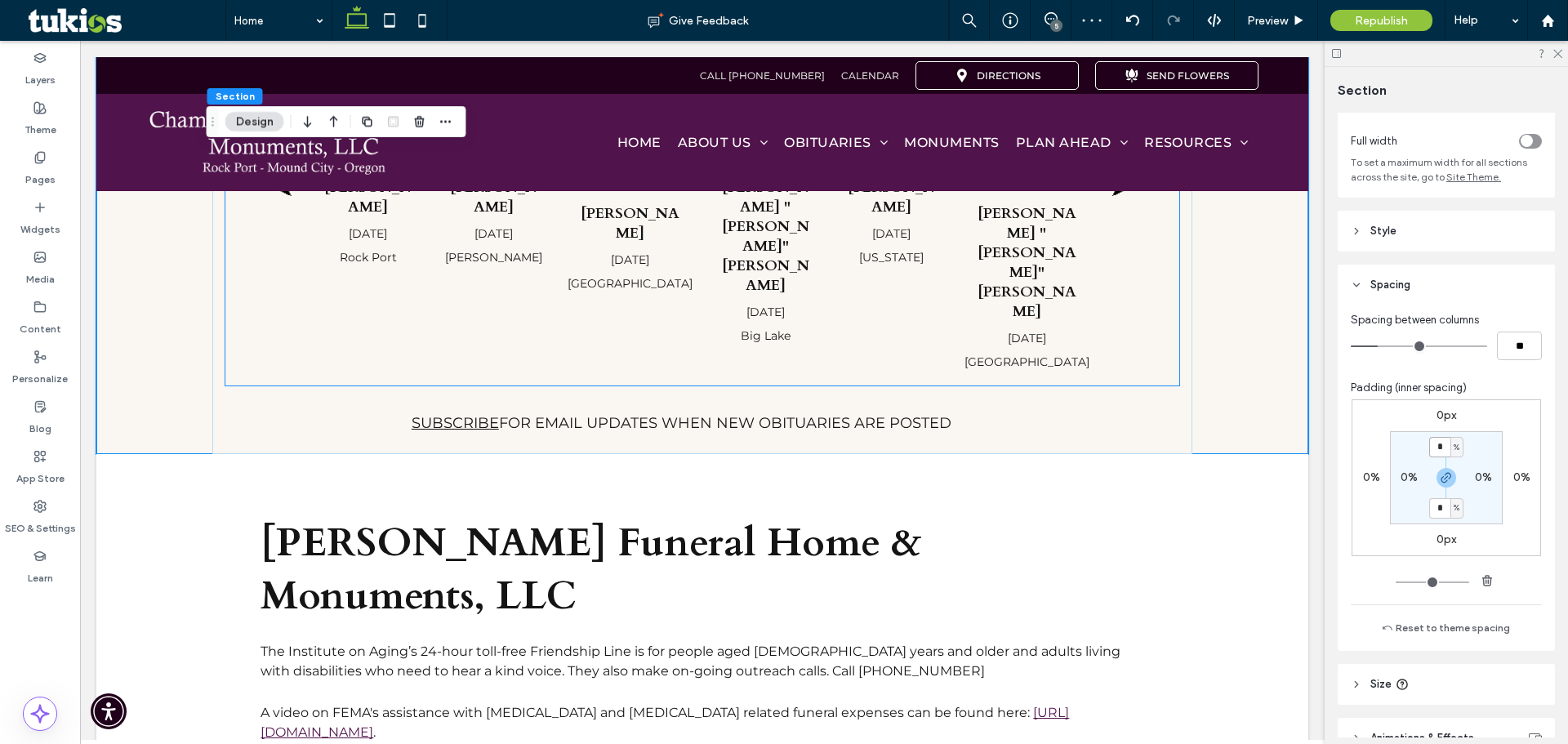
scroll to position [163, 0]
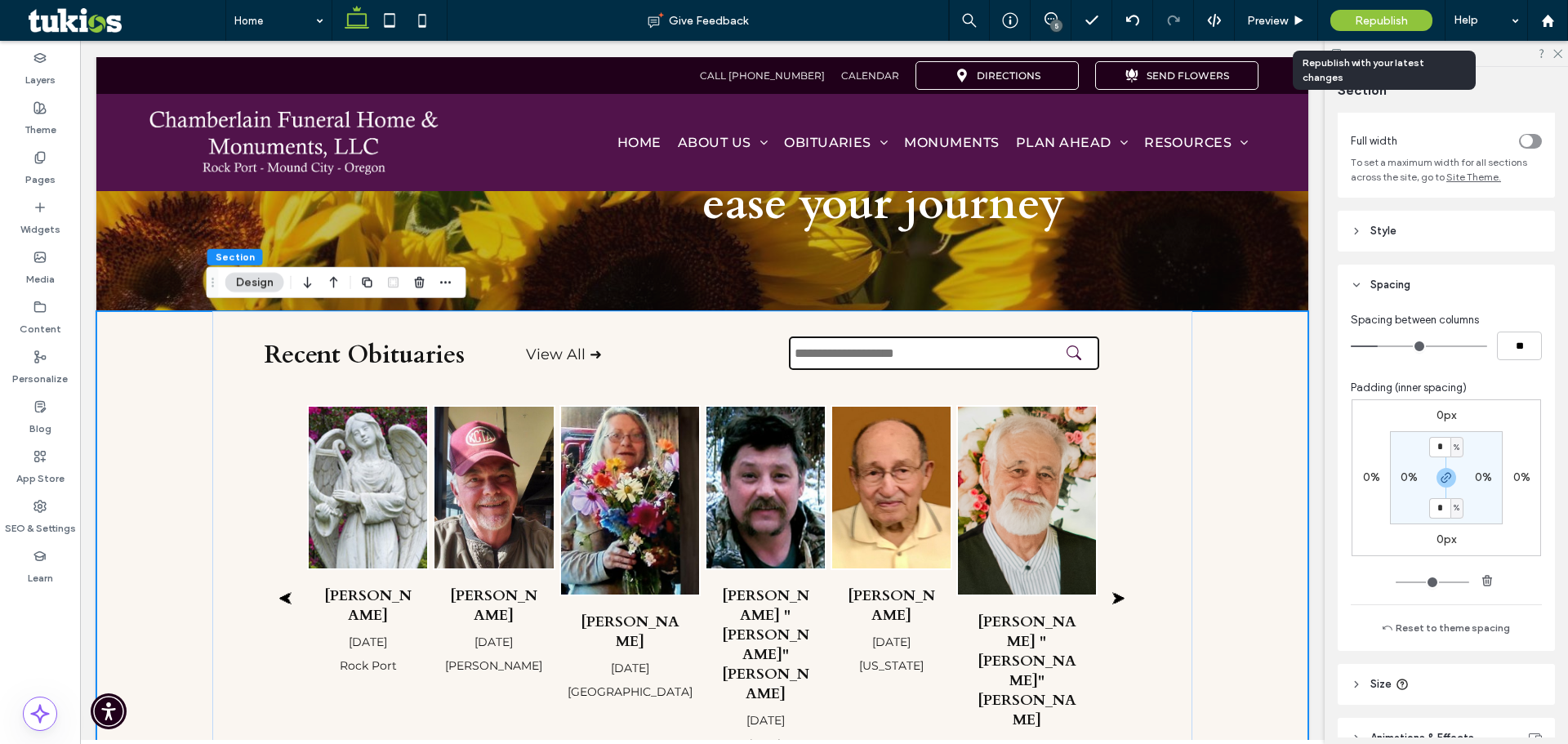
click at [1374, 21] on span "Republish" at bounding box center [1382, 21] width 53 height 14
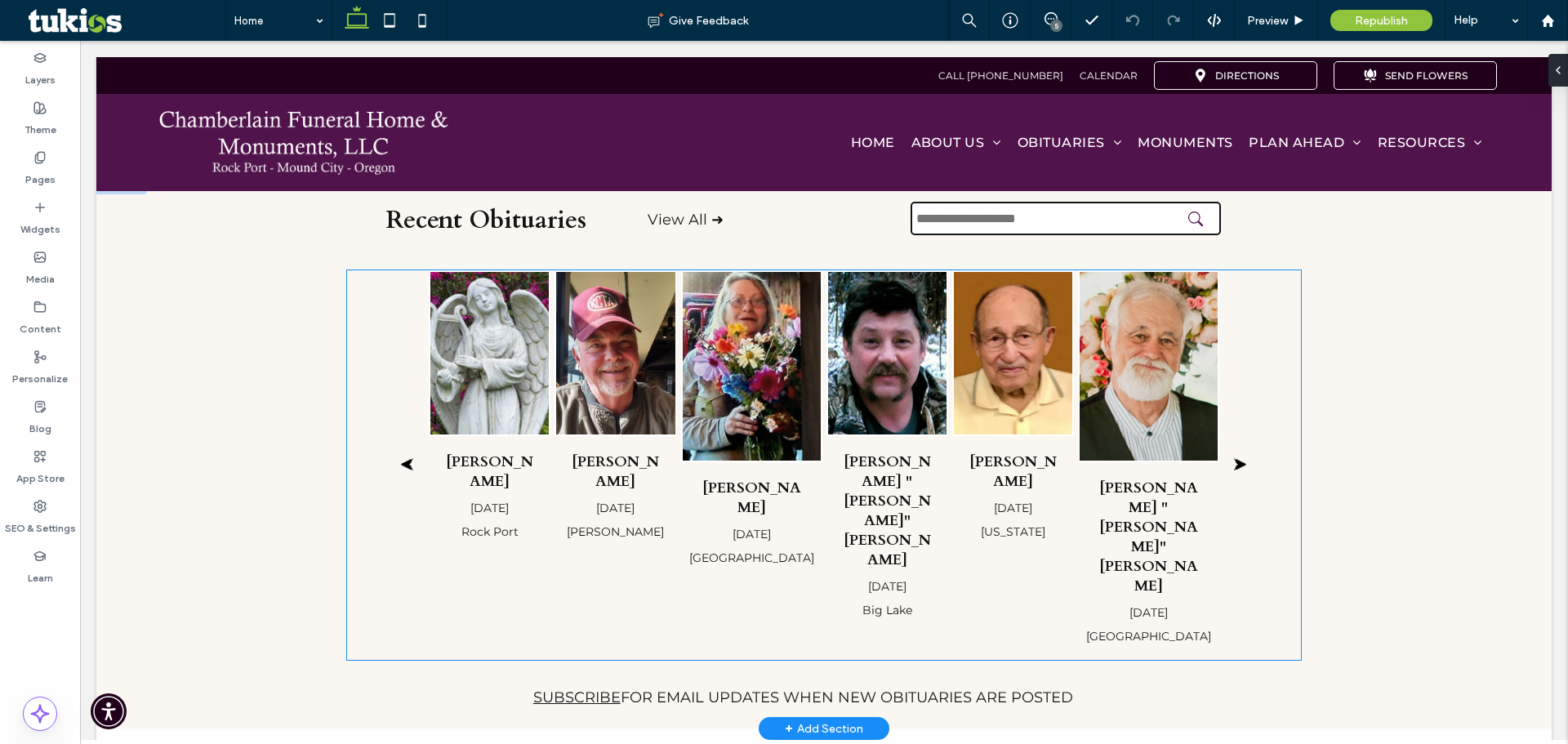
click at [768, 478] on h4 "[PERSON_NAME]" at bounding box center [752, 498] width 108 height 39
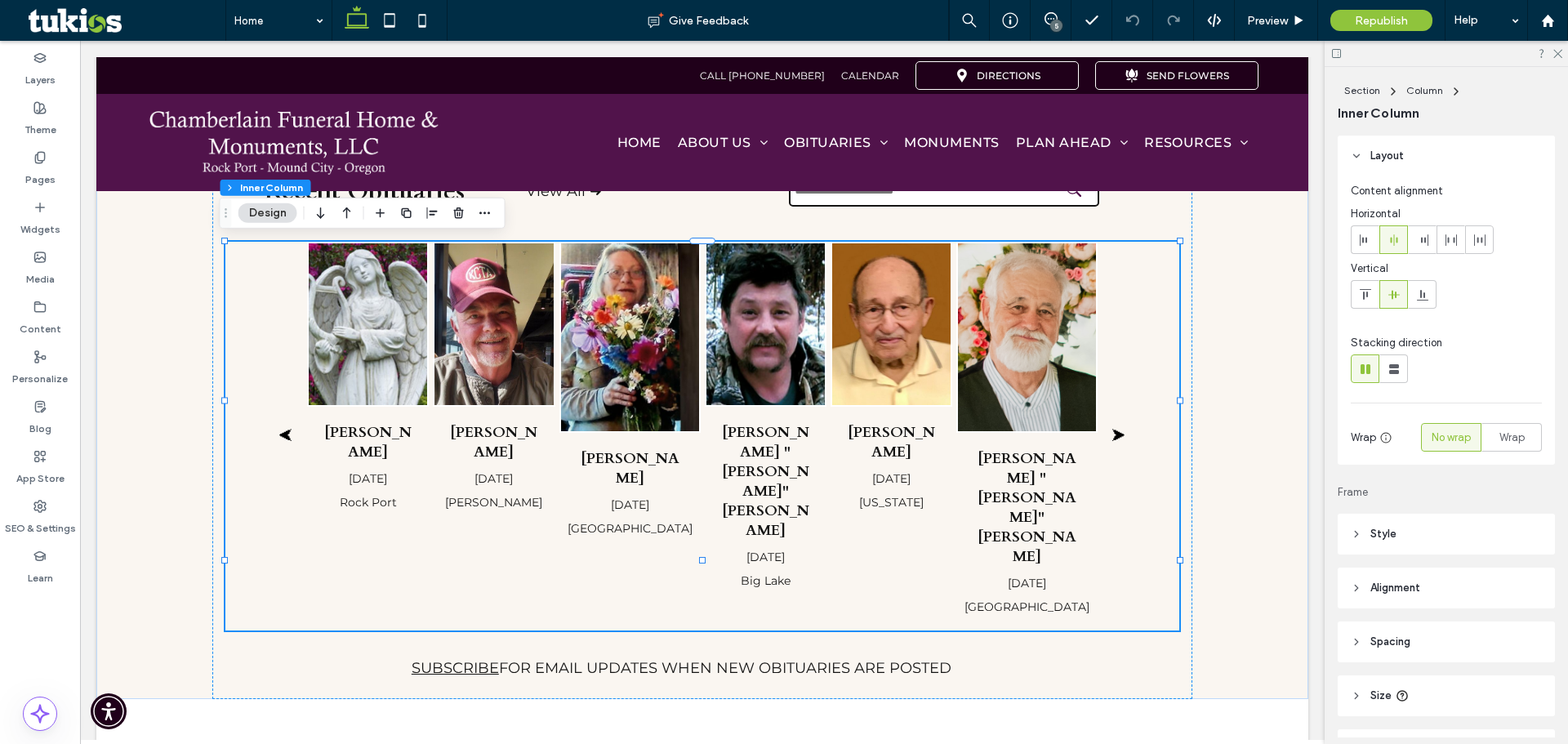
click at [1385, 584] on span "Alignment" at bounding box center [1396, 588] width 50 height 16
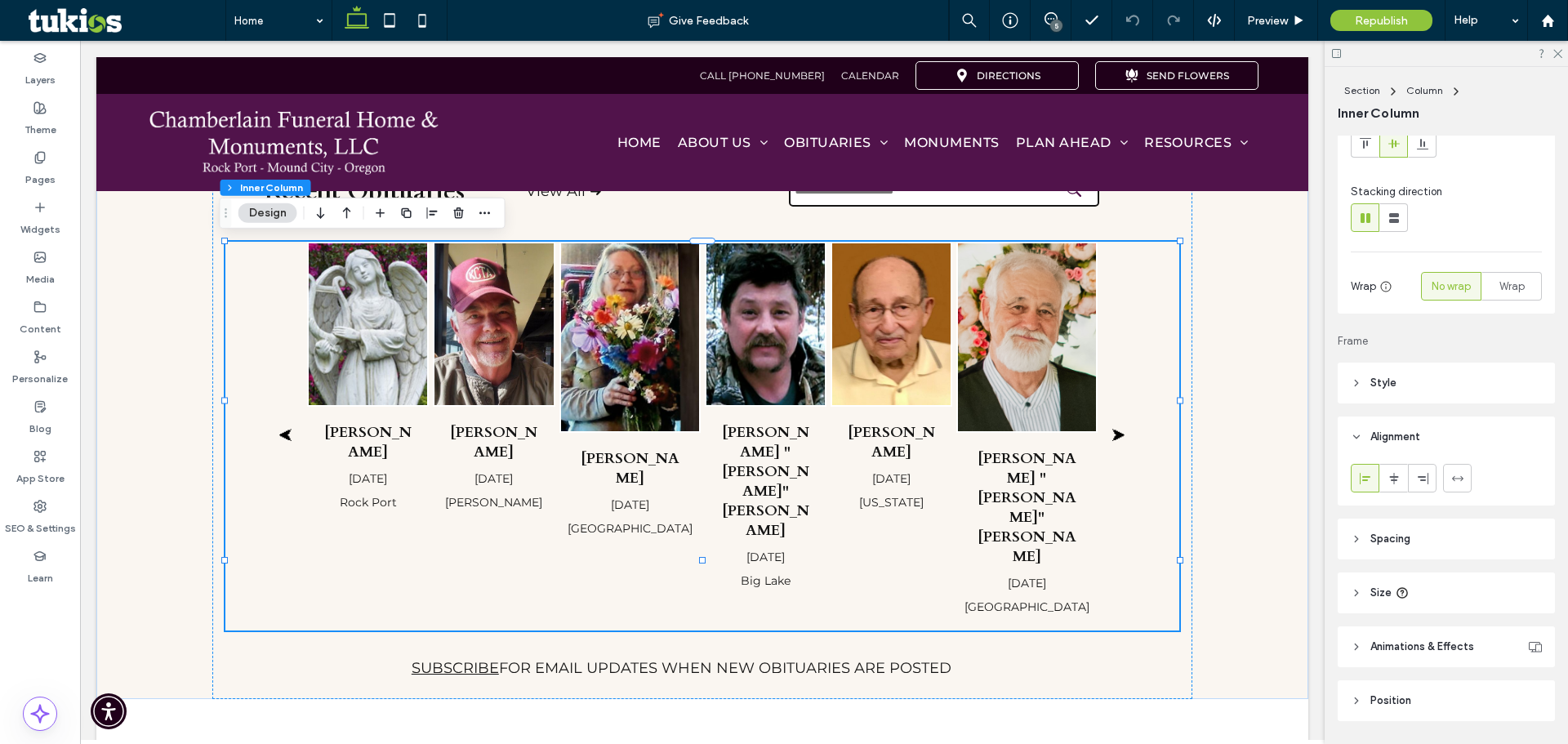
scroll to position [200, 0]
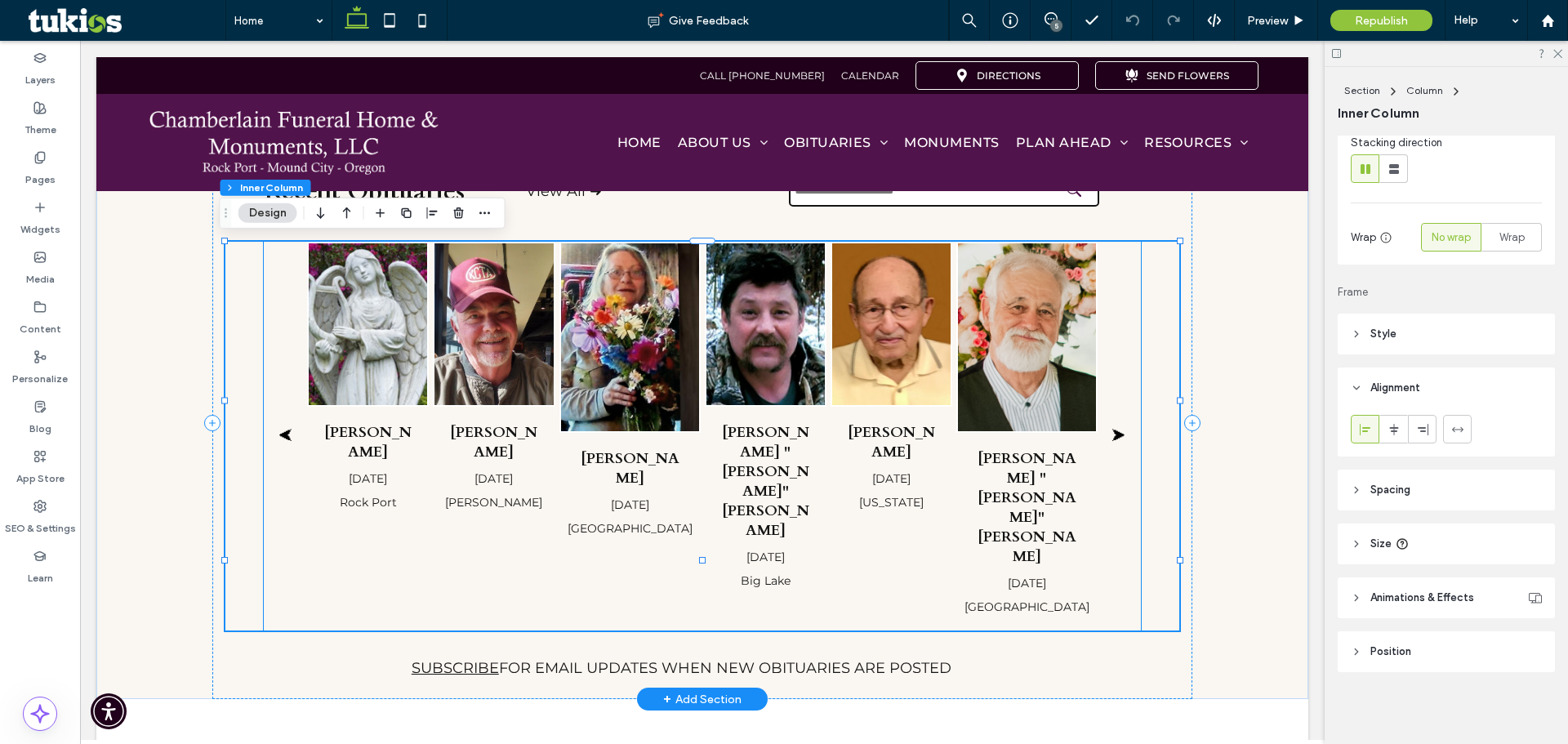
click at [625, 450] on h4 "[PERSON_NAME]" at bounding box center [630, 469] width 108 height 39
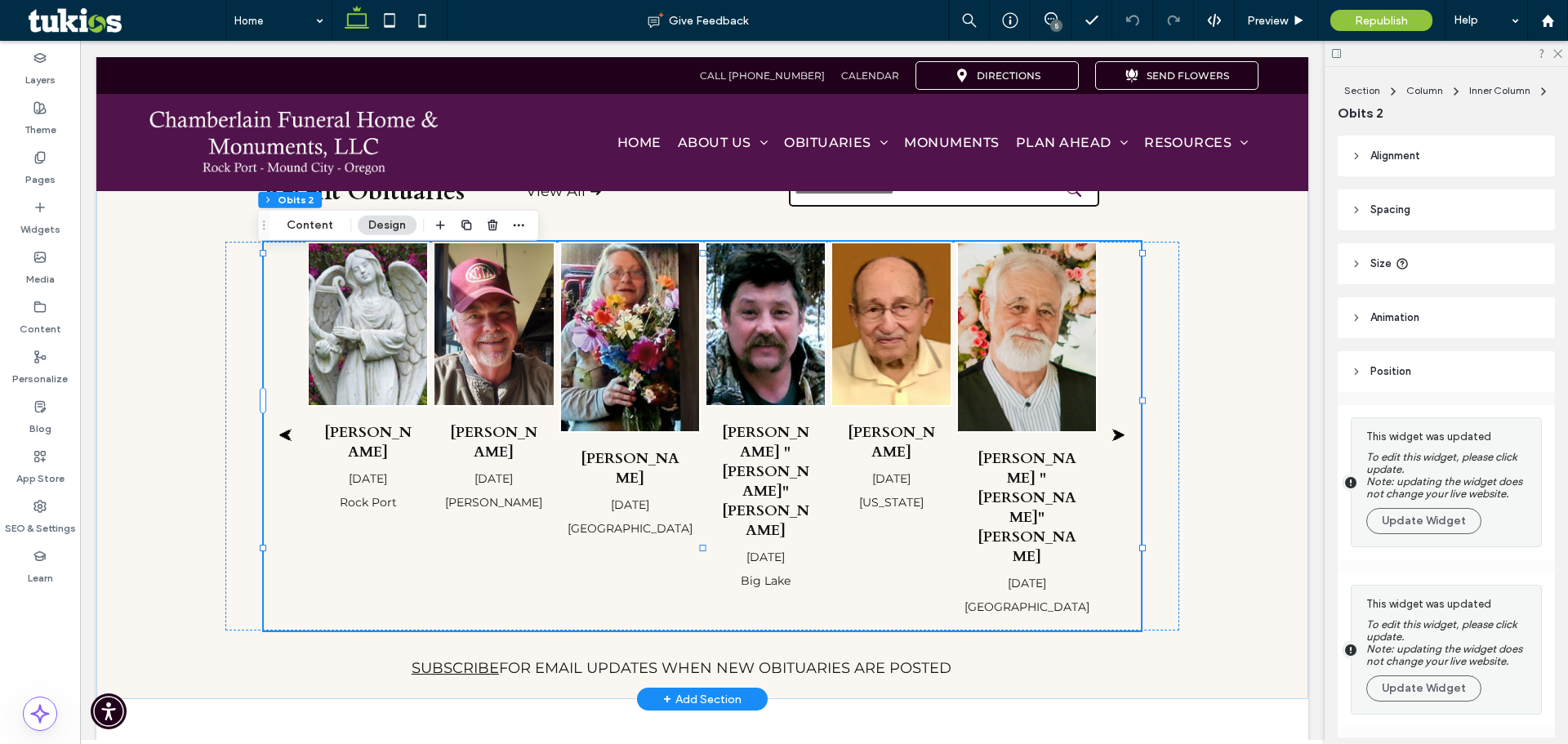
click at [625, 450] on h4 "[PERSON_NAME]" at bounding box center [630, 469] width 108 height 39
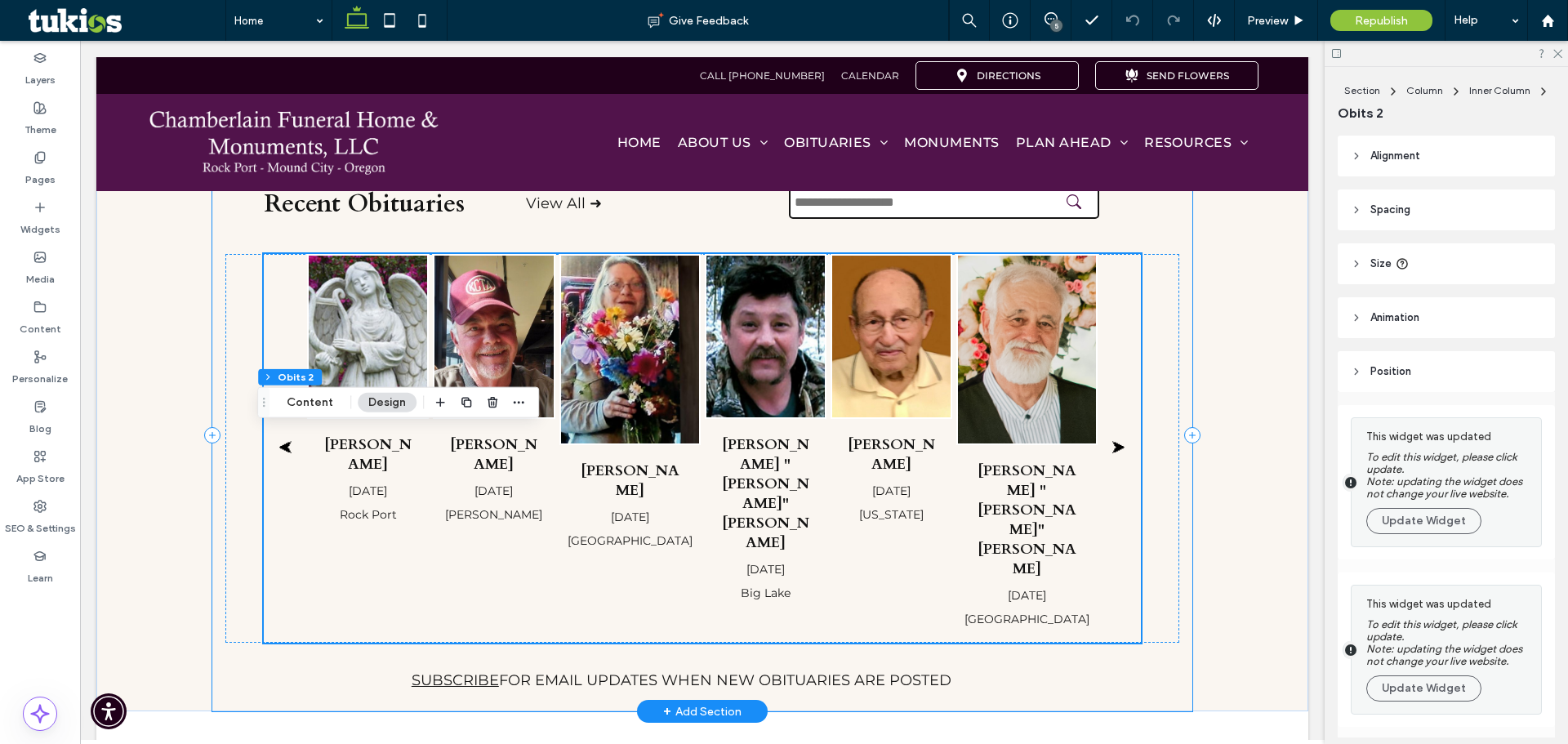
scroll to position [326, 0]
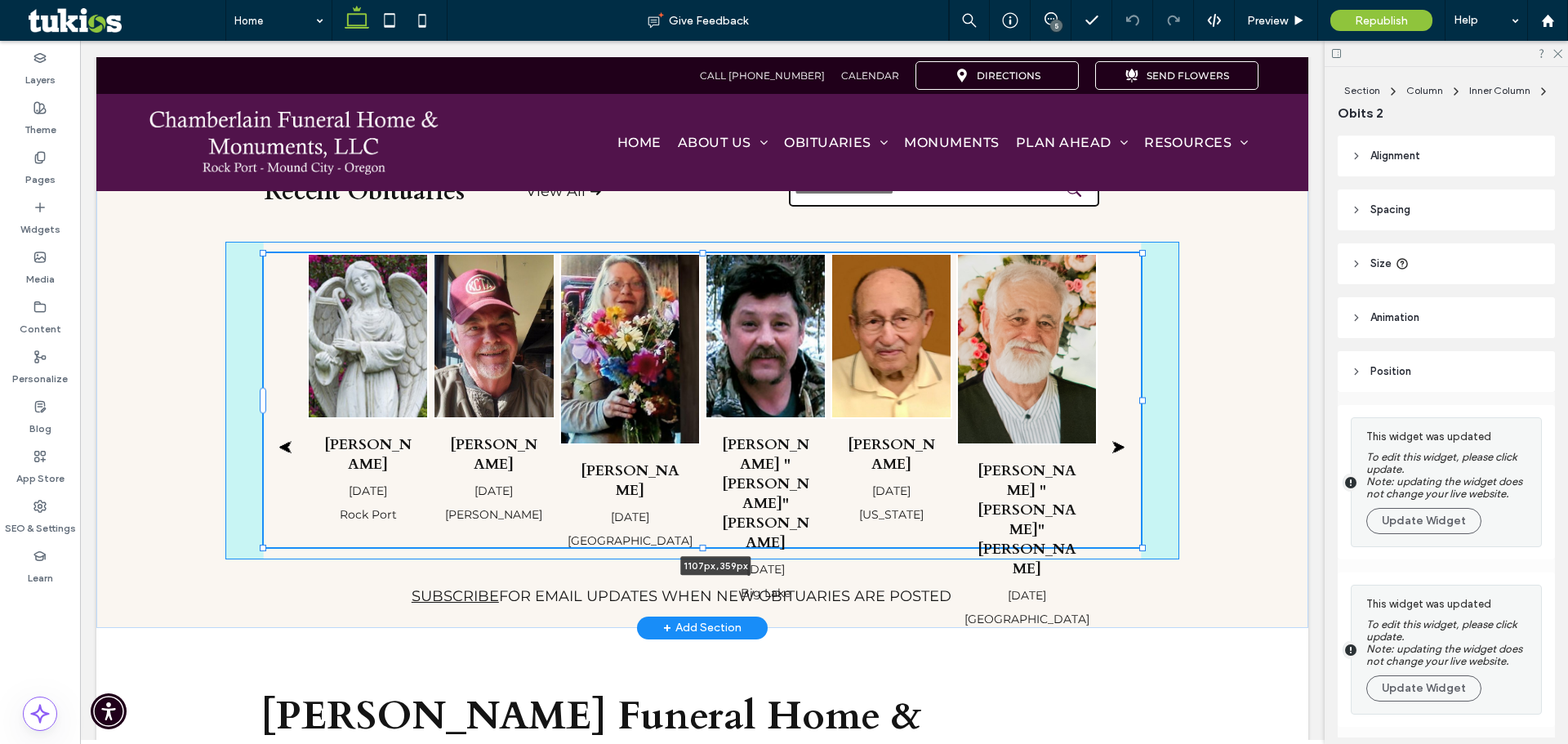
drag, startPoint x: 1136, startPoint y: 401, endPoint x: 1150, endPoint y: 400, distance: 14.0
click at [1150, 400] on div "Recent Obituaries View All ➜ ⮜ [PERSON_NAME] [DATE] Rock Port [PERSON_NAME] [DA…" at bounding box center [702, 387] width 981 height 480
type input "****"
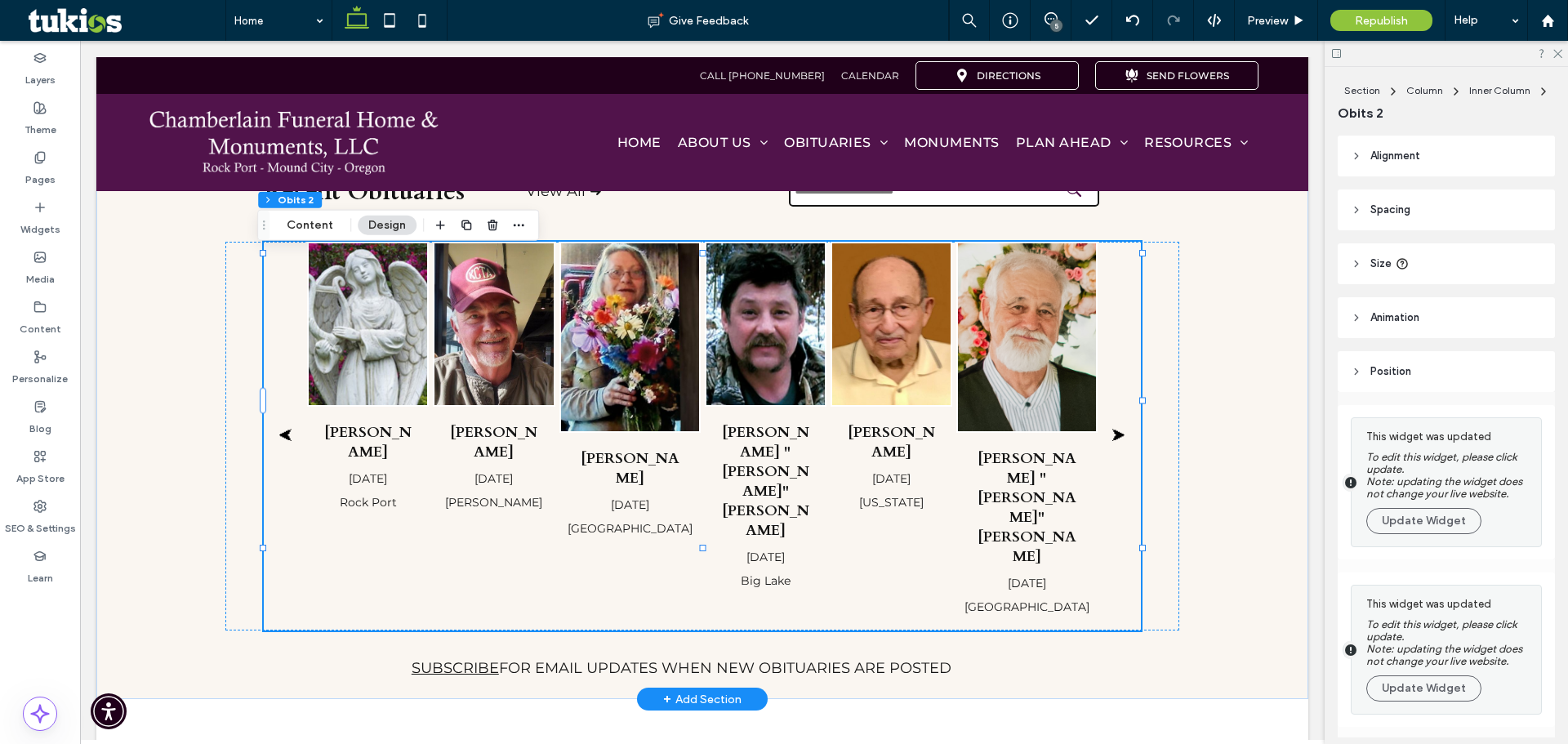
click at [637, 496] on div "[DATE]" at bounding box center [630, 504] width 125 height 16
click at [319, 229] on button "Content" at bounding box center [309, 226] width 68 height 20
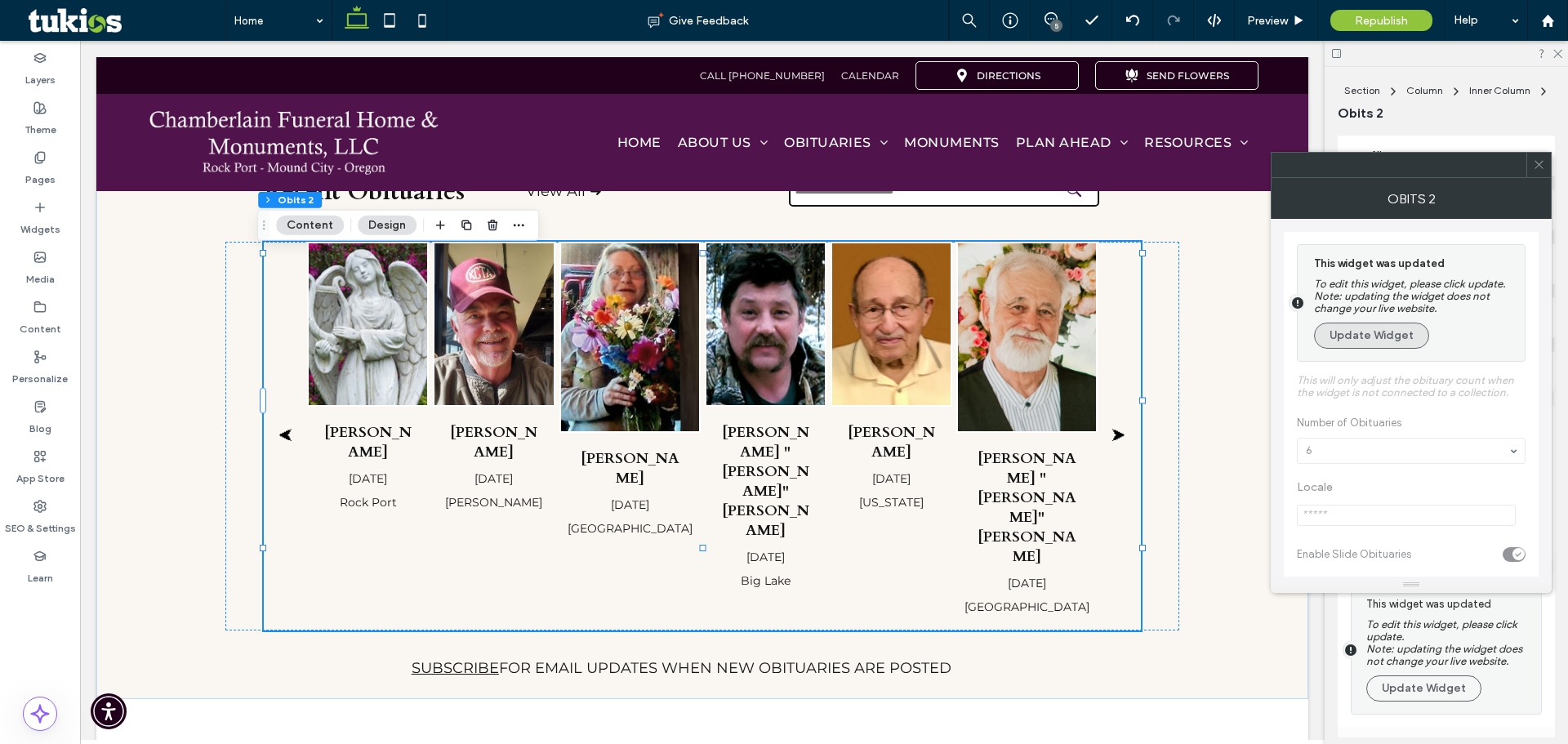
click at [1355, 340] on button "Update Widget" at bounding box center [1372, 335] width 115 height 26
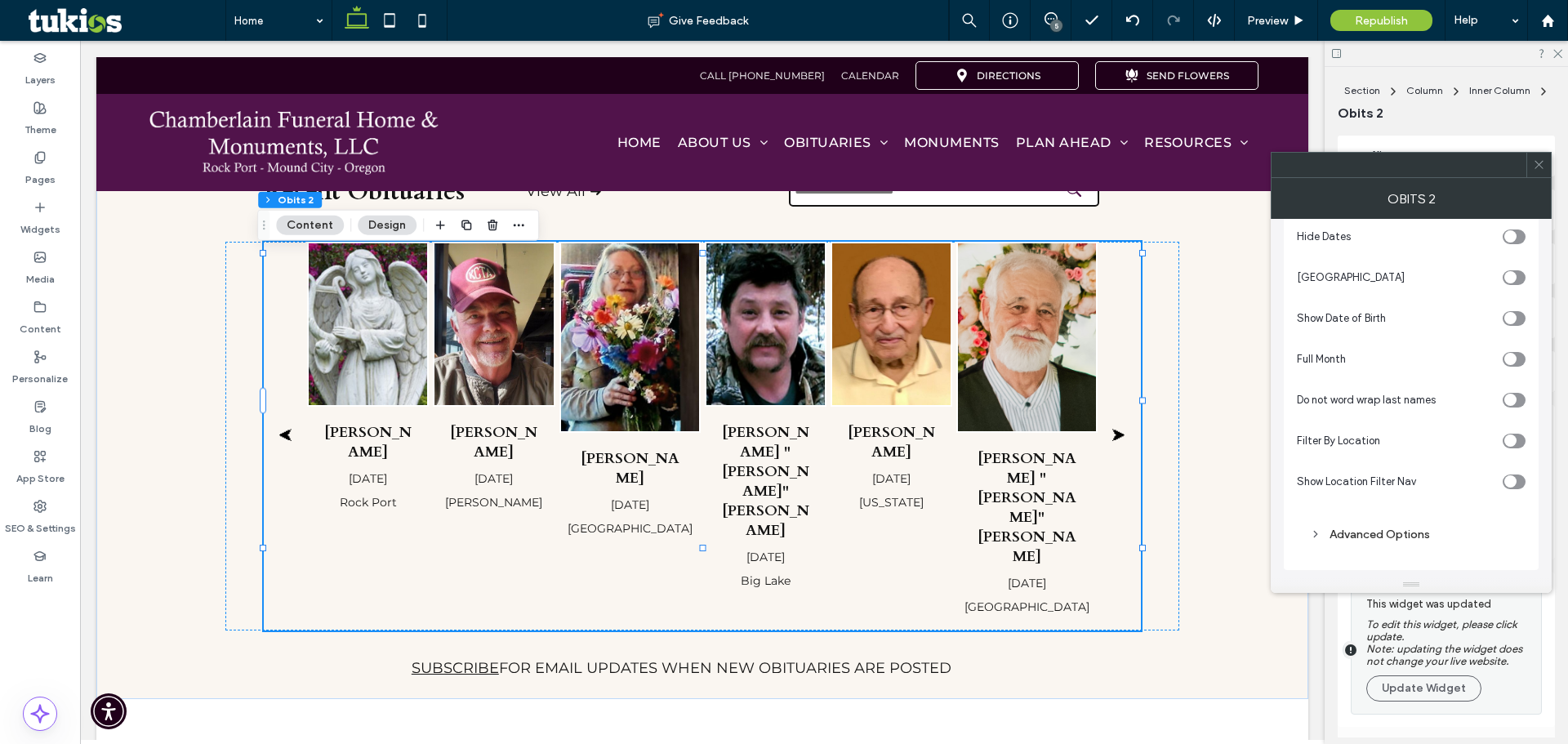
scroll to position [317, 0]
click at [1515, 400] on div "toggle" at bounding box center [1511, 398] width 12 height 12
click at [1515, 400] on div "toggle" at bounding box center [1519, 398] width 12 height 12
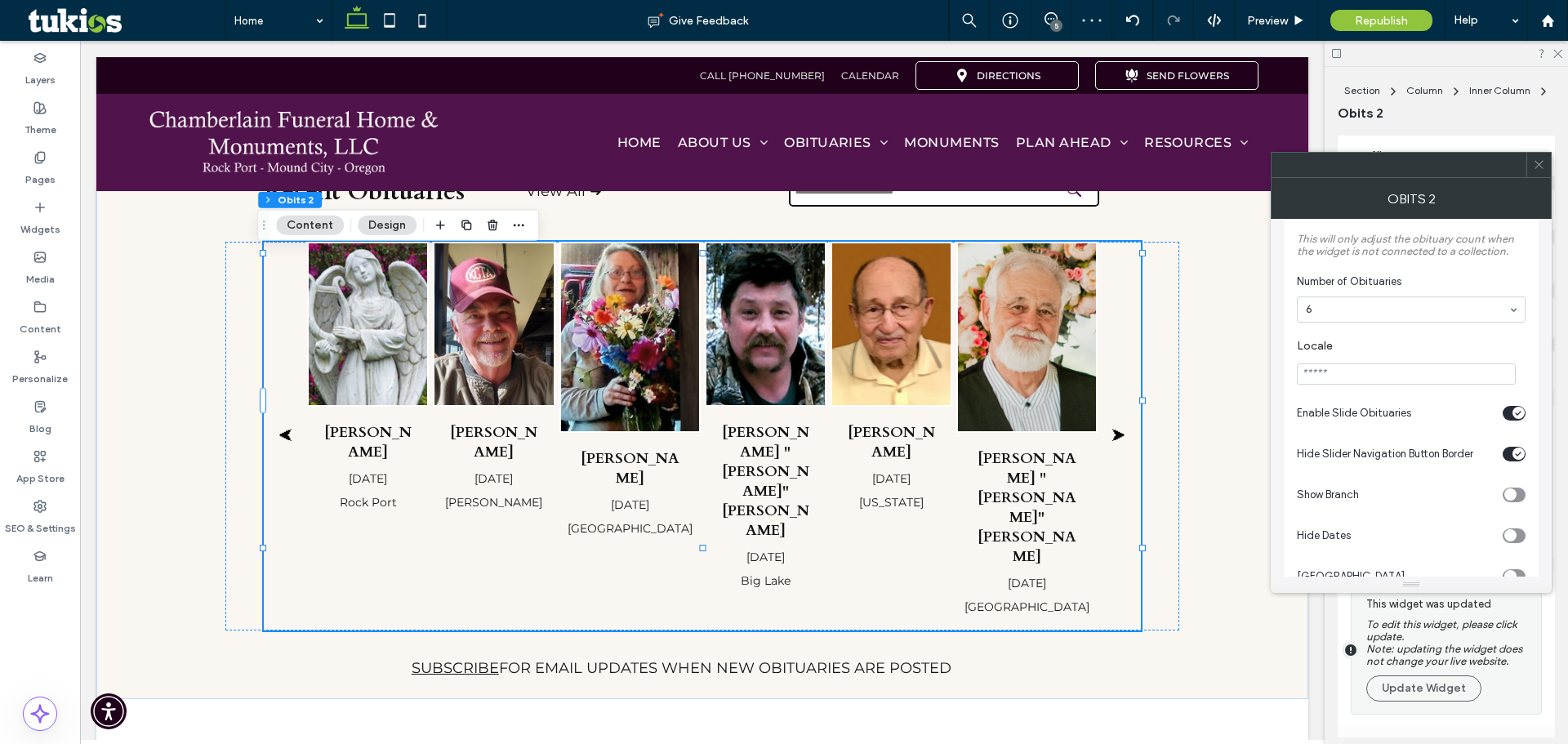
scroll to position [0, 0]
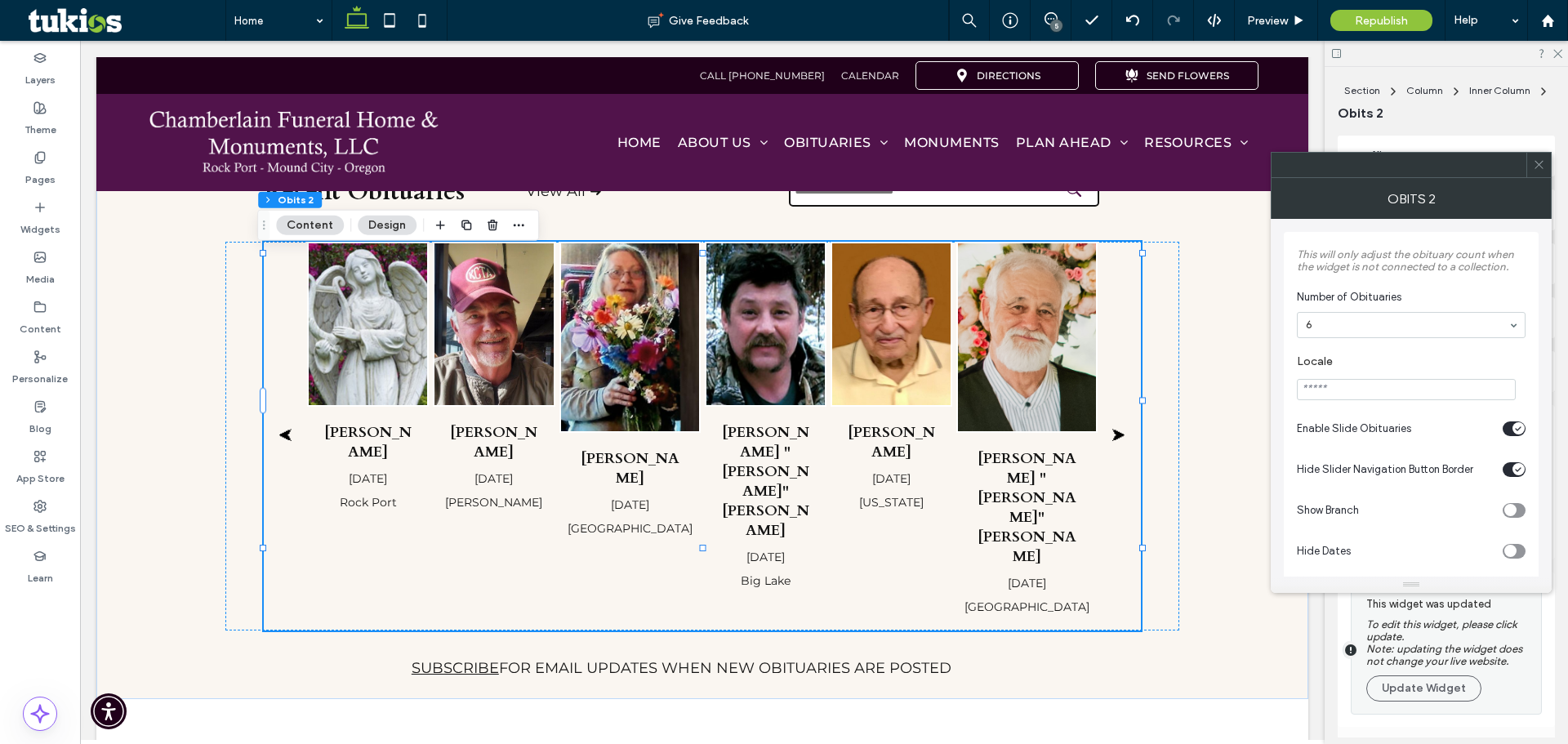
click at [1537, 172] on span at bounding box center [1539, 165] width 12 height 25
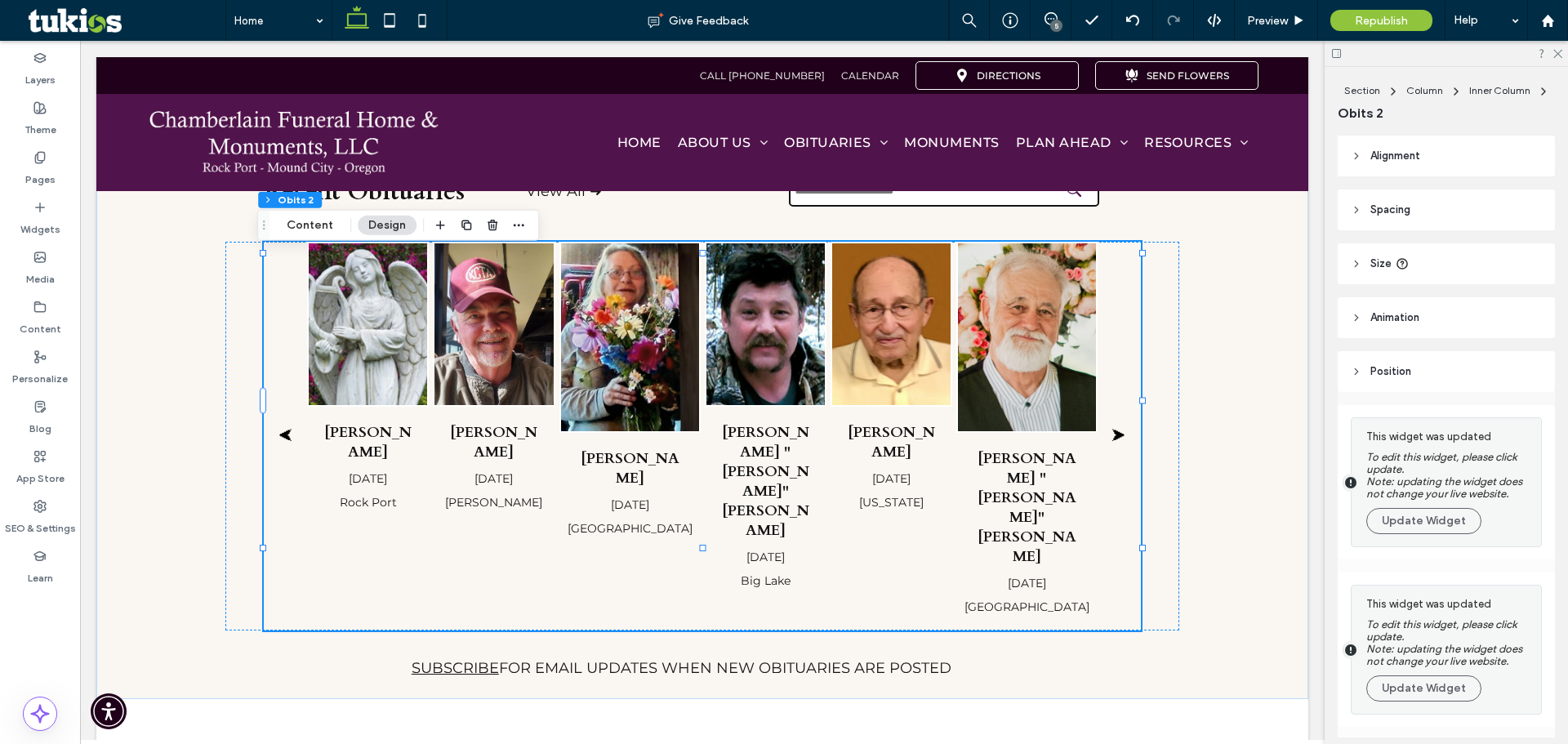
click at [1402, 215] on span "Spacing" at bounding box center [1391, 210] width 40 height 16
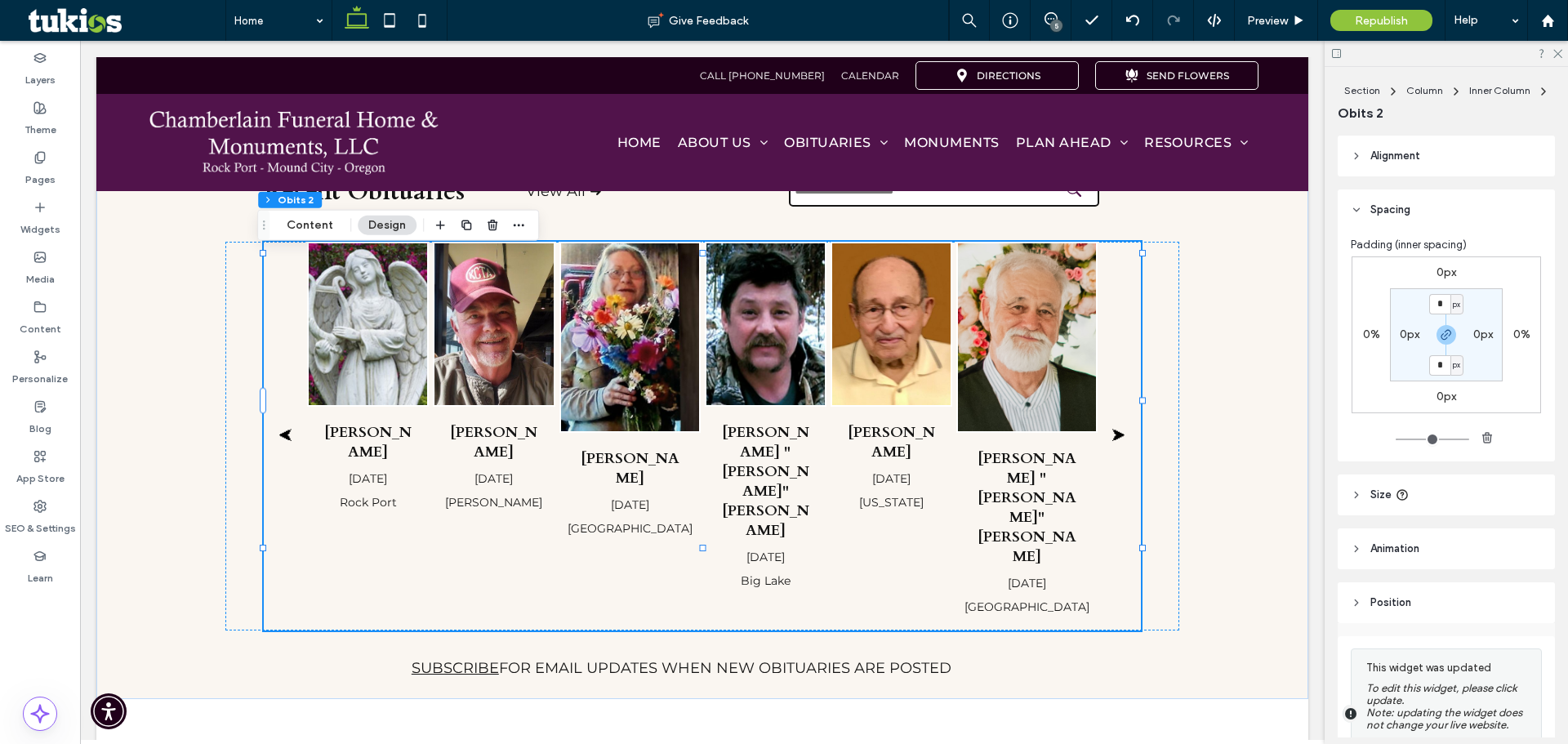
click at [1378, 595] on span "Position" at bounding box center [1392, 603] width 41 height 16
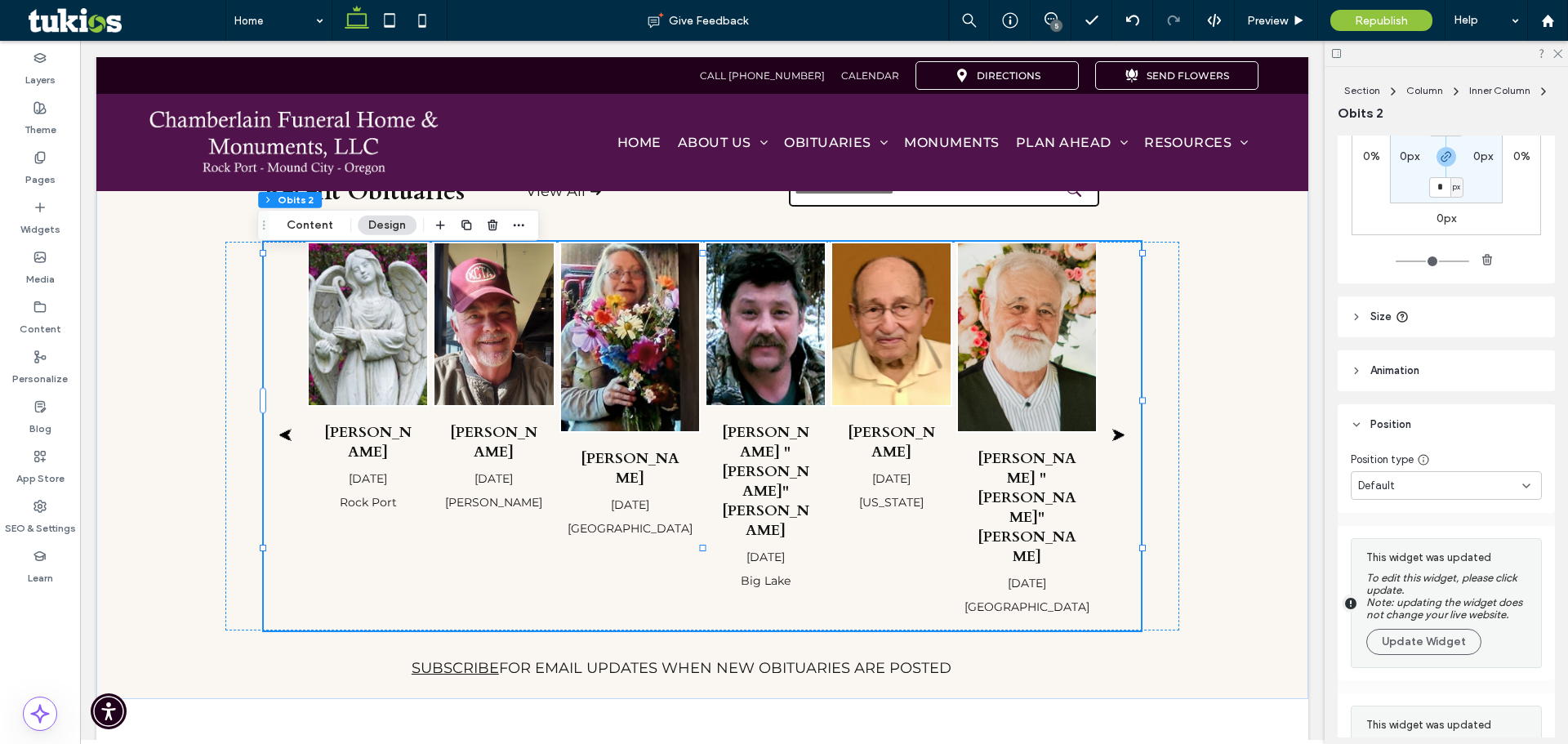
scroll to position [245, 0]
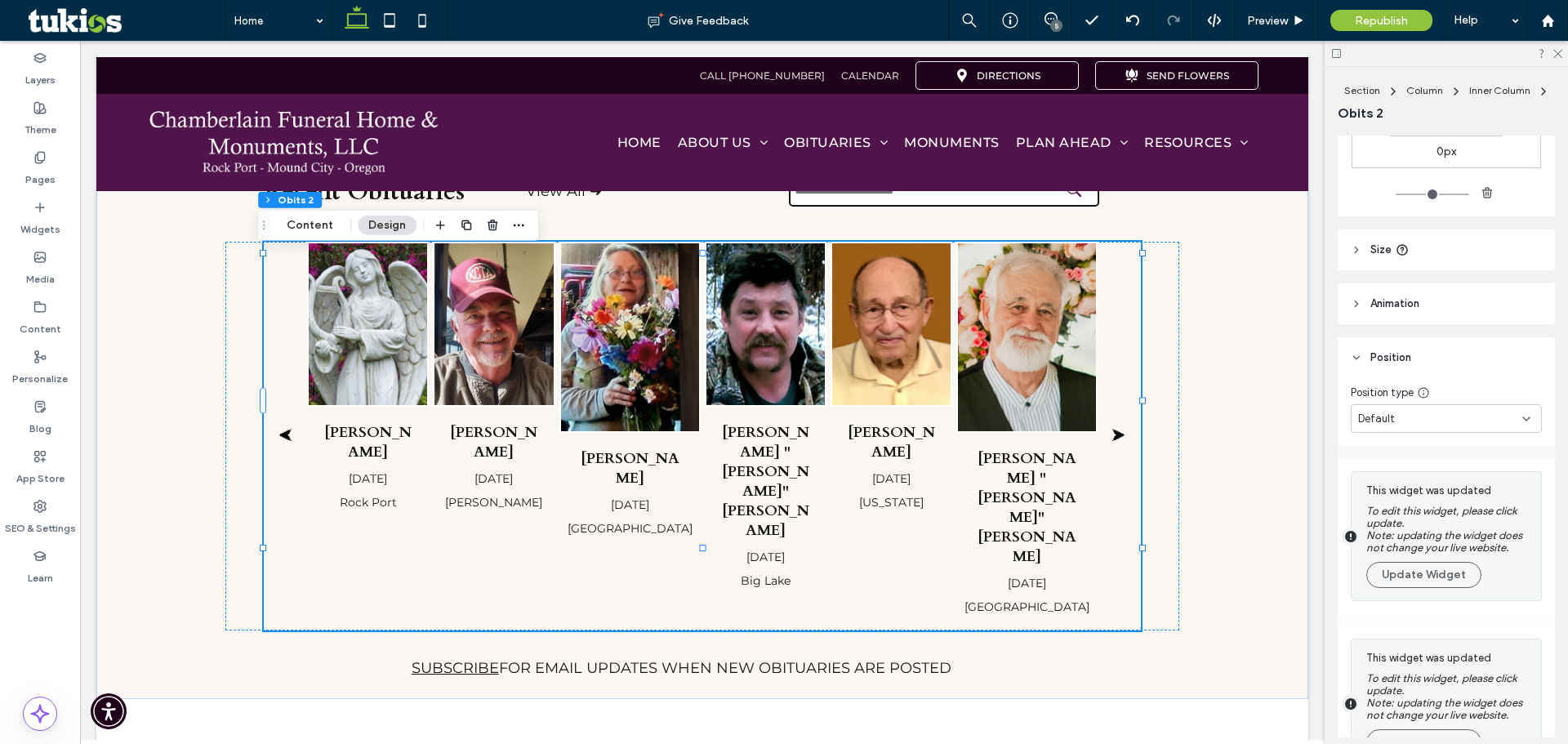
click at [1415, 423] on div "Default" at bounding box center [1441, 419] width 164 height 16
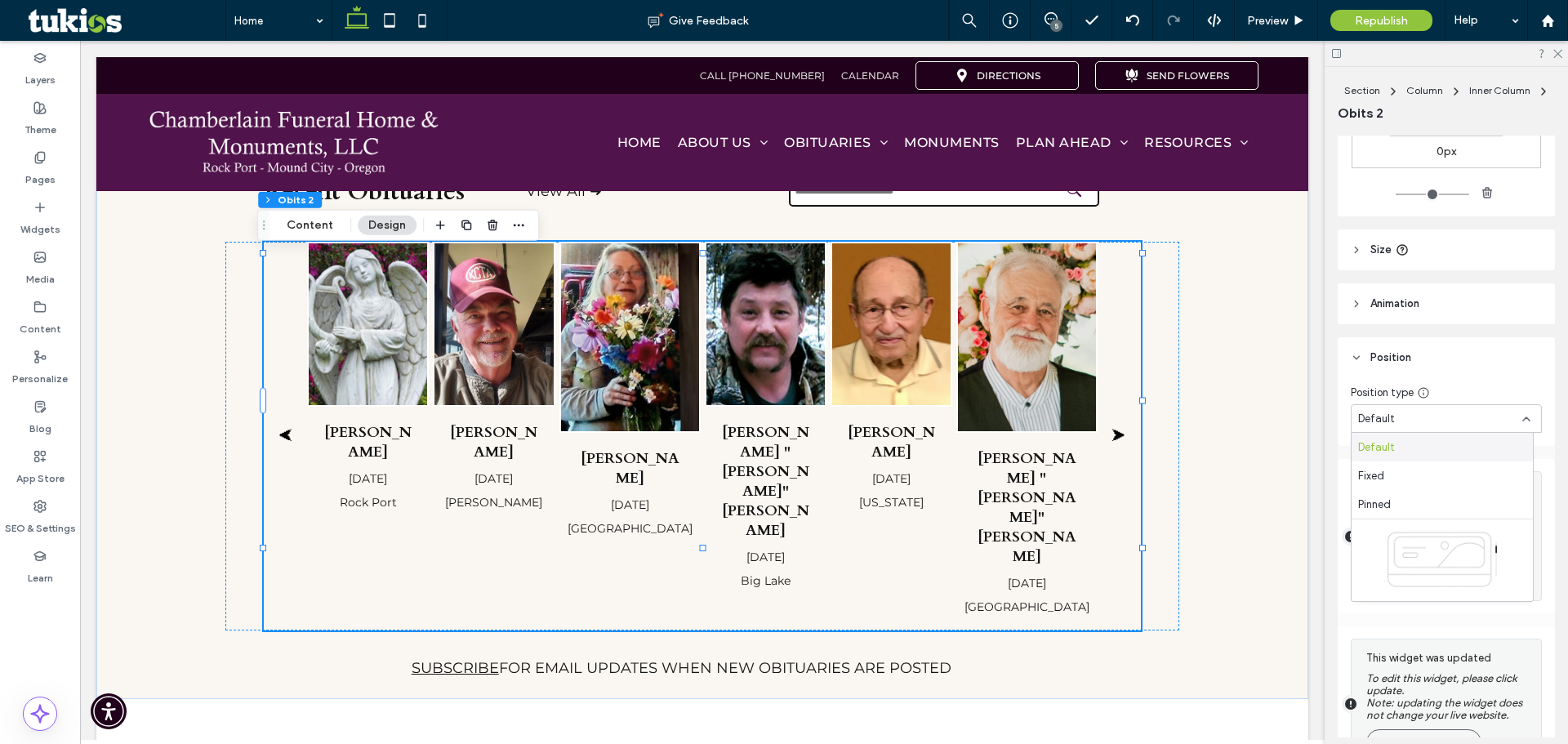
click at [1415, 423] on div "Default" at bounding box center [1441, 419] width 164 height 16
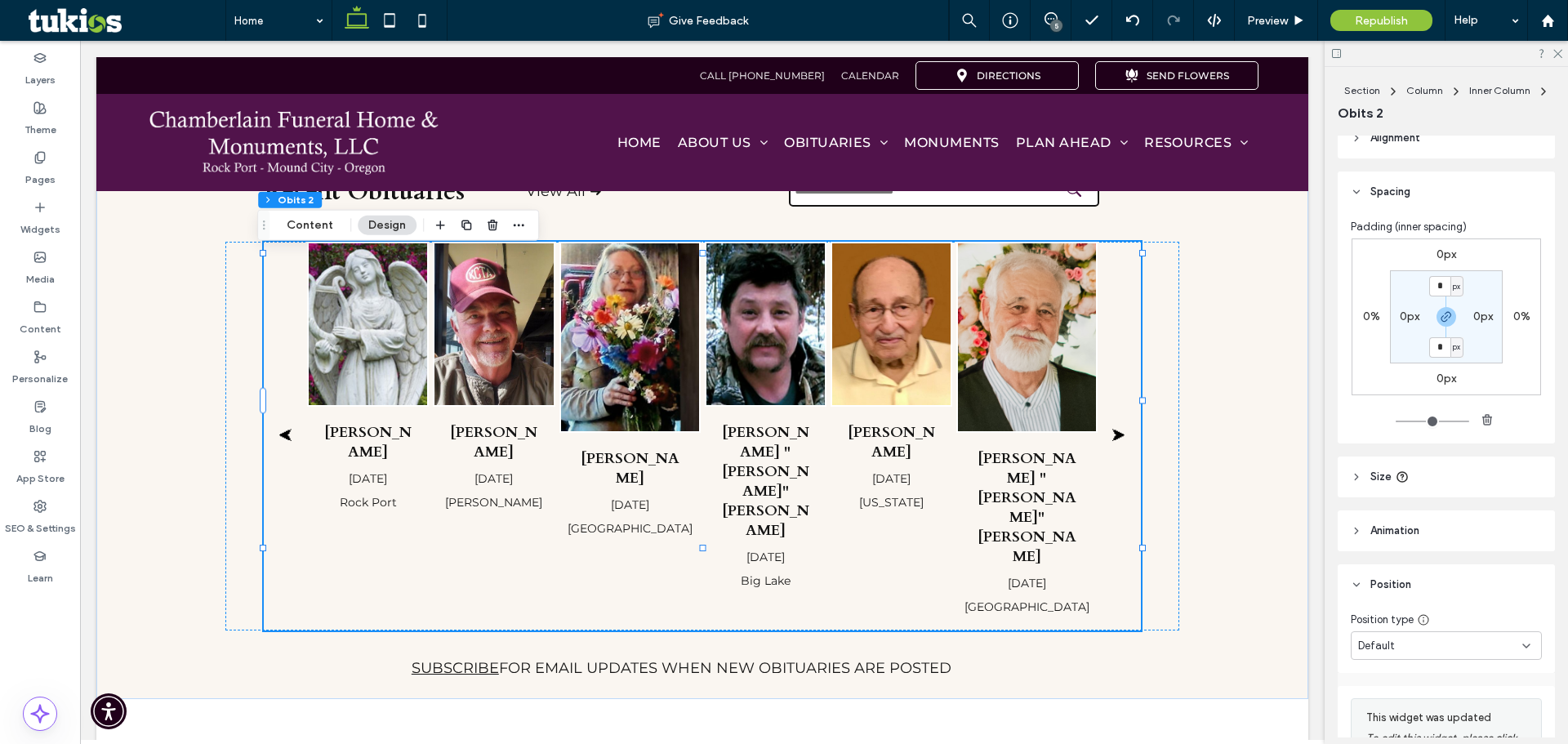
scroll to position [0, 0]
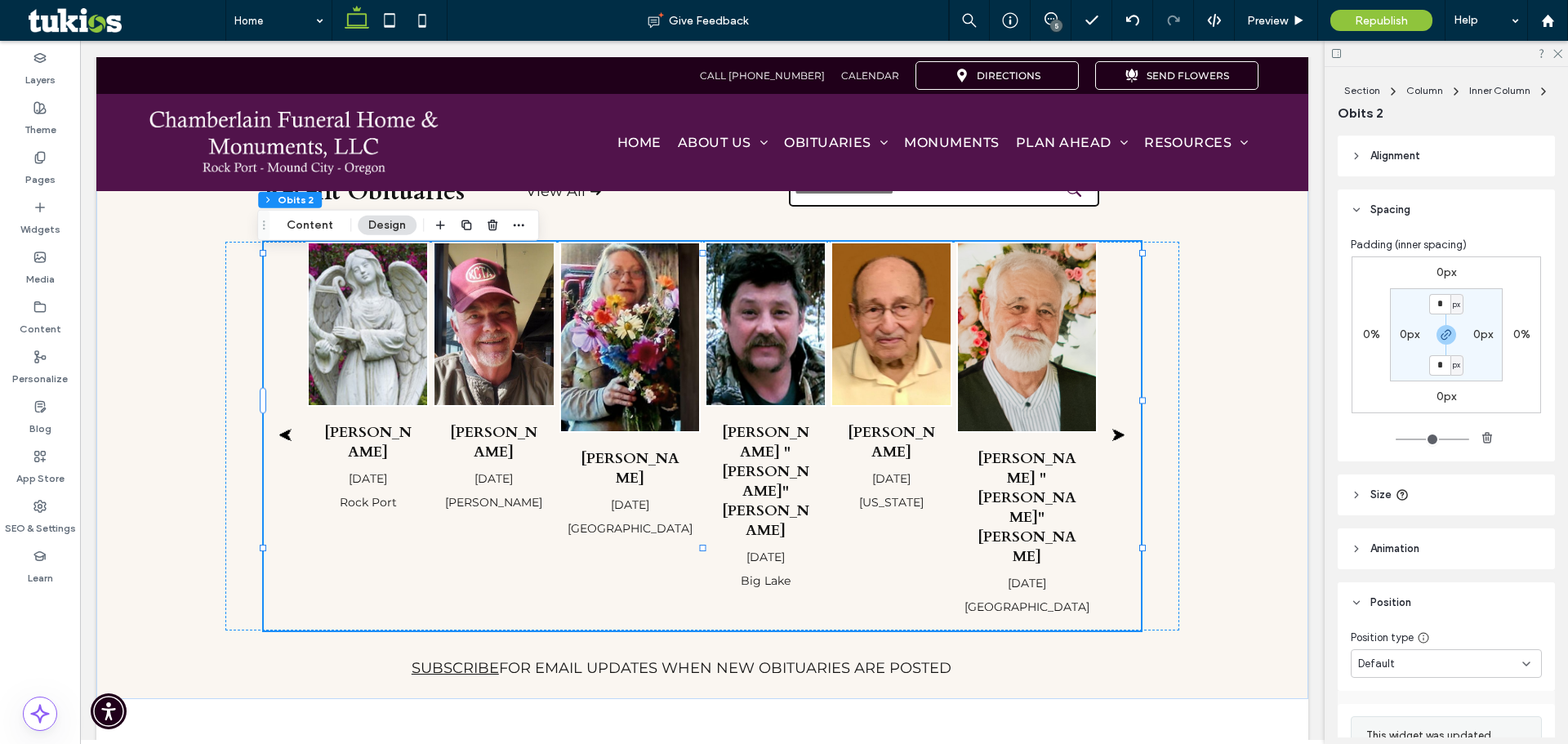
click at [1401, 161] on span "Alignment" at bounding box center [1396, 156] width 50 height 16
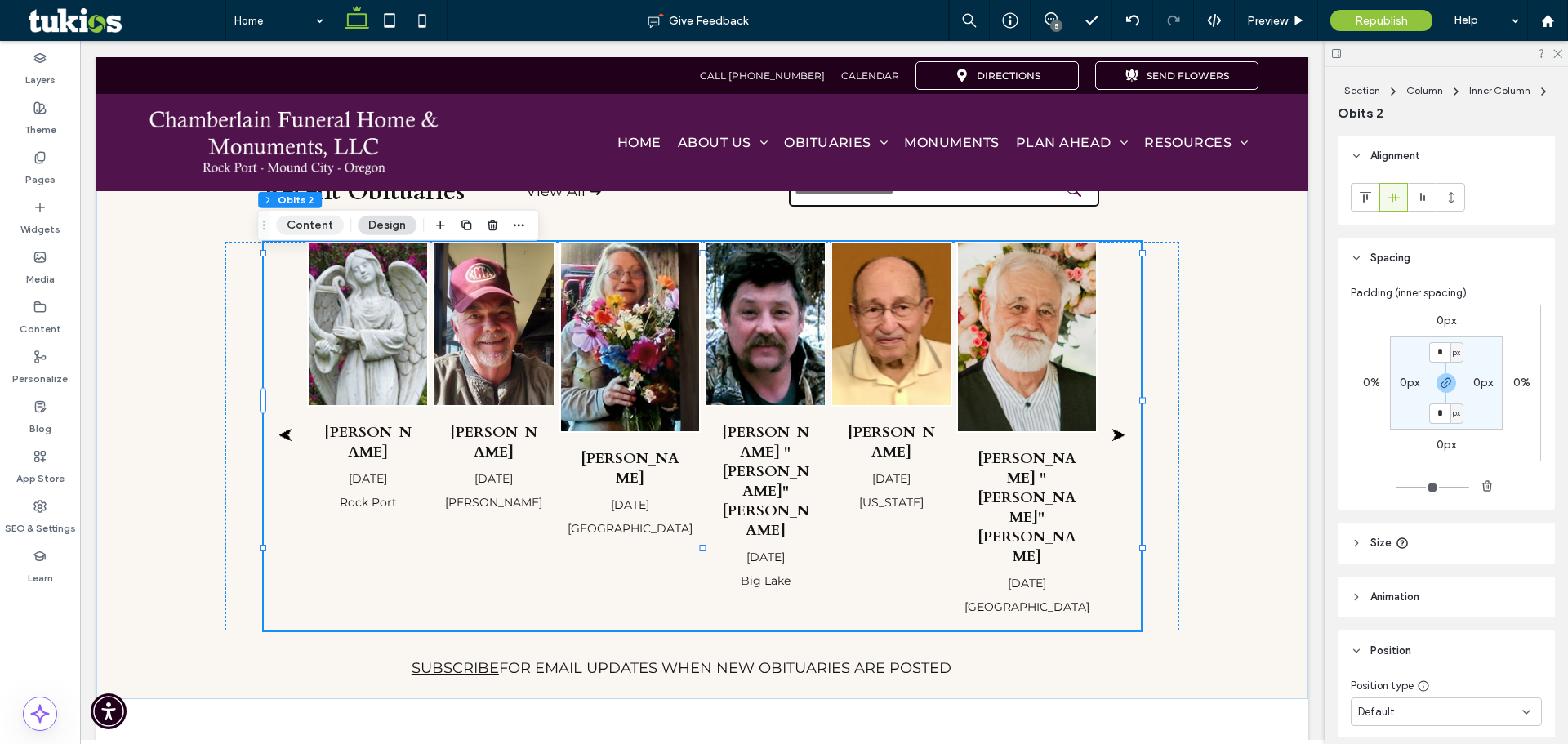
click at [293, 221] on button "Content" at bounding box center [309, 226] width 68 height 20
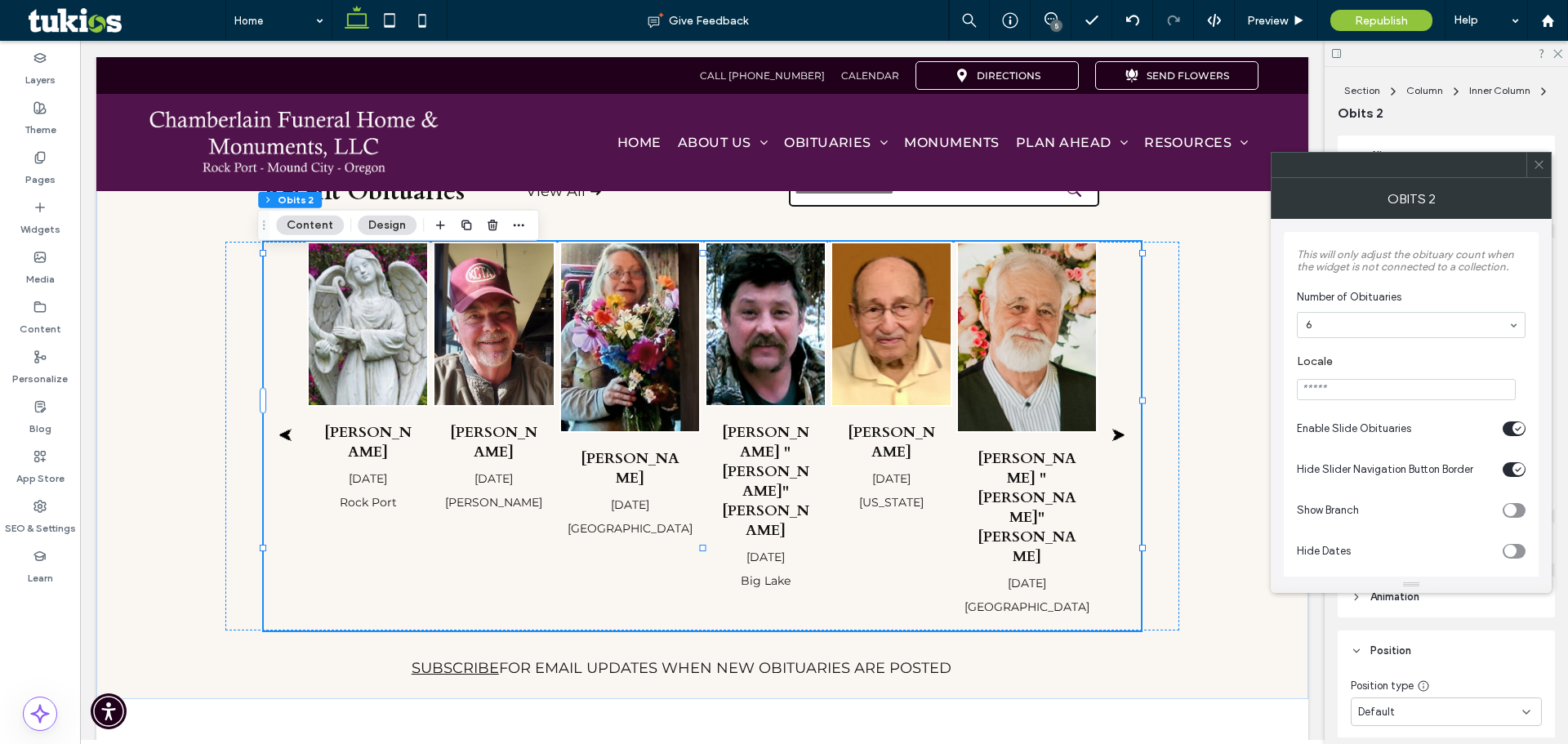
click at [1543, 175] on span at bounding box center [1539, 165] width 12 height 25
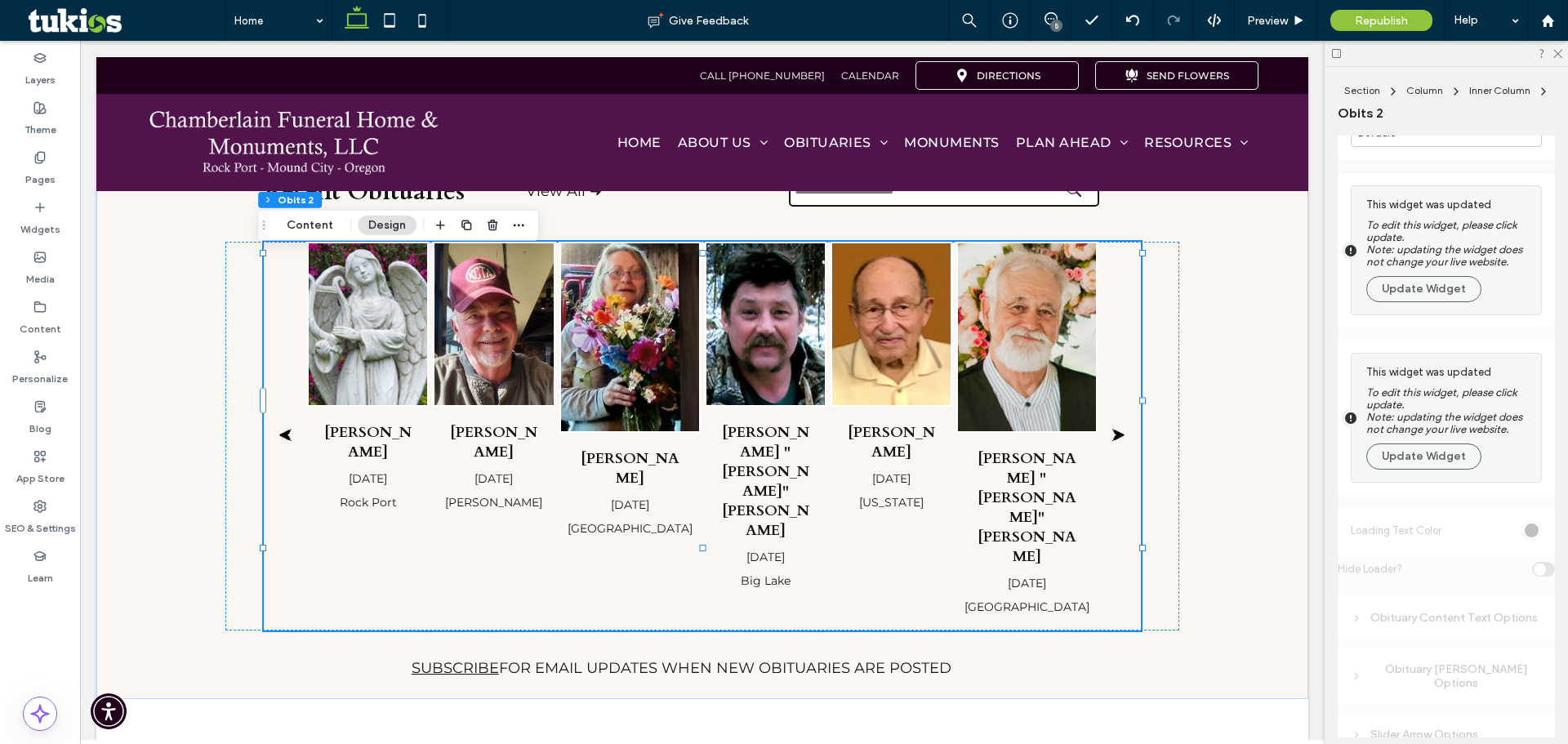
scroll to position [416, 0]
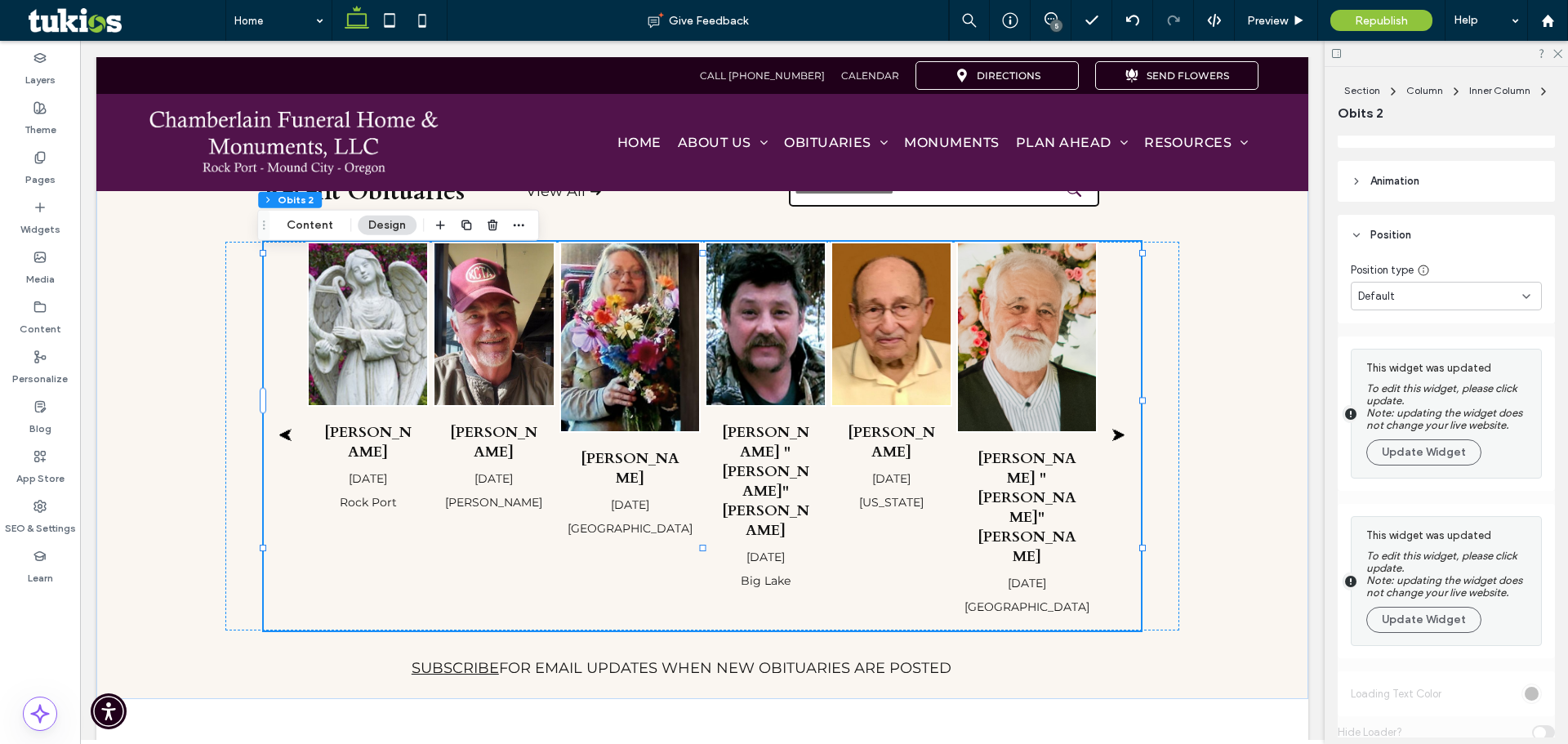
click at [1377, 237] on span "Position" at bounding box center [1392, 235] width 41 height 16
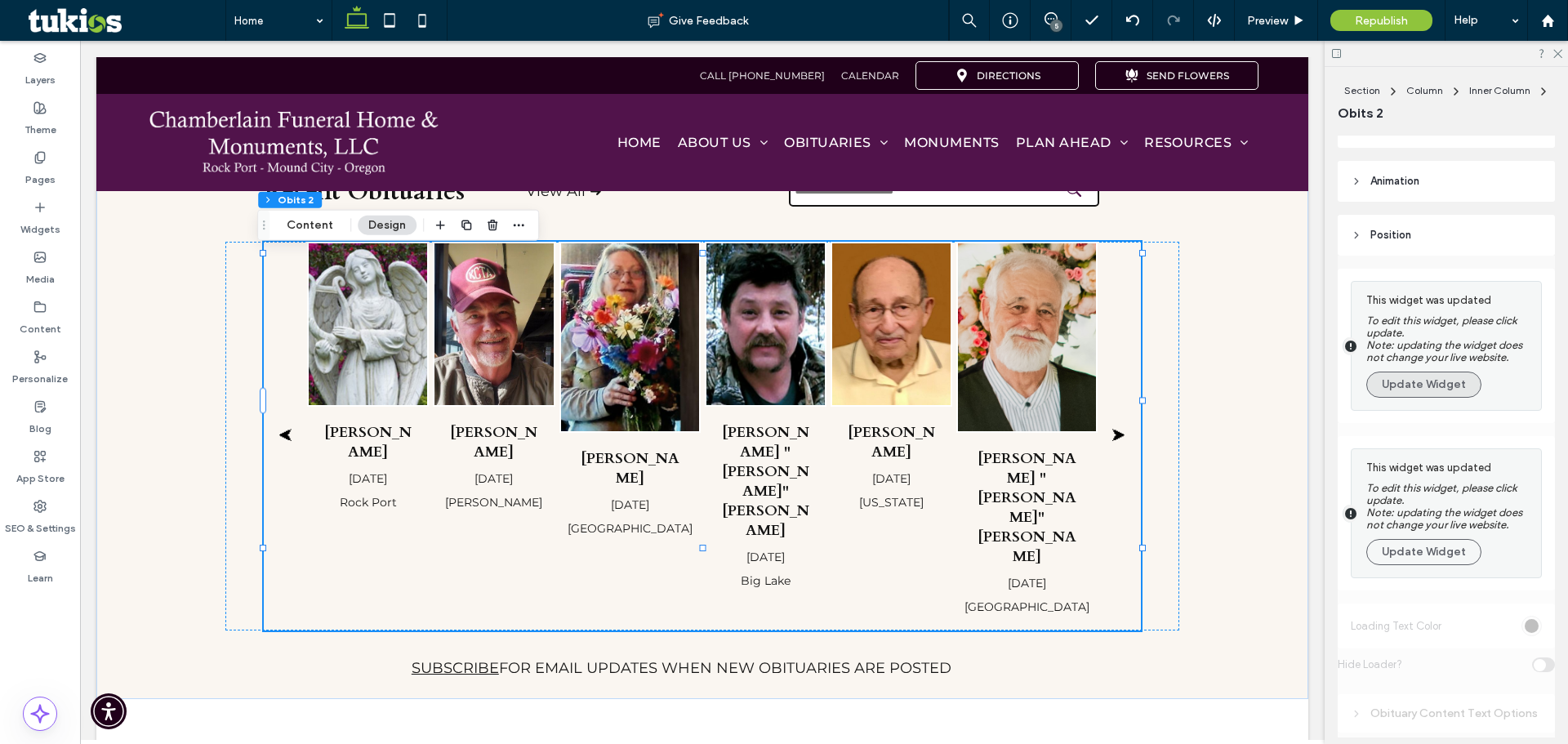
click at [1401, 379] on button "Update Widget" at bounding box center [1424, 385] width 115 height 26
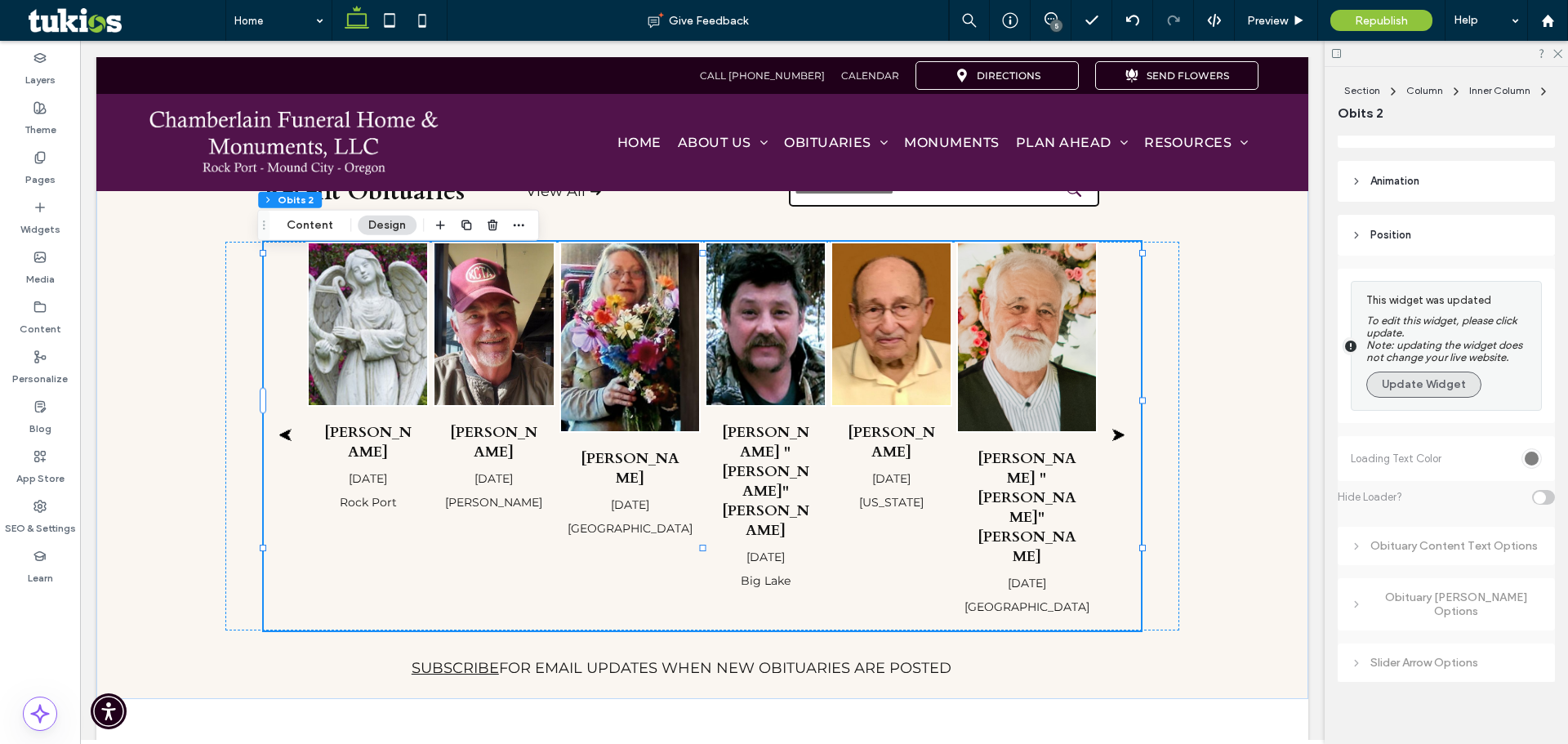
click at [1407, 382] on button "Update Widget" at bounding box center [1424, 385] width 115 height 26
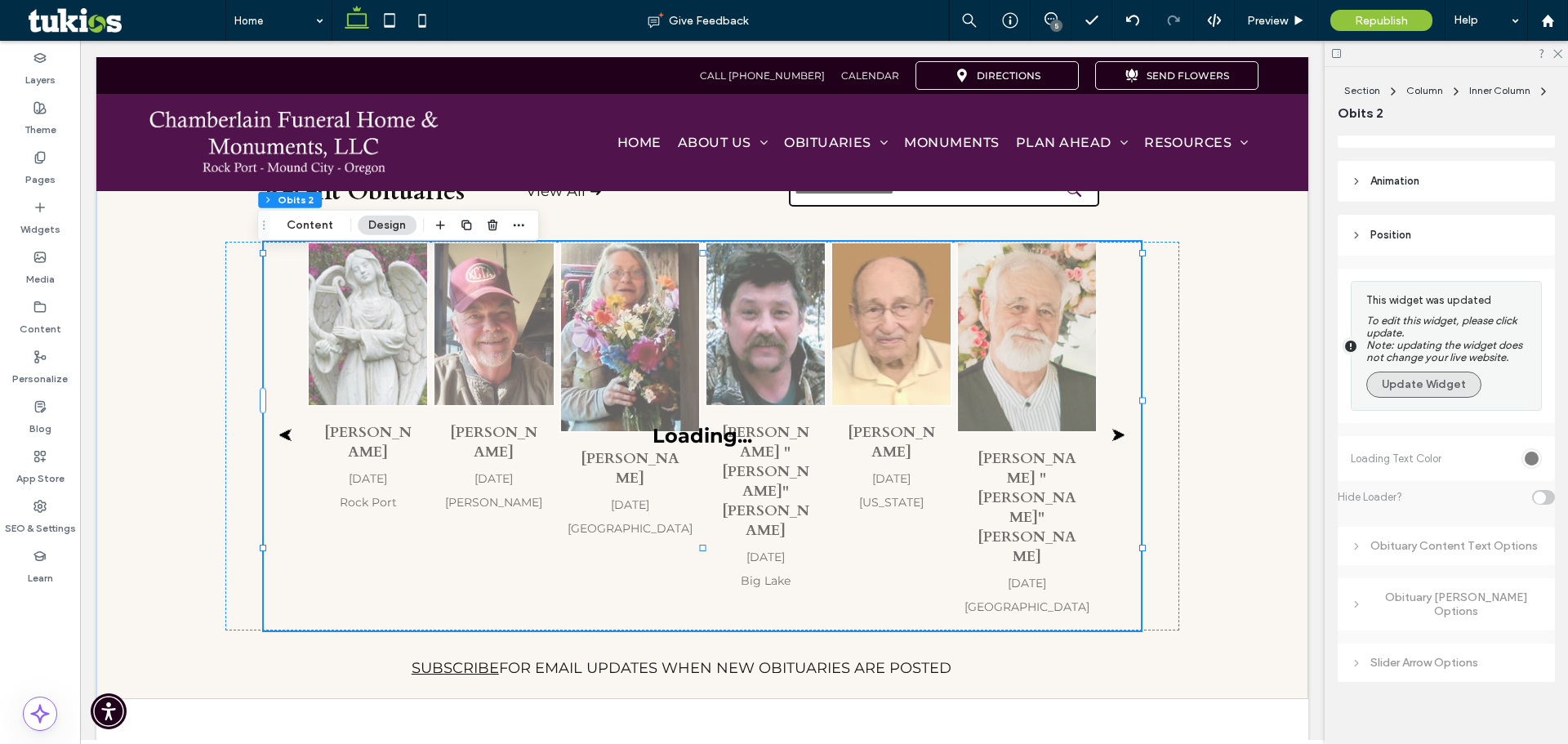
scroll to position [267, 0]
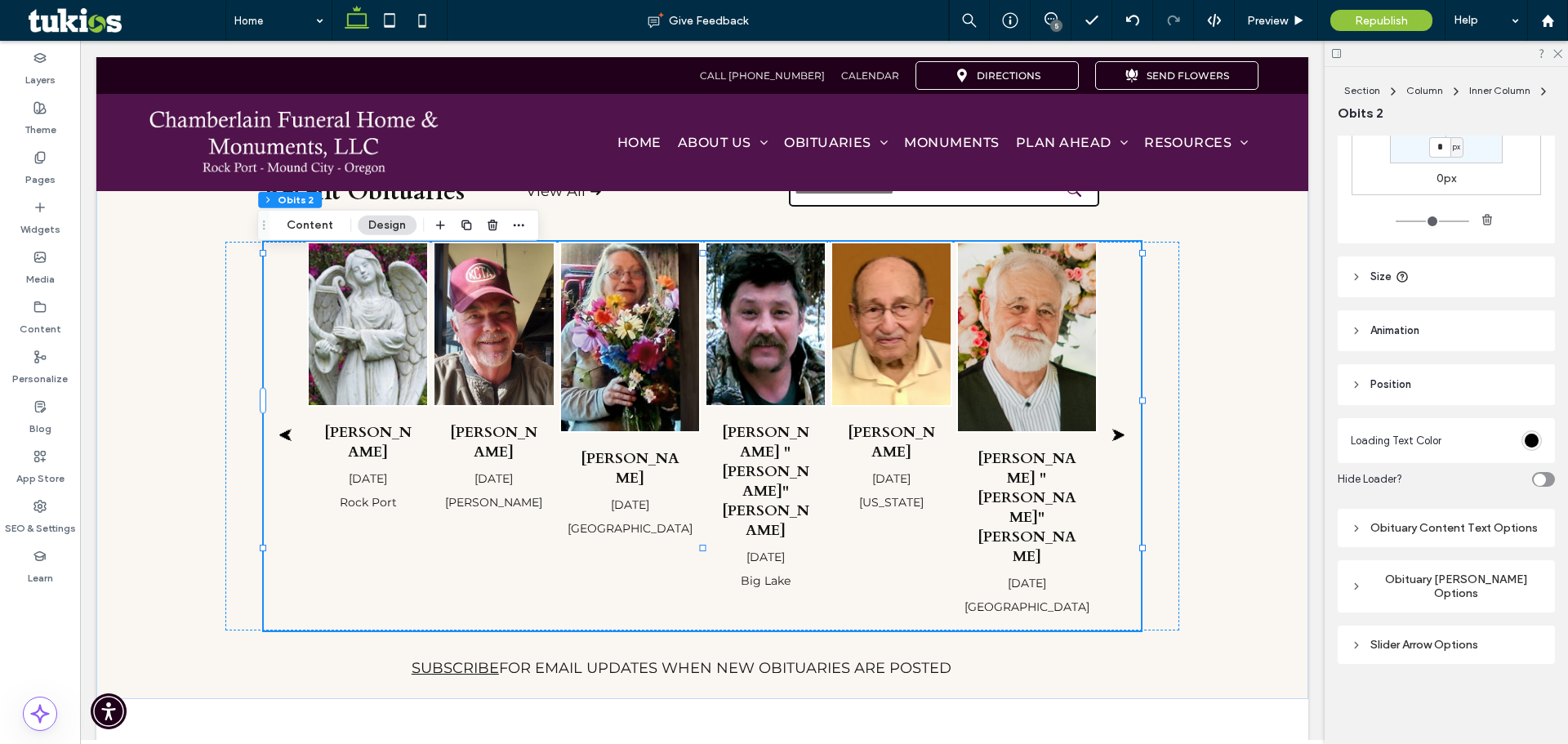
click at [1366, 535] on div "Obituary Content Text Options" at bounding box center [1447, 527] width 191 height 14
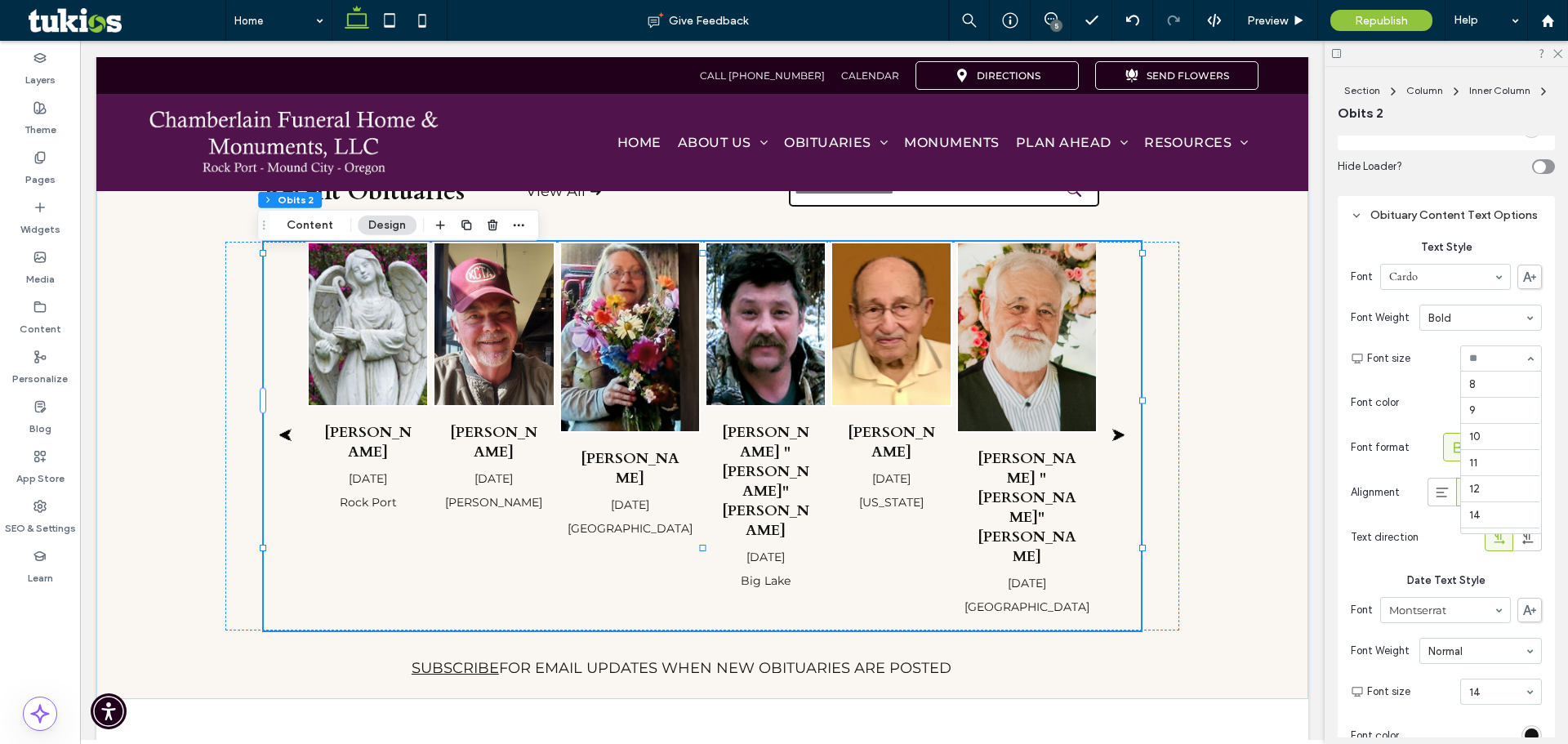
scroll to position [183, 0]
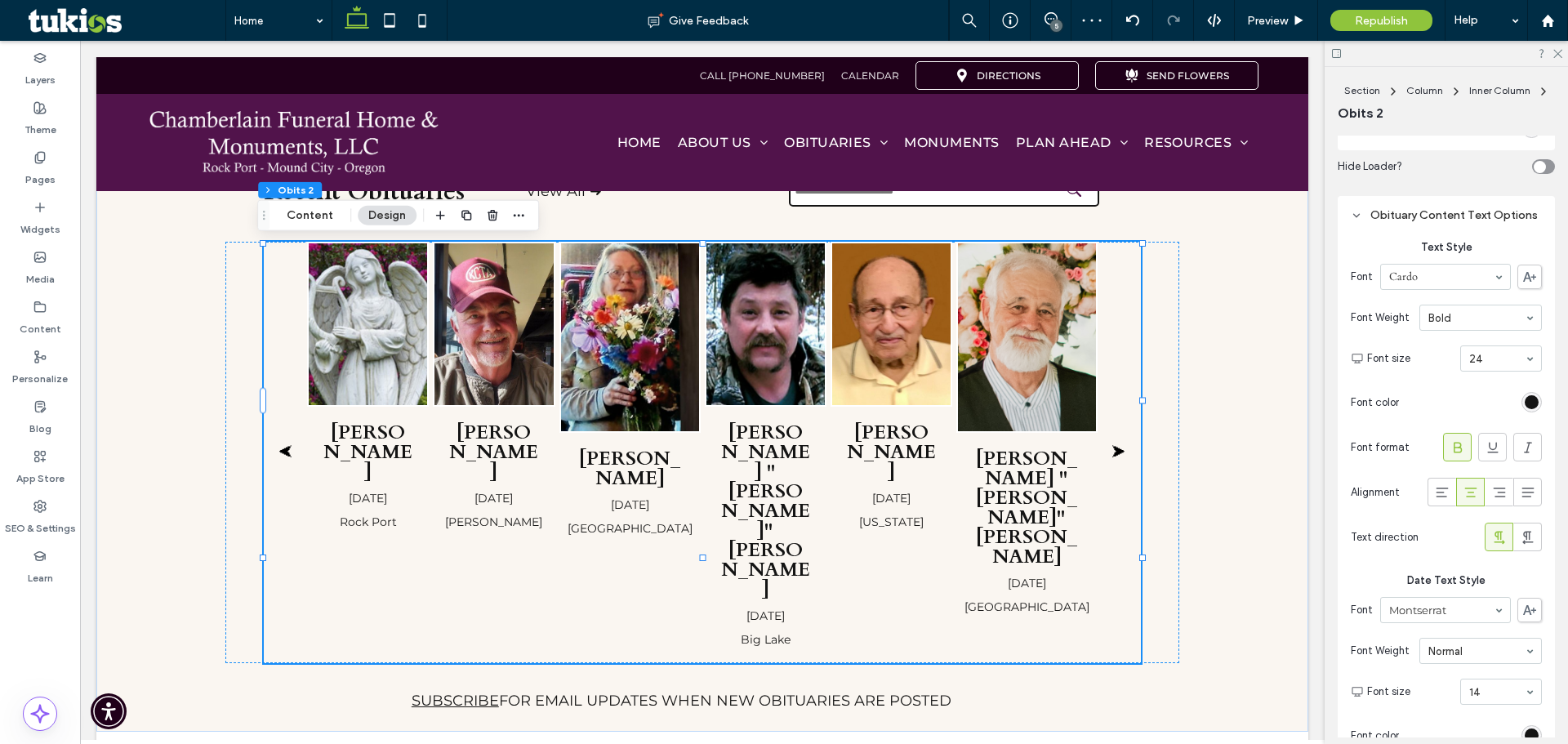
click at [1481, 364] on input at bounding box center [1497, 358] width 56 height 11
type input "**"
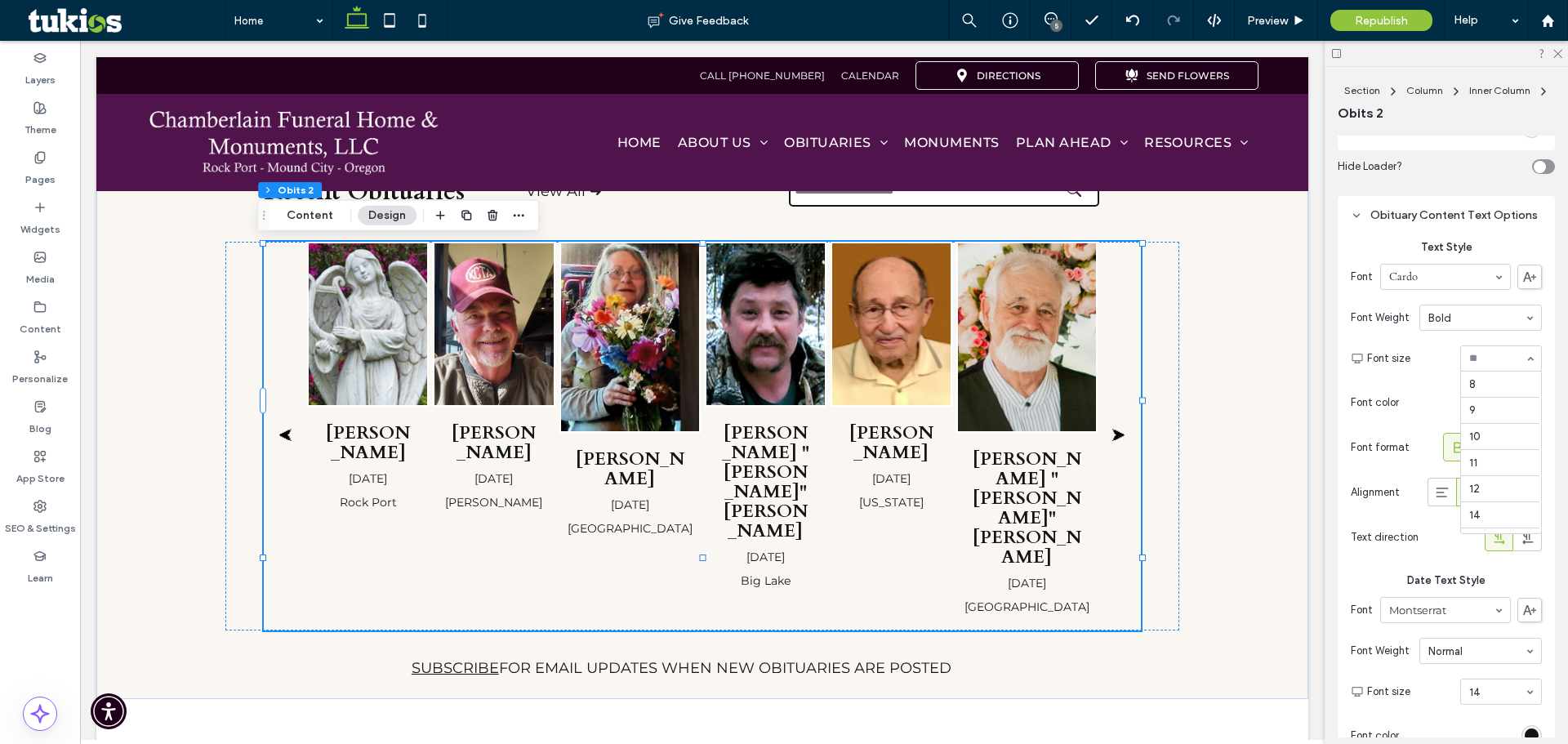
click at [1486, 364] on input at bounding box center [1497, 358] width 56 height 11
type input "**"
